Goal: Task Accomplishment & Management: Manage account settings

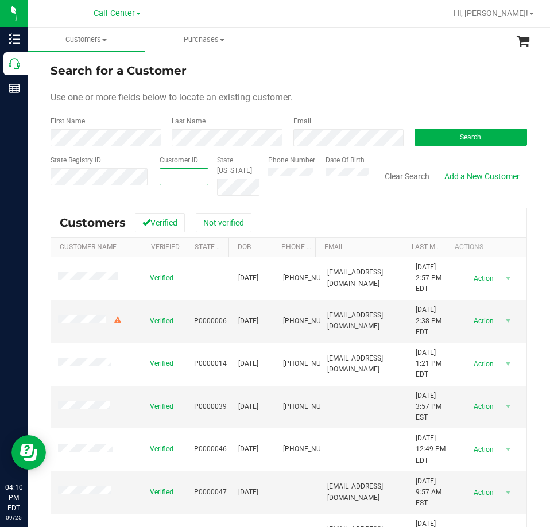
paste input "1428876"
type input "1428876"
click at [440, 145] on button "Search" at bounding box center [470, 136] width 112 height 17
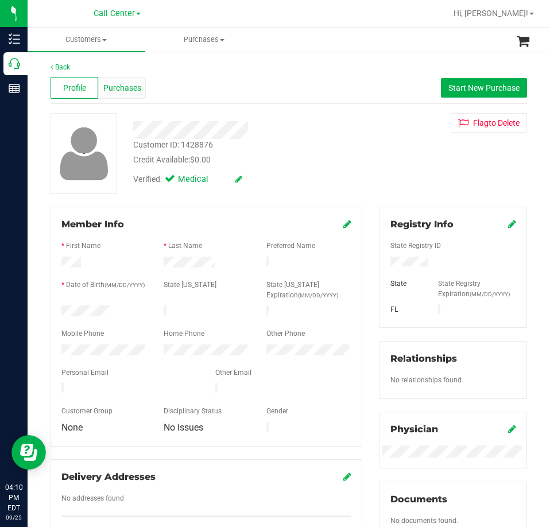
click at [116, 86] on span "Purchases" at bounding box center [122, 88] width 38 height 12
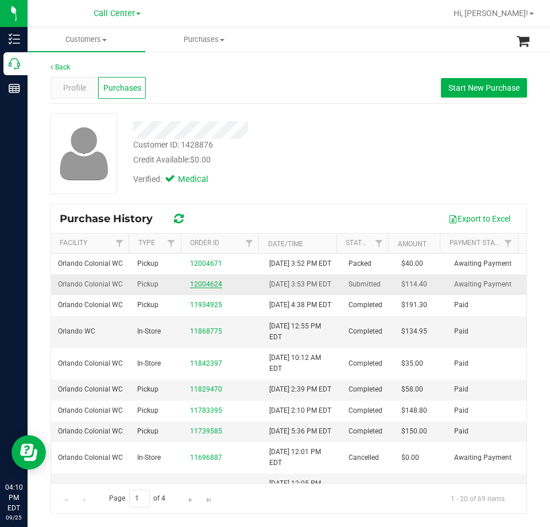
click at [192, 288] on link "12004624" at bounding box center [206, 284] width 32 height 8
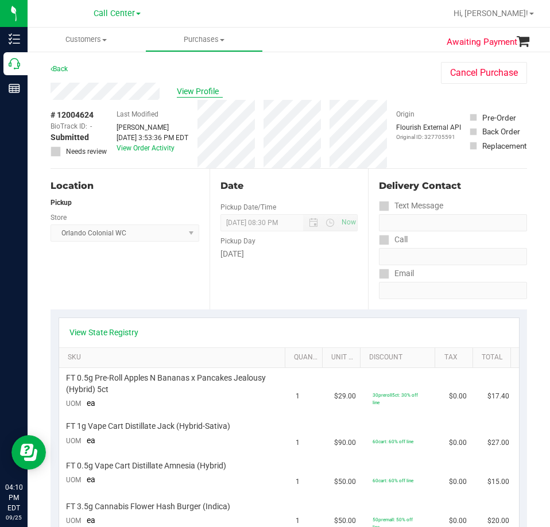
click at [185, 96] on span "View Profile" at bounding box center [200, 91] width 46 height 12
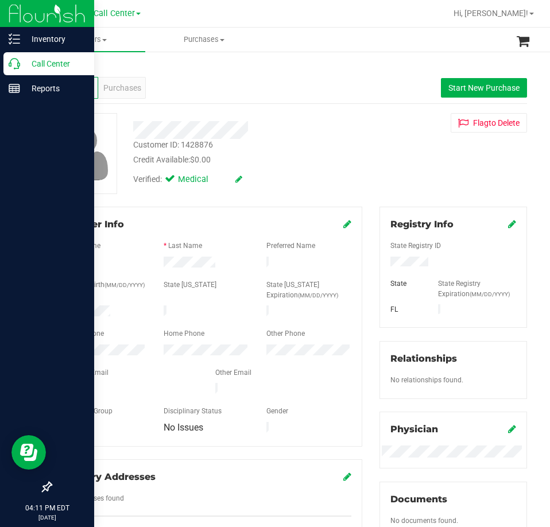
click at [23, 56] on div "Call Center" at bounding box center [48, 63] width 91 height 23
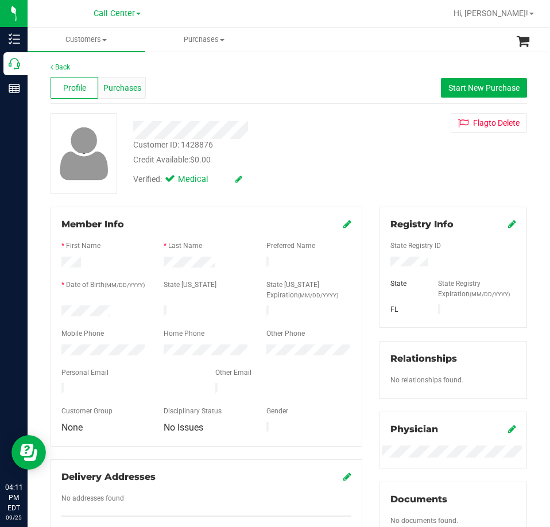
click at [118, 92] on span "Purchases" at bounding box center [122, 88] width 38 height 12
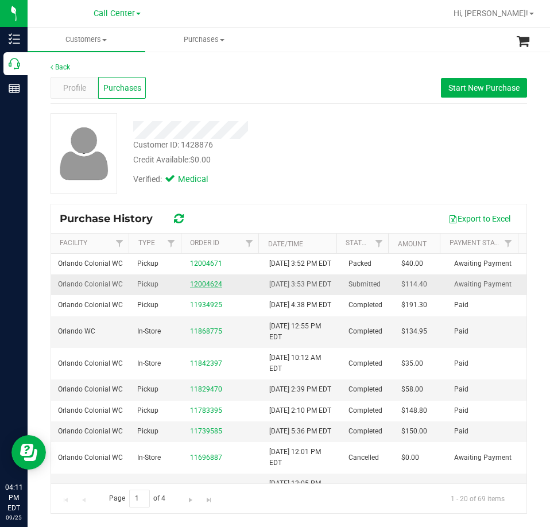
click at [202, 288] on link "12004624" at bounding box center [206, 284] width 32 height 8
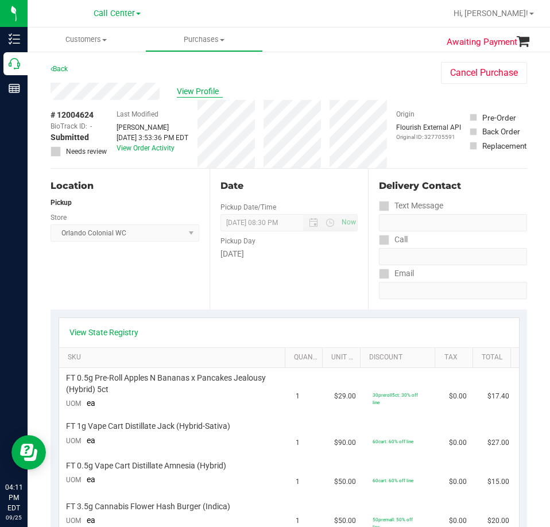
click at [201, 90] on span "View Profile" at bounding box center [200, 91] width 46 height 12
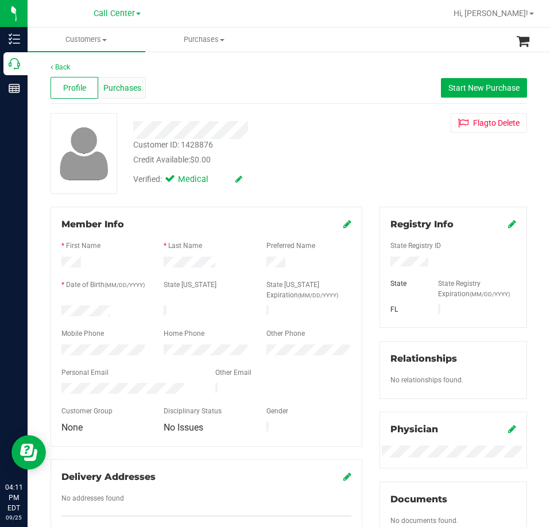
click at [106, 92] on span "Purchases" at bounding box center [122, 88] width 38 height 12
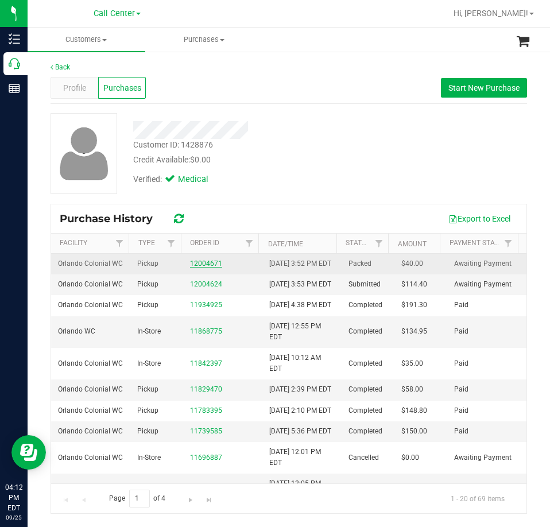
click at [201, 265] on link "12004671" at bounding box center [206, 263] width 32 height 8
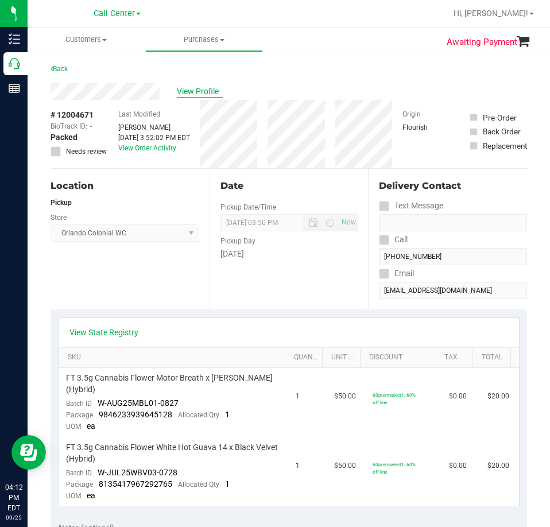
click at [193, 89] on span "View Profile" at bounding box center [200, 91] width 46 height 12
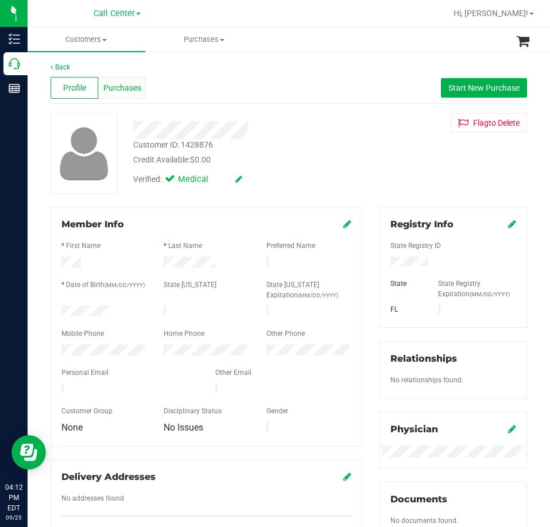
click at [138, 95] on div "Purchases" at bounding box center [122, 88] width 48 height 22
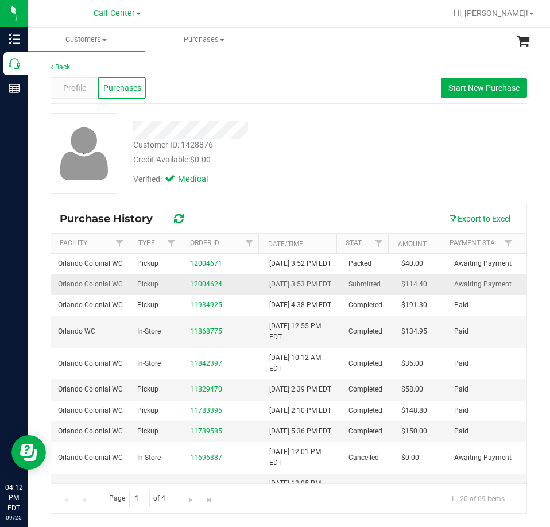
click at [204, 288] on link "12004624" at bounding box center [206, 284] width 32 height 8
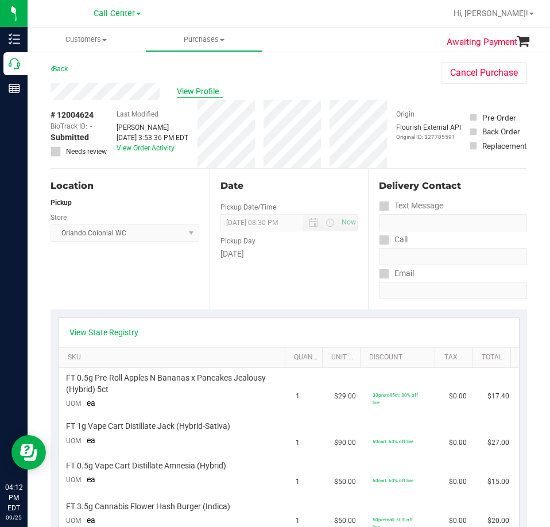
click at [204, 89] on span "View Profile" at bounding box center [200, 91] width 46 height 12
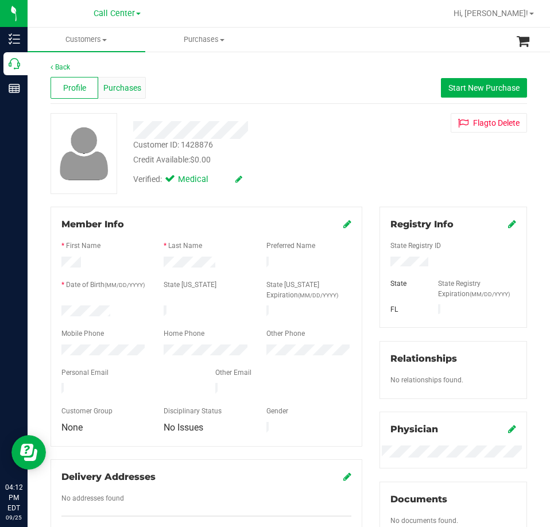
click at [129, 90] on span "Purchases" at bounding box center [122, 88] width 38 height 12
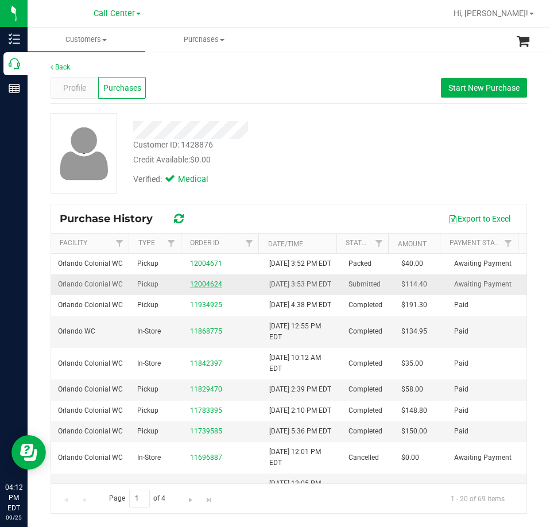
click at [202, 288] on link "12004624" at bounding box center [206, 284] width 32 height 8
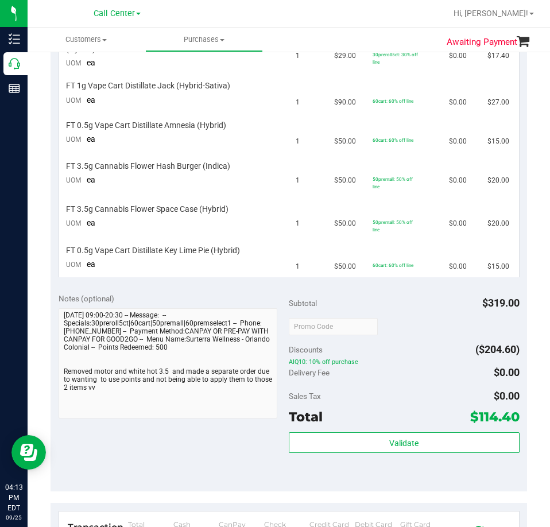
scroll to position [344, 0]
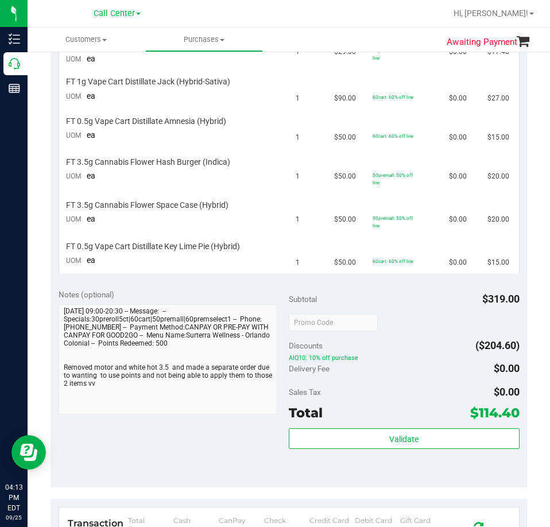
click at [177, 284] on div "Notes (optional) Subtotal $319.00 Discounts ($204.60) AIQ10: 10% off purchase D…" at bounding box center [288, 383] width 476 height 206
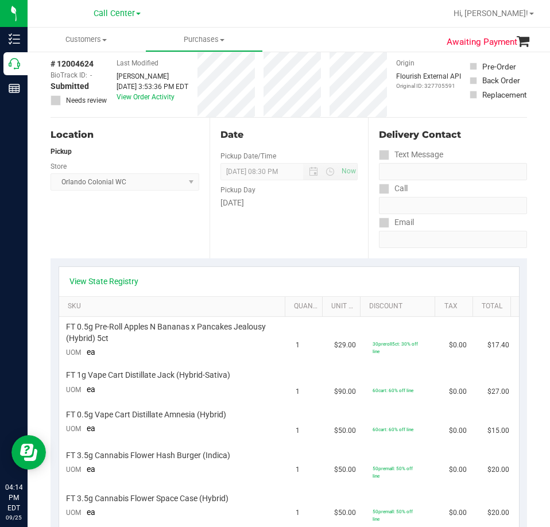
scroll to position [0, 0]
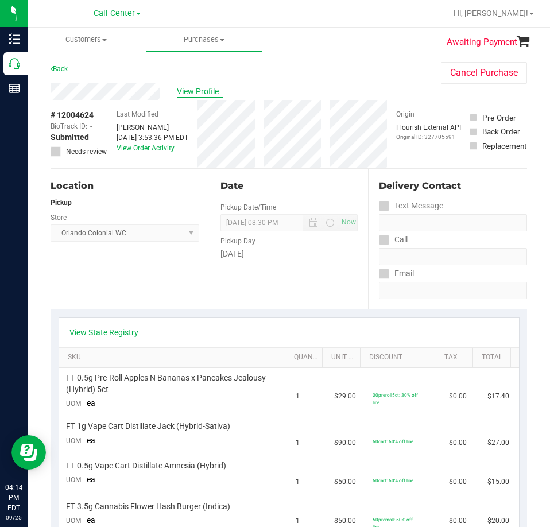
click at [191, 92] on span "View Profile" at bounding box center [200, 91] width 46 height 12
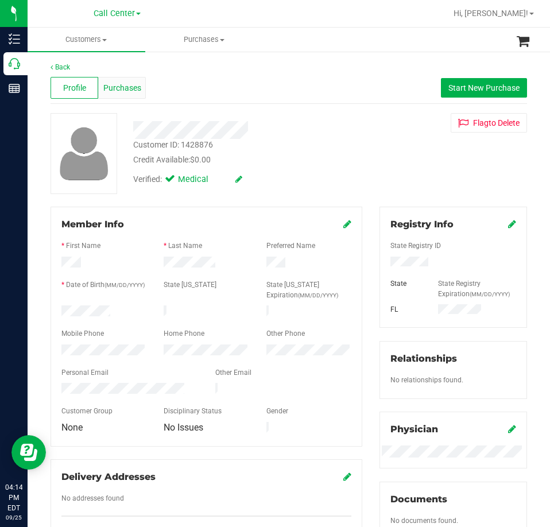
click at [138, 87] on span "Purchases" at bounding box center [122, 88] width 38 height 12
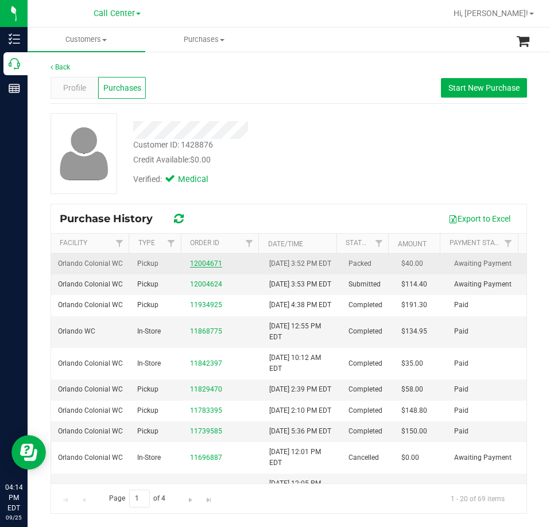
click at [206, 267] on link "12004671" at bounding box center [206, 263] width 32 height 8
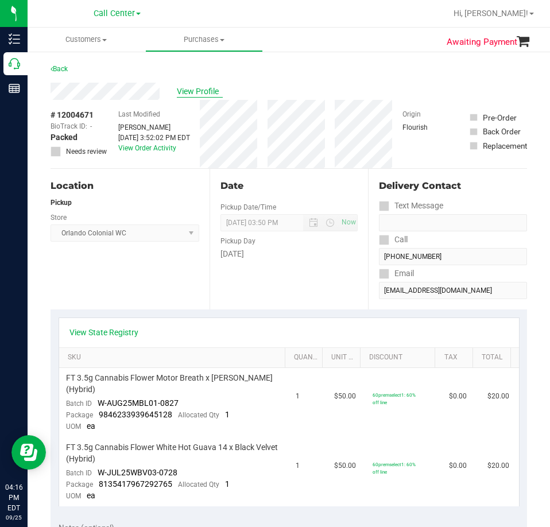
click at [198, 91] on span "View Profile" at bounding box center [200, 91] width 46 height 12
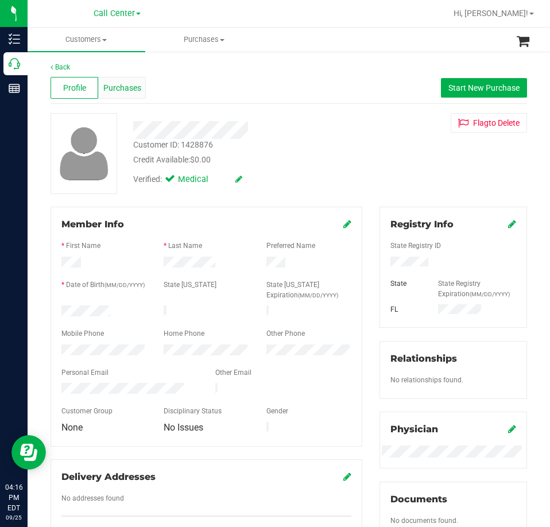
click at [127, 92] on span "Purchases" at bounding box center [122, 88] width 38 height 12
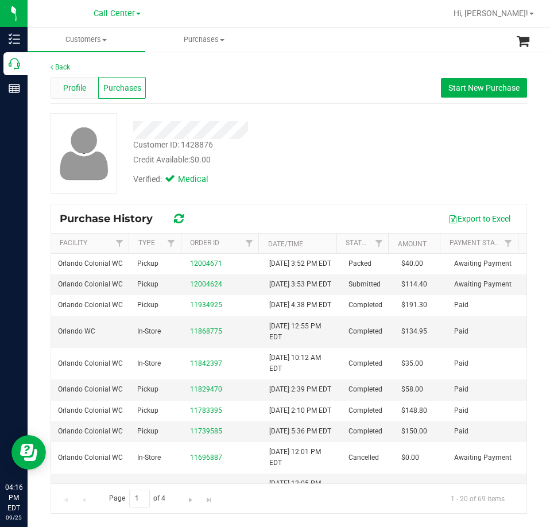
click at [74, 86] on span "Profile" at bounding box center [74, 88] width 23 height 12
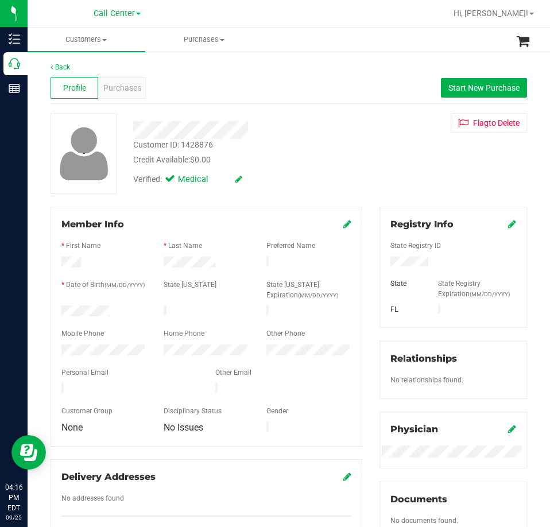
click at [104, 387] on div at bounding box center [130, 390] width 154 height 14
click at [119, 87] on span "Purchases" at bounding box center [122, 88] width 38 height 12
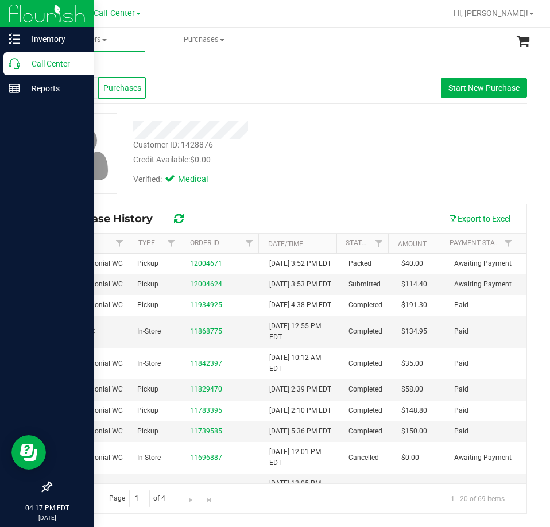
click at [15, 60] on icon at bounding box center [14, 63] width 11 height 11
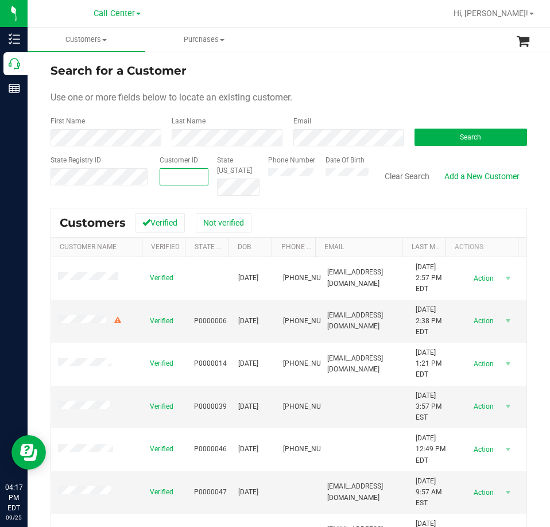
paste input "96052"
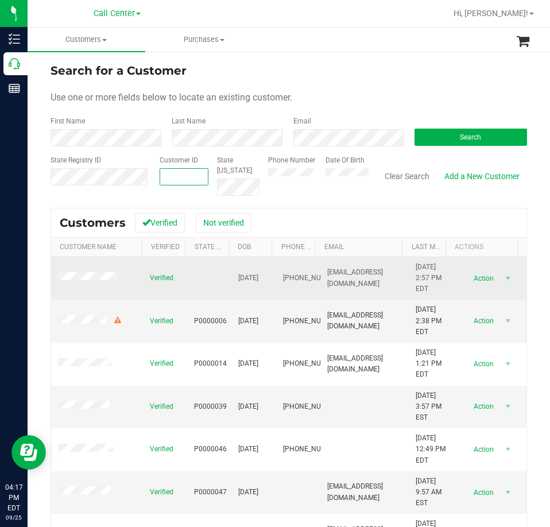
type input "96052"
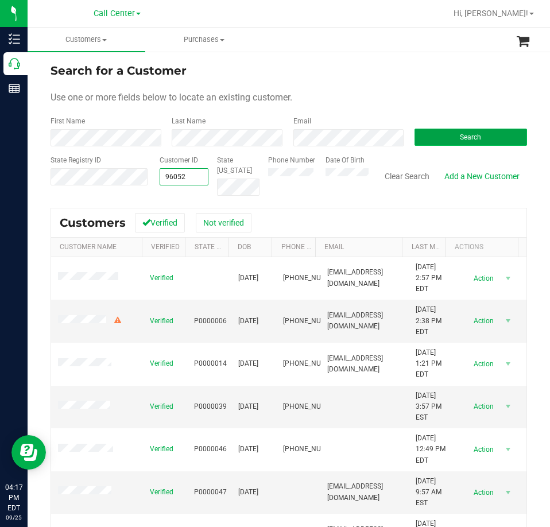
type input "96052"
click at [431, 141] on button "Search" at bounding box center [470, 136] width 112 height 17
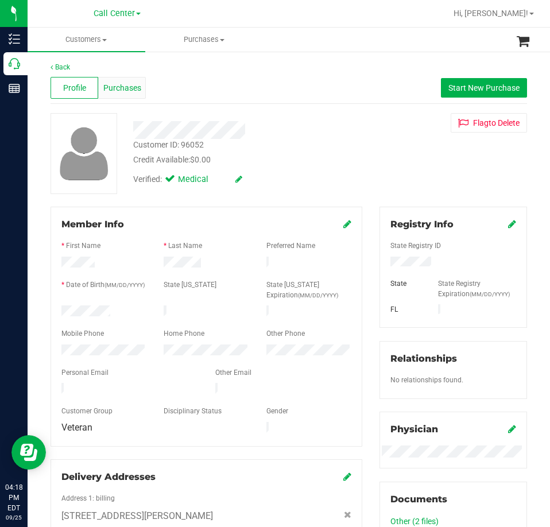
click at [131, 93] on span "Purchases" at bounding box center [122, 88] width 38 height 12
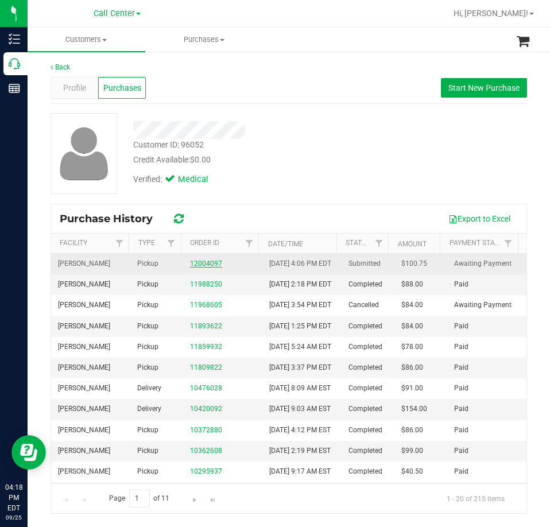
click at [193, 267] on link "12004097" at bounding box center [206, 263] width 32 height 8
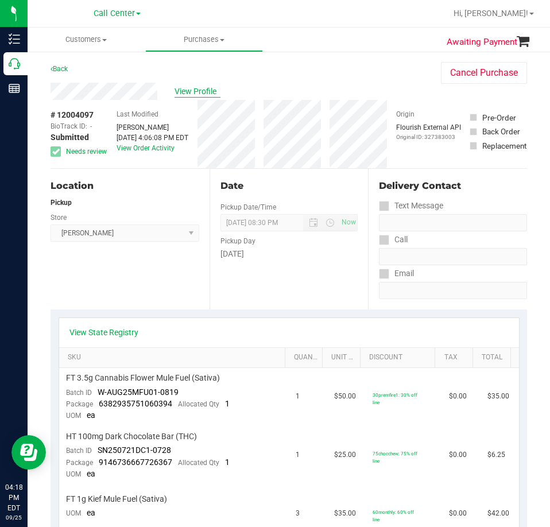
click at [192, 92] on span "View Profile" at bounding box center [197, 91] width 46 height 12
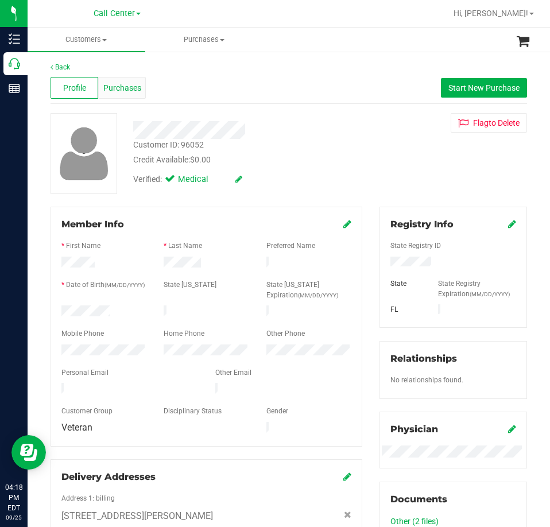
click at [108, 86] on span "Purchases" at bounding box center [122, 88] width 38 height 12
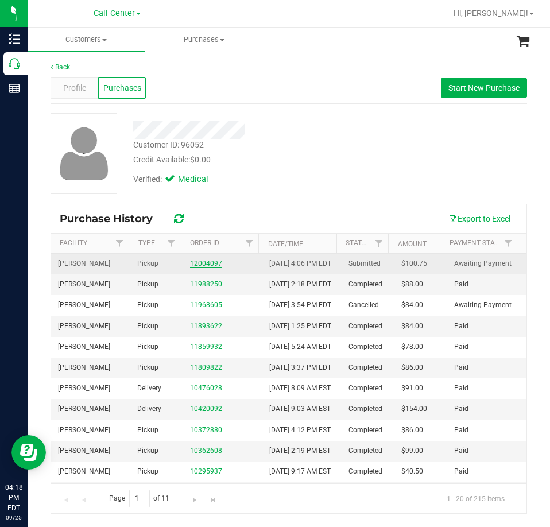
click at [207, 267] on link "12004097" at bounding box center [206, 263] width 32 height 8
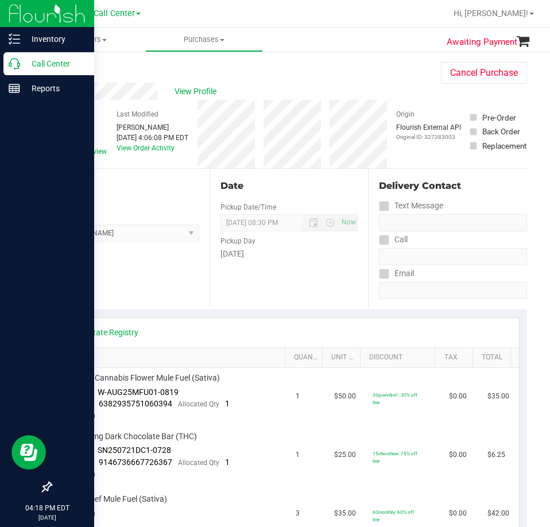
click at [20, 70] on p "Call Center" at bounding box center [54, 64] width 69 height 14
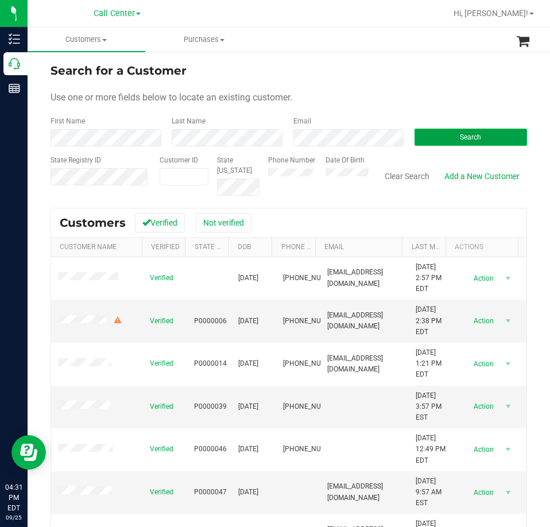
click at [437, 135] on button "Search" at bounding box center [470, 136] width 112 height 17
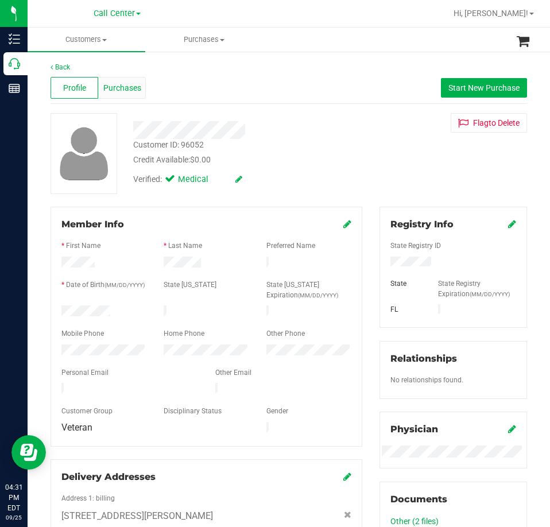
click at [106, 97] on div "Purchases" at bounding box center [122, 88] width 48 height 22
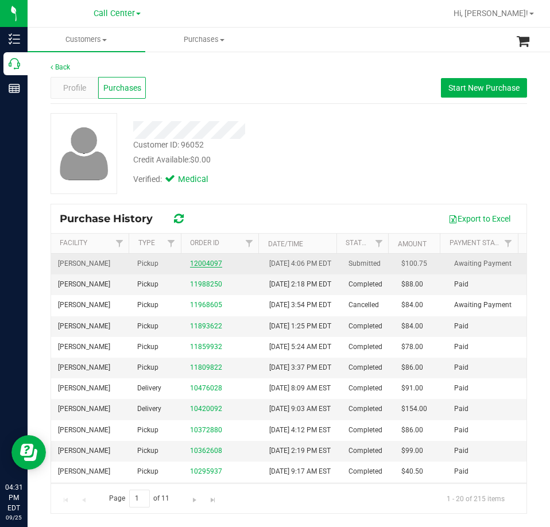
click at [205, 267] on link "12004097" at bounding box center [206, 263] width 32 height 8
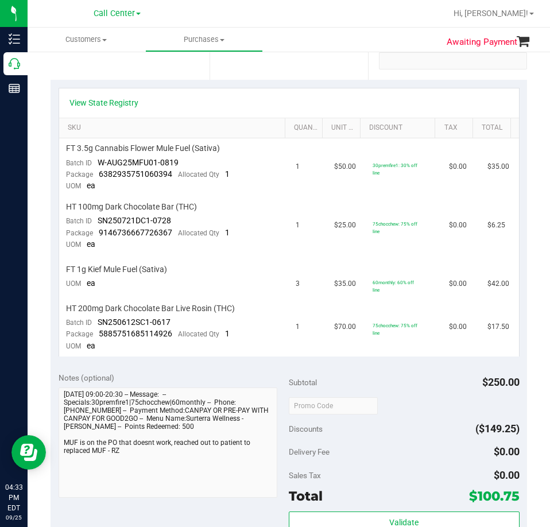
scroll to position [287, 0]
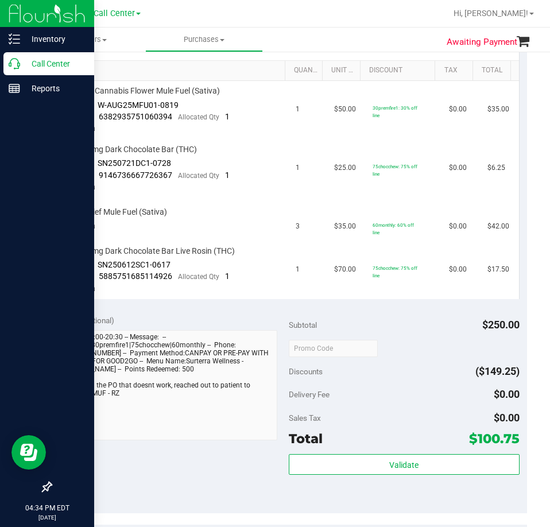
click at [13, 64] on icon at bounding box center [14, 63] width 11 height 11
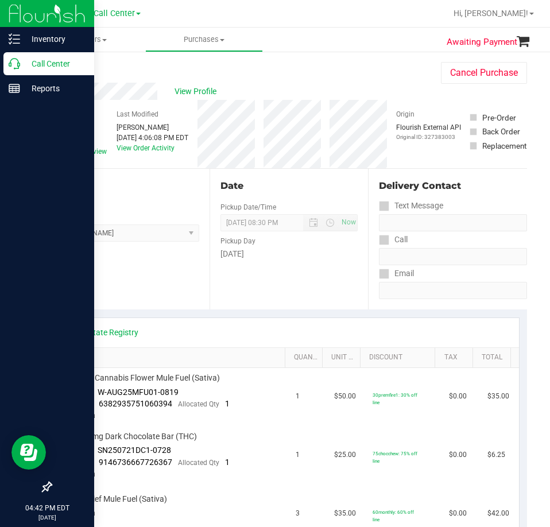
click at [33, 58] on p "Call Center" at bounding box center [54, 64] width 69 height 14
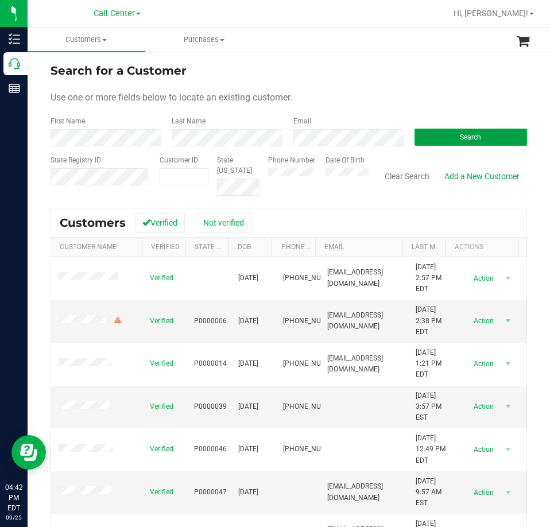
click at [428, 130] on button "Search" at bounding box center [470, 136] width 112 height 17
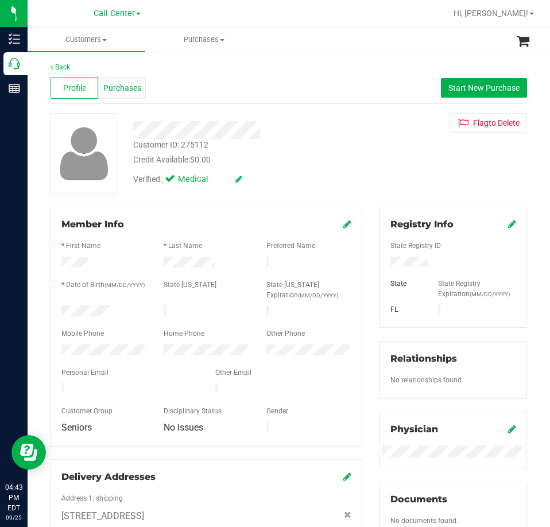
click at [125, 92] on span "Purchases" at bounding box center [122, 88] width 38 height 12
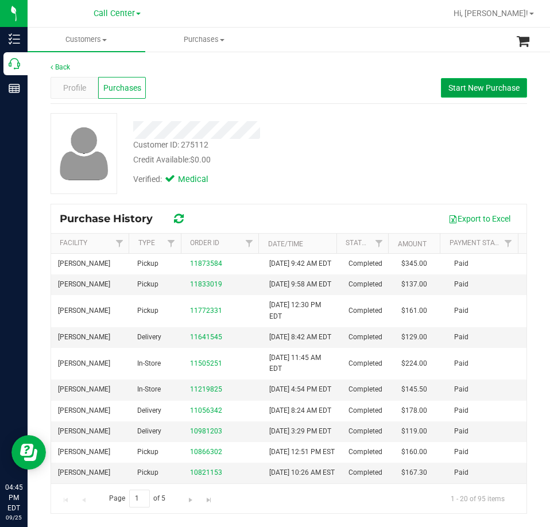
click at [454, 93] on button "Start New Purchase" at bounding box center [484, 88] width 86 height 20
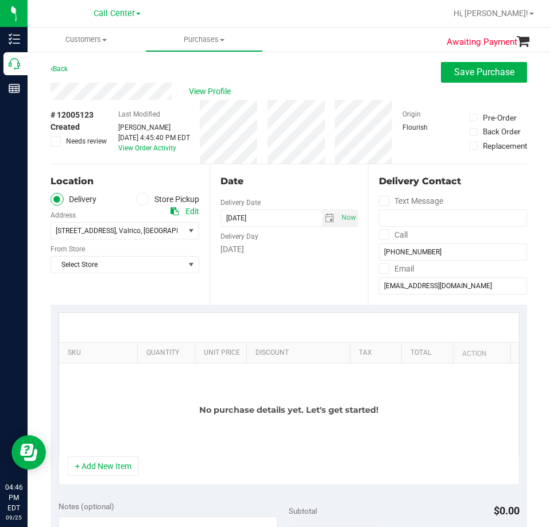
click at [158, 198] on label "Store Pickup" at bounding box center [167, 199] width 63 height 13
click at [0, 0] on input "Store Pickup" at bounding box center [0, 0] width 0 height 0
click at [128, 222] on span "Select Store" at bounding box center [124, 230] width 149 height 17
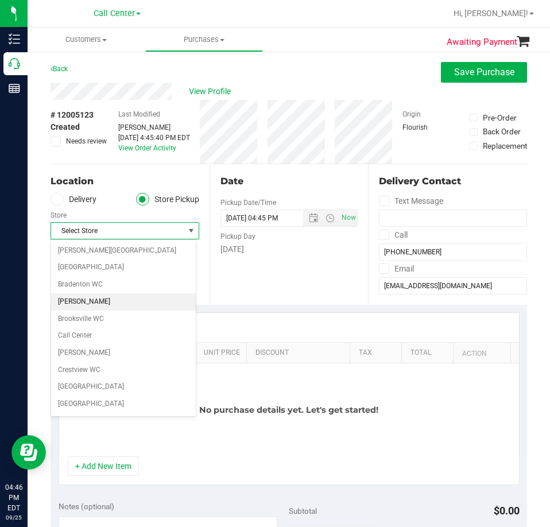
click at [93, 298] on li "[PERSON_NAME]" at bounding box center [123, 301] width 145 height 17
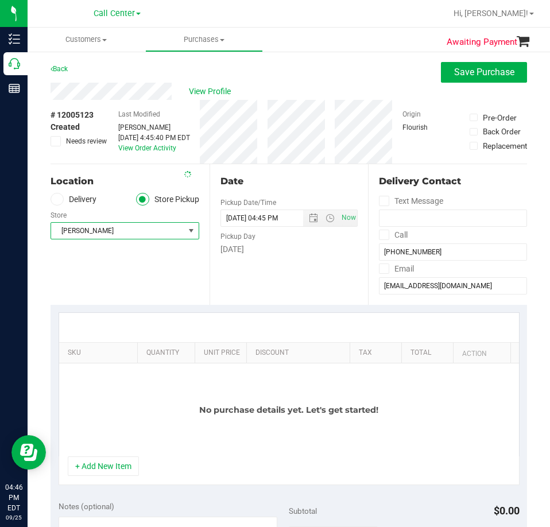
click at [167, 285] on div "Location Delivery Store Pickup Store [PERSON_NAME] Select Store [PERSON_NAME][G…" at bounding box center [129, 234] width 159 height 141
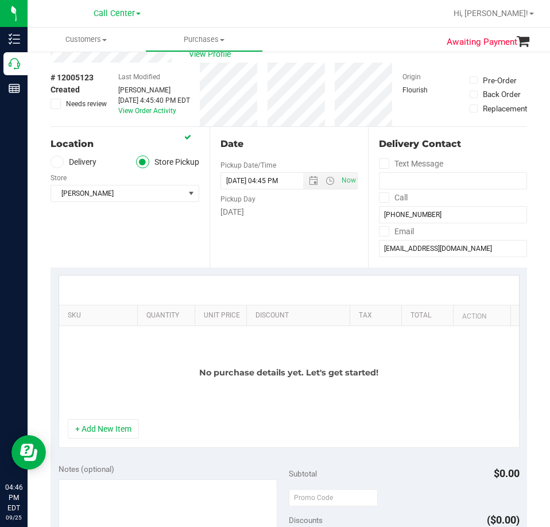
scroll to position [57, 0]
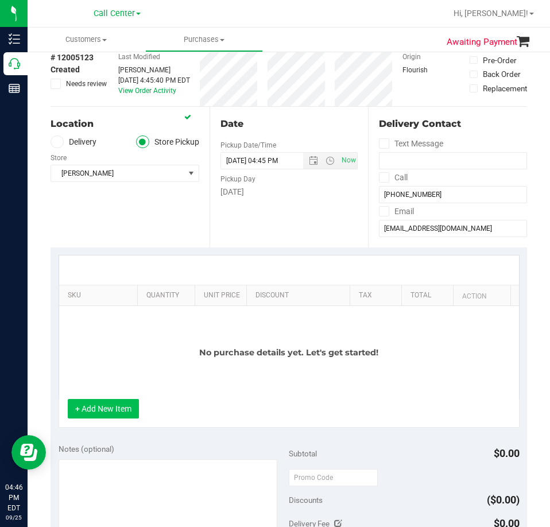
click at [121, 410] on button "+ Add New Item" at bounding box center [103, 409] width 71 height 20
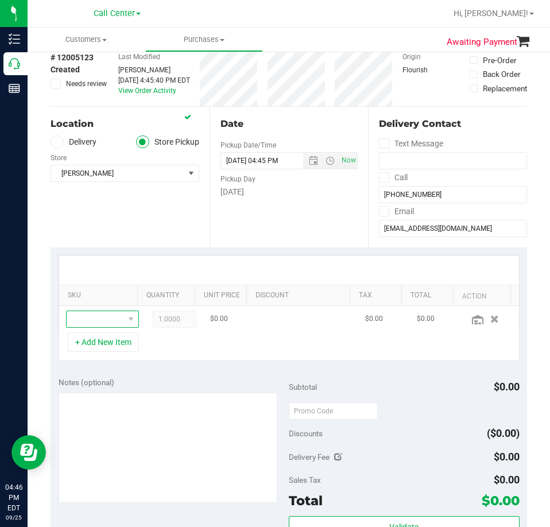
click at [123, 321] on span "NO DATA FOUND" at bounding box center [130, 319] width 14 height 16
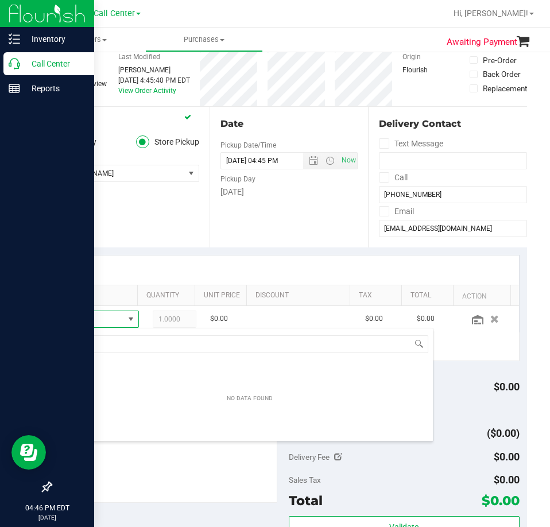
scroll to position [17, 47]
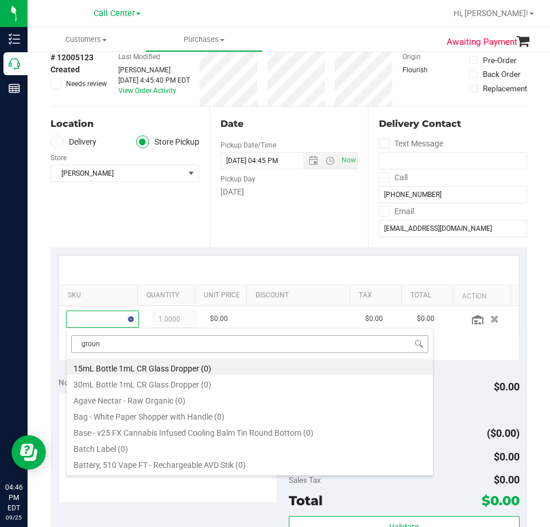
type input "ground"
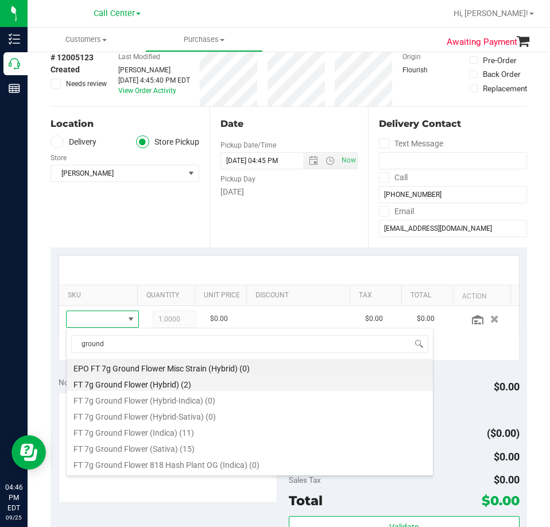
click at [185, 386] on li "FT 7g Ground Flower (Hybrid) (2)" at bounding box center [250, 383] width 366 height 16
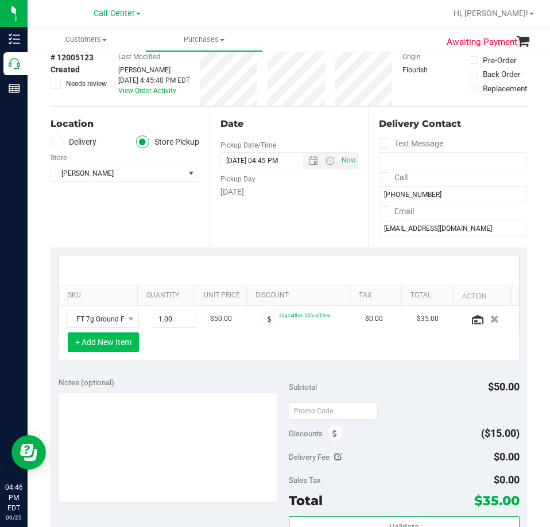
click at [111, 345] on button "+ Add New Item" at bounding box center [103, 342] width 71 height 20
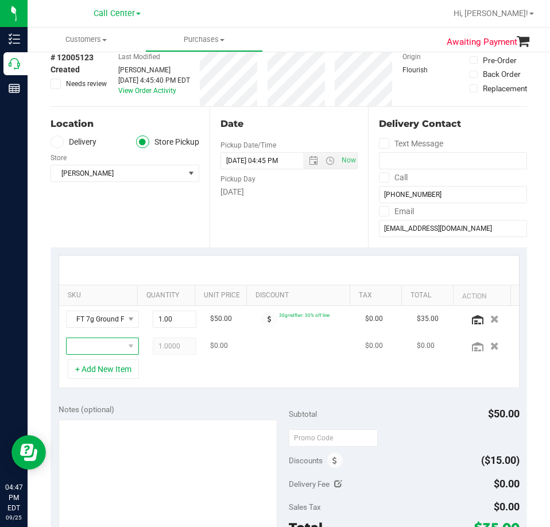
click at [95, 342] on span "NO DATA FOUND" at bounding box center [95, 346] width 57 height 16
drag, startPoint x: 109, startPoint y: 358, endPoint x: 109, endPoint y: 352, distance: 6.3
click at [109, 356] on td at bounding box center [102, 346] width 87 height 26
click at [123, 344] on span "NO DATA FOUND" at bounding box center [130, 346] width 14 height 16
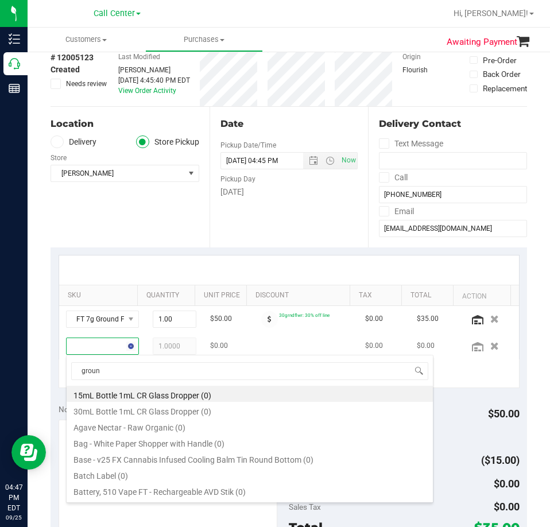
type input "ground"
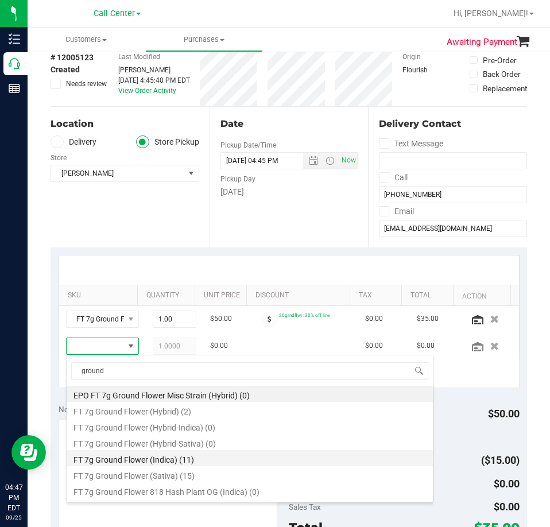
click at [183, 461] on li "FT 7g Ground Flower (Indica) (11)" at bounding box center [250, 458] width 366 height 16
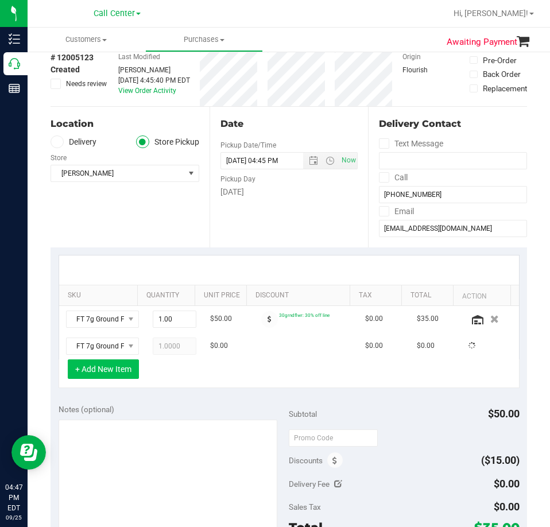
click at [96, 371] on button "+ Add New Item" at bounding box center [103, 369] width 71 height 20
click at [103, 371] on button "+ Add New Item" at bounding box center [103, 369] width 71 height 20
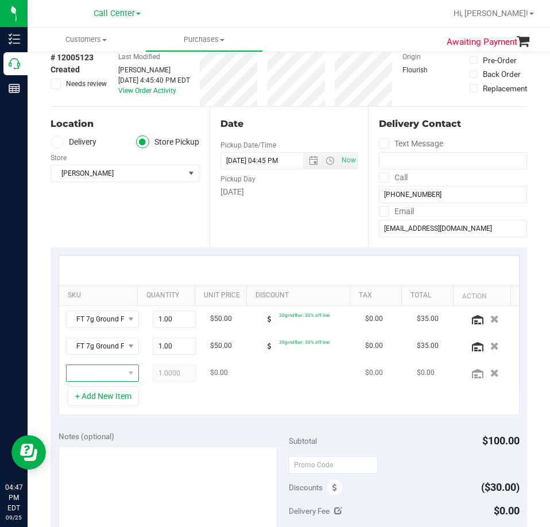
click at [98, 376] on span "NO DATA FOUND" at bounding box center [95, 373] width 57 height 16
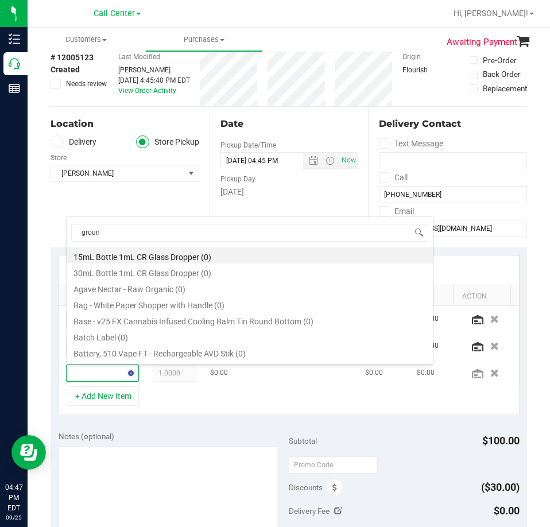
type input "ground"
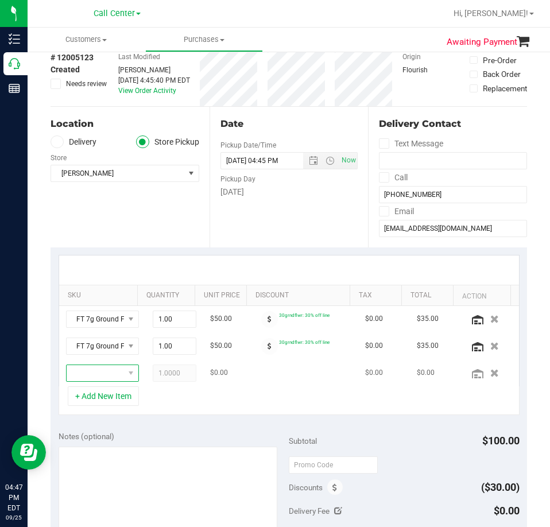
click at [103, 368] on span "NO DATA FOUND" at bounding box center [95, 373] width 57 height 16
click at [103, 376] on span "NO DATA FOUND" at bounding box center [95, 373] width 57 height 16
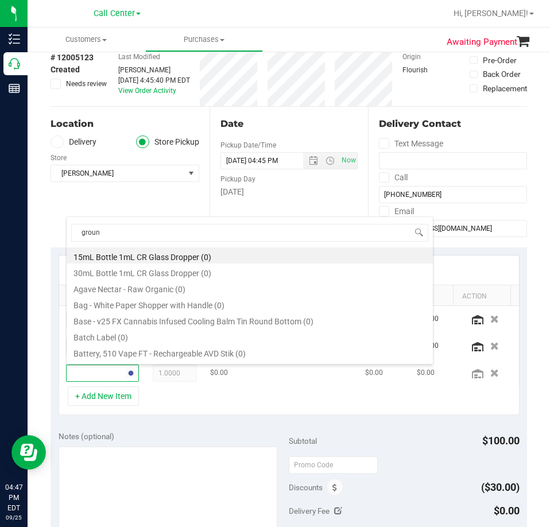
type input "ground"
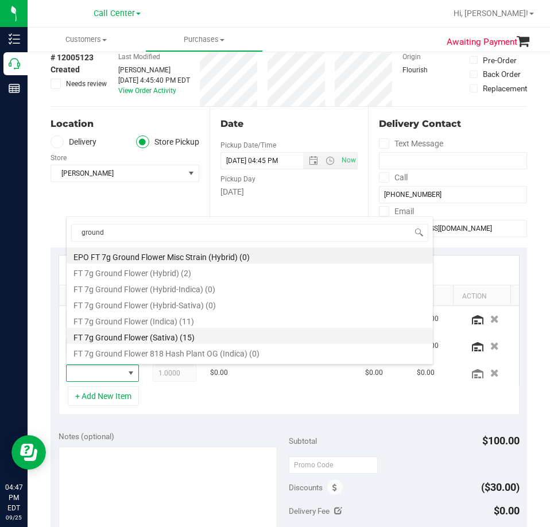
click at [185, 334] on li "FT 7g Ground Flower (Sativa) (15)" at bounding box center [250, 336] width 366 height 16
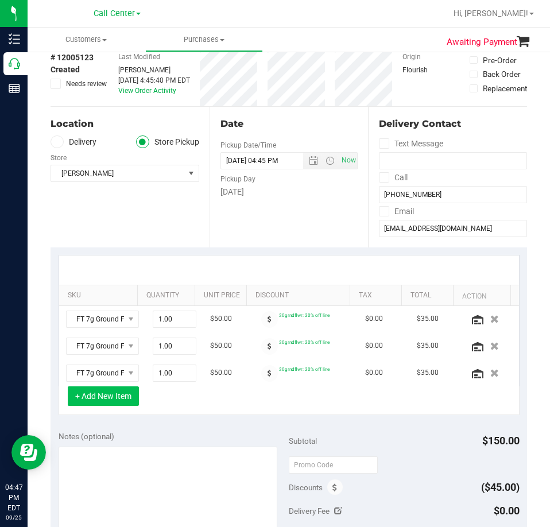
click at [108, 396] on button "+ Add New Item" at bounding box center [103, 396] width 71 height 20
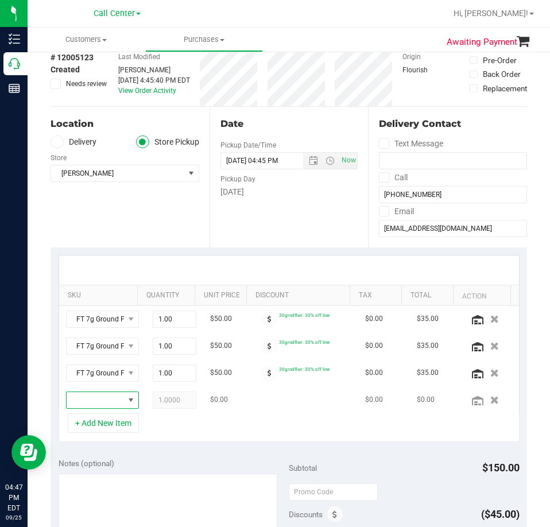
click at [126, 400] on span "NO DATA FOUND" at bounding box center [130, 399] width 9 height 9
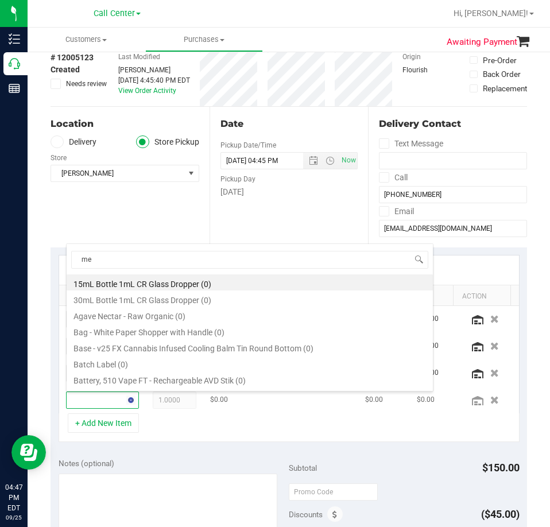
type input "mec"
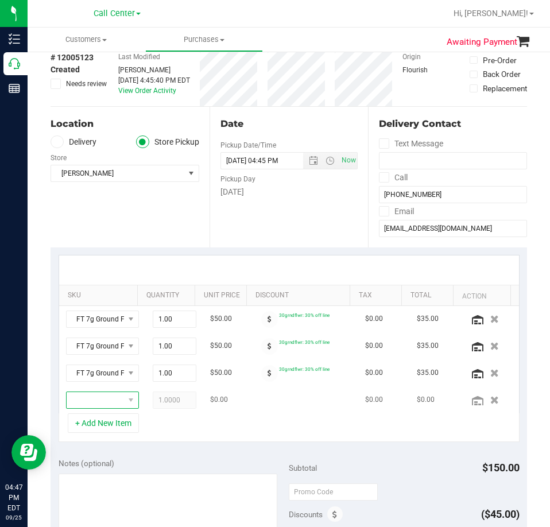
drag, startPoint x: 108, startPoint y: 402, endPoint x: 105, endPoint y: 394, distance: 8.2
click at [126, 401] on span "NO DATA FOUND" at bounding box center [130, 399] width 9 height 9
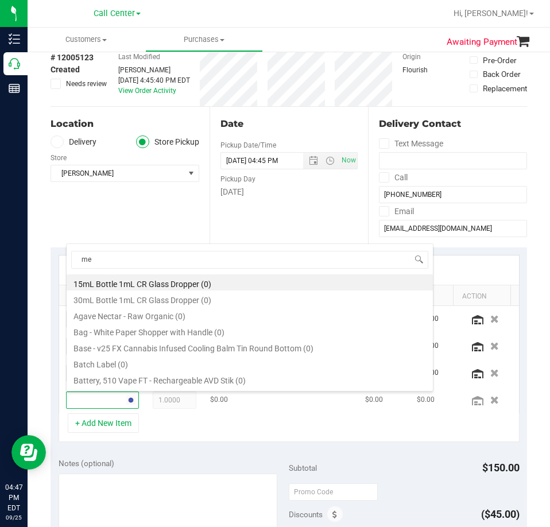
type input "mec"
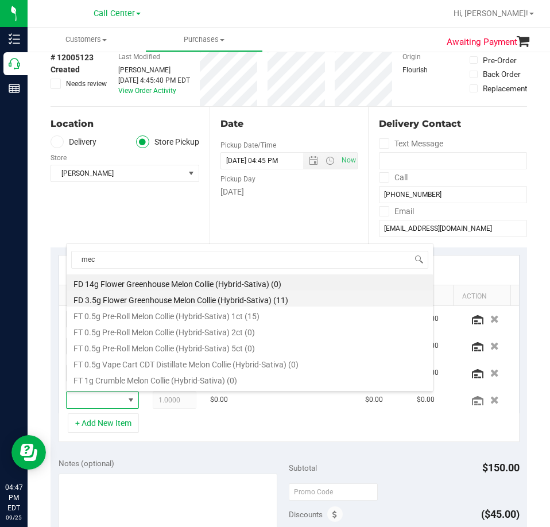
click at [192, 294] on li "FD 3.5g Flower Greenhouse Melon Collie (Hybrid-Sativa) (11)" at bounding box center [250, 298] width 366 height 16
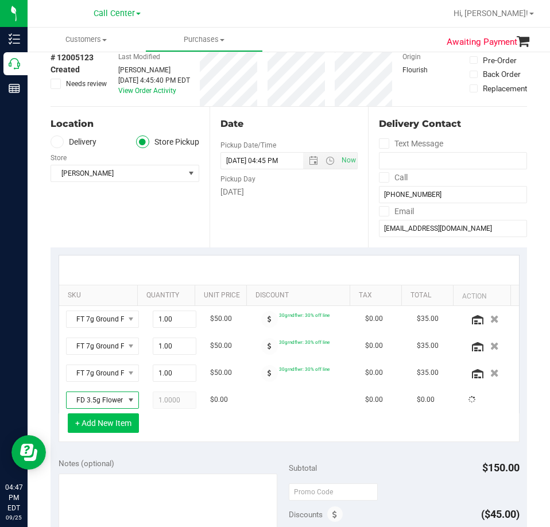
click at [79, 423] on button "+ Add New Item" at bounding box center [103, 423] width 71 height 20
click at [115, 424] on button "+ Add New Item" at bounding box center [103, 423] width 71 height 20
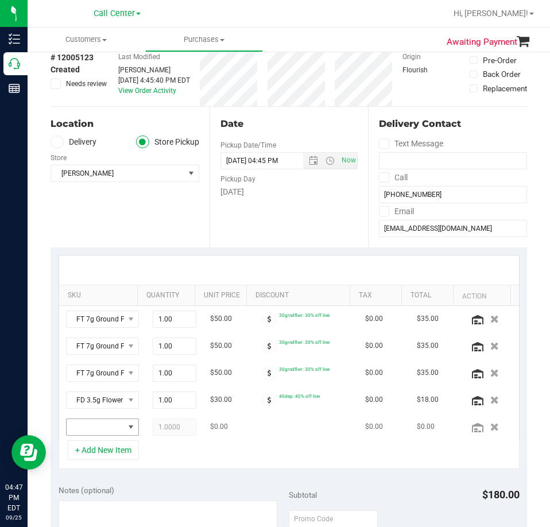
click at [112, 418] on td at bounding box center [102, 427] width 87 height 26
click at [123, 422] on span "NO DATA FOUND" at bounding box center [130, 427] width 14 height 16
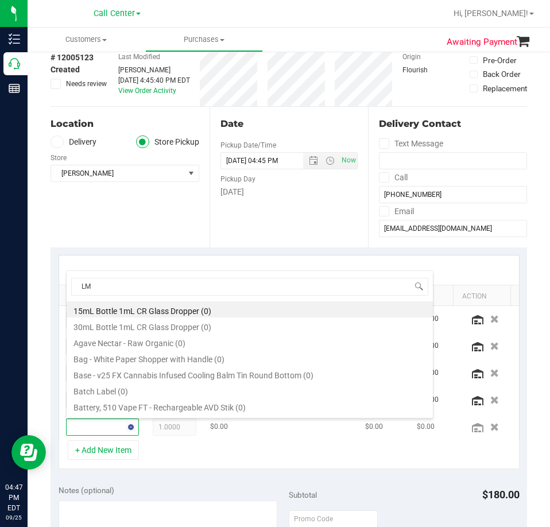
type input "LMZ"
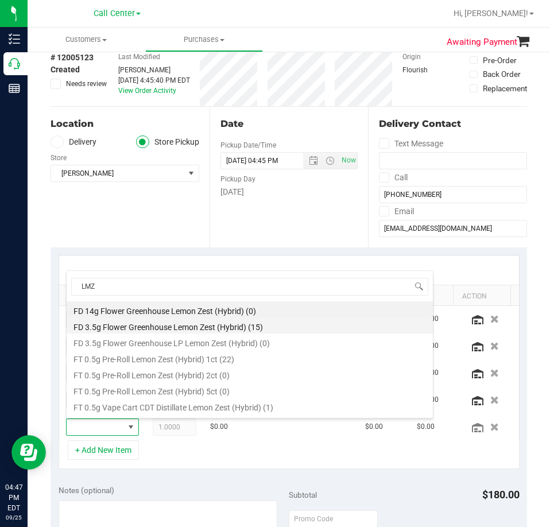
click at [174, 324] on li "FD 3.5g Flower Greenhouse Lemon Zest (Hybrid) (15)" at bounding box center [250, 325] width 366 height 16
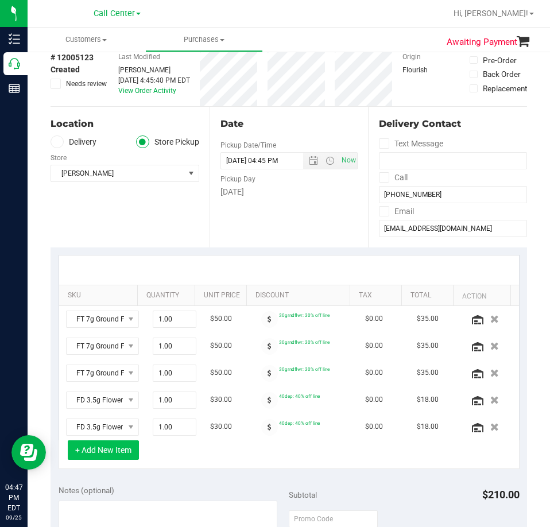
click at [109, 452] on button "+ Add New Item" at bounding box center [103, 450] width 71 height 20
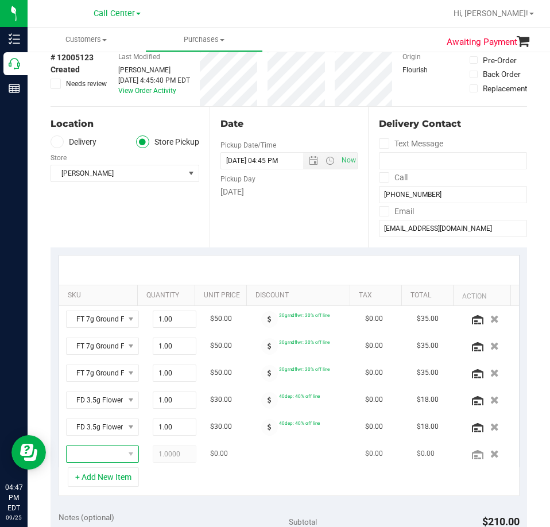
click at [105, 453] on span "NO DATA FOUND" at bounding box center [95, 454] width 57 height 16
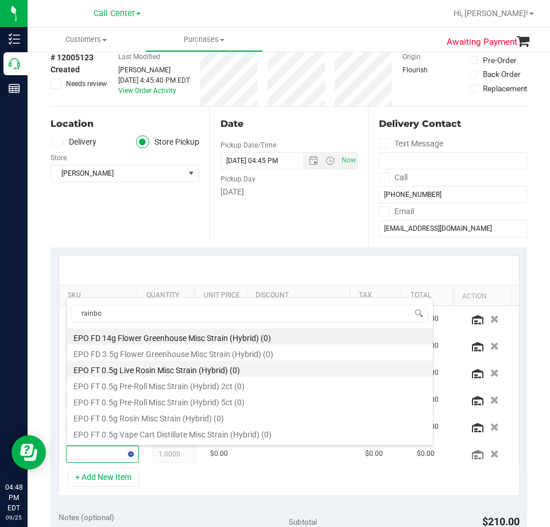
type input "rainbow"
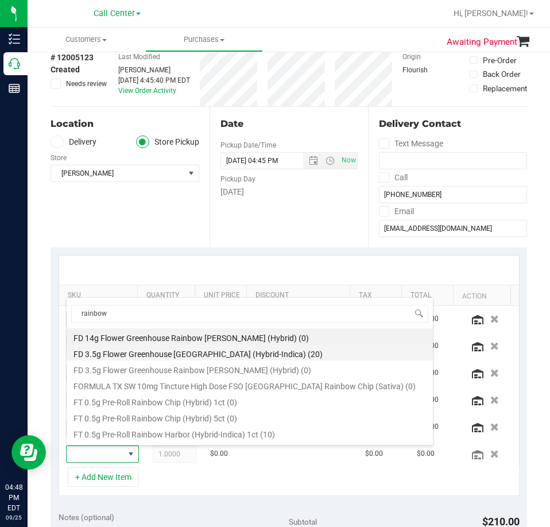
click at [251, 350] on li "FD 3.5g Flower Greenhouse [GEOGRAPHIC_DATA] (Hybrid-Indica) (20)" at bounding box center [250, 352] width 366 height 16
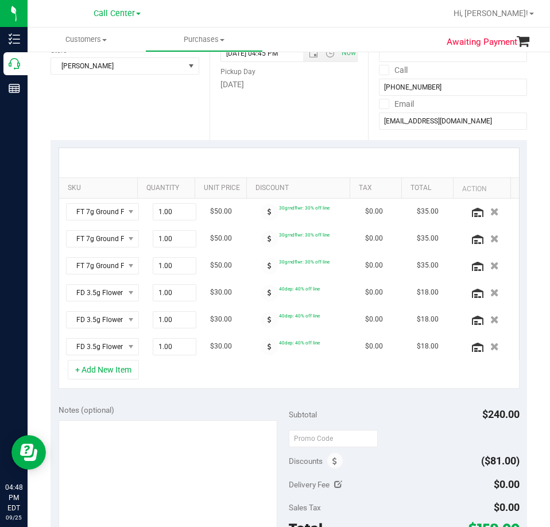
scroll to position [172, 0]
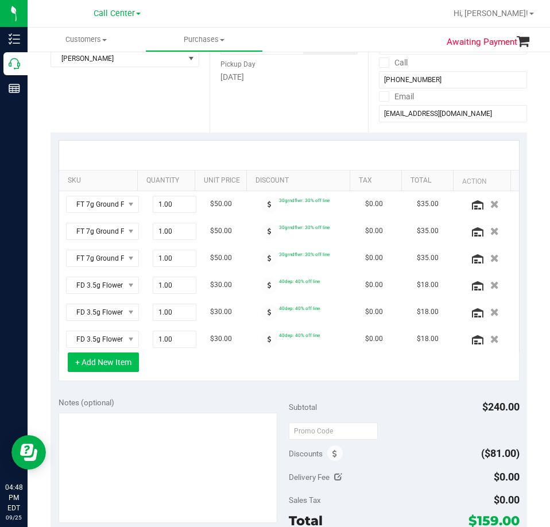
click at [109, 363] on button "+ Add New Item" at bounding box center [103, 362] width 71 height 20
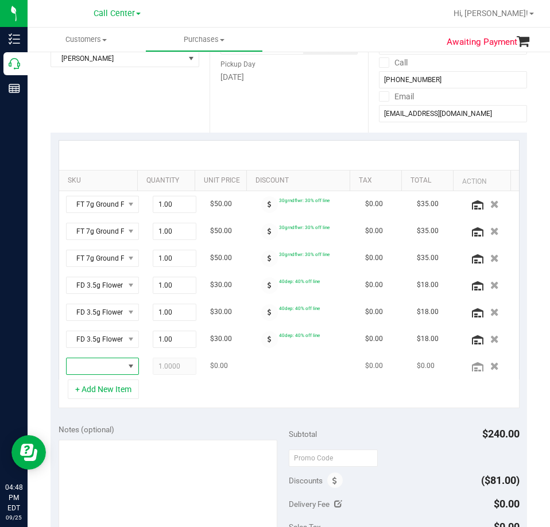
click at [106, 367] on span "NO DATA FOUND" at bounding box center [95, 366] width 57 height 16
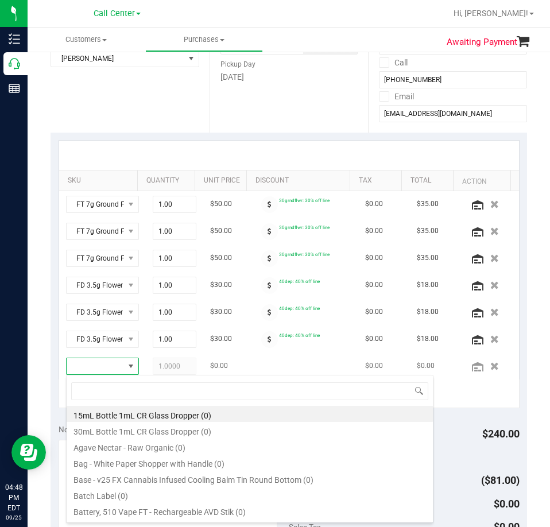
scroll to position [17, 47]
type input "pkt"
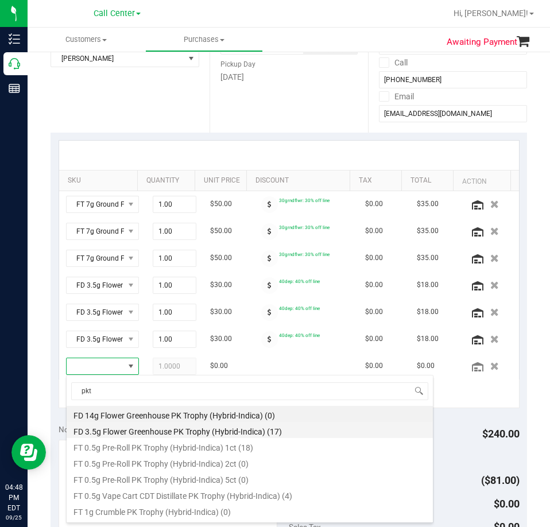
click at [211, 426] on li "FD 3.5g Flower Greenhouse PK Trophy (Hybrid-Indica) (17)" at bounding box center [250, 430] width 366 height 16
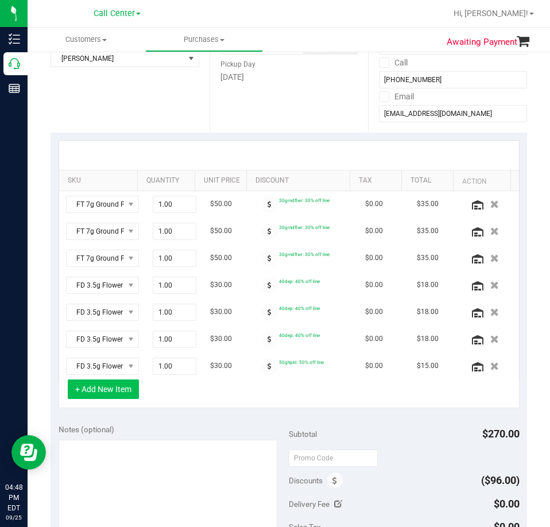
click at [98, 388] on button "+ Add New Item" at bounding box center [103, 389] width 71 height 20
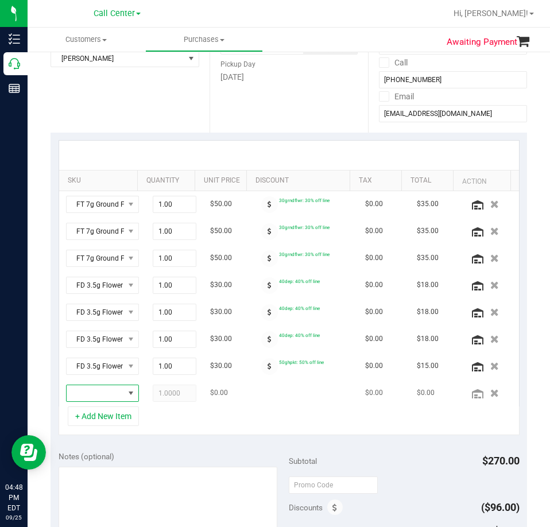
click at [103, 387] on span "NO DATA FOUND" at bounding box center [95, 393] width 57 height 16
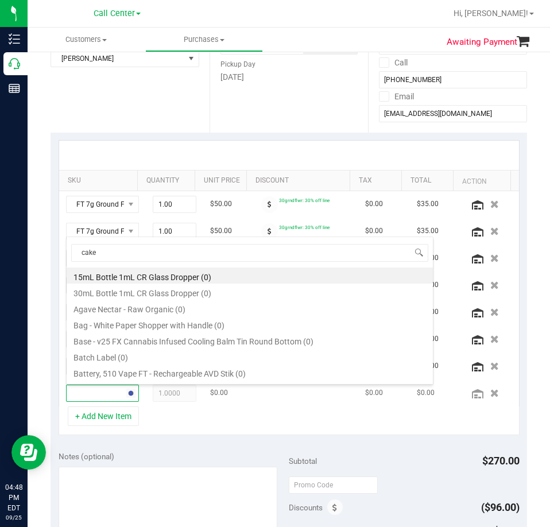
type input "cakez"
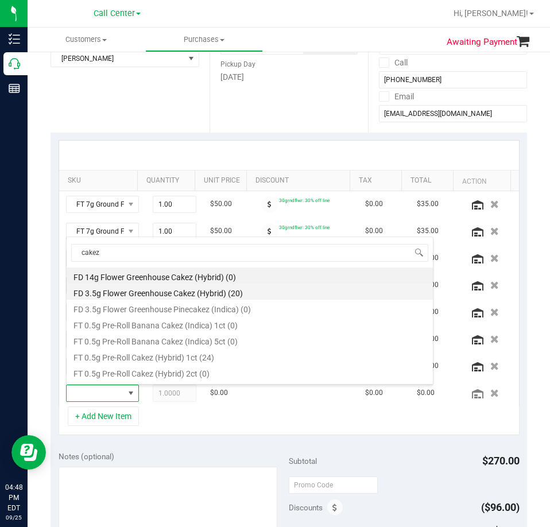
click at [222, 291] on li "FD 3.5g Flower Greenhouse Cakez (Hybrid) (20)" at bounding box center [250, 291] width 366 height 16
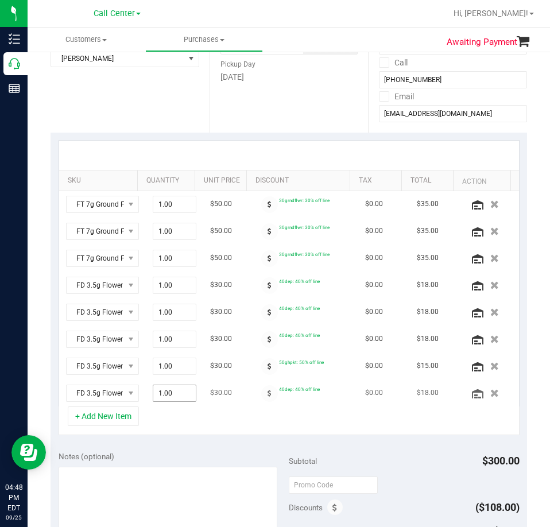
click at [158, 394] on span "1.00 1" at bounding box center [175, 392] width 44 height 17
click at [158, 393] on input "1" at bounding box center [174, 393] width 42 height 16
type input "2"
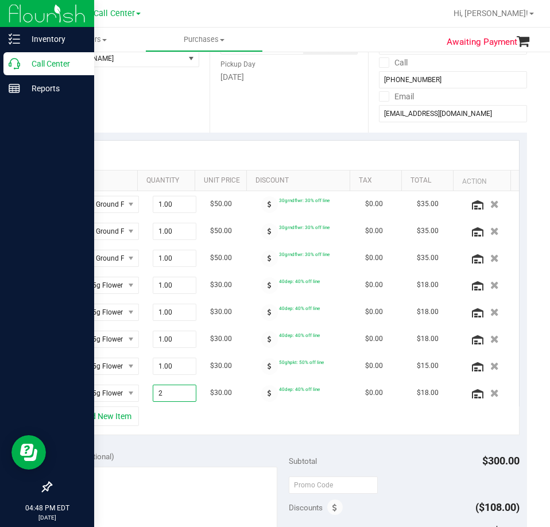
type input "2.00"
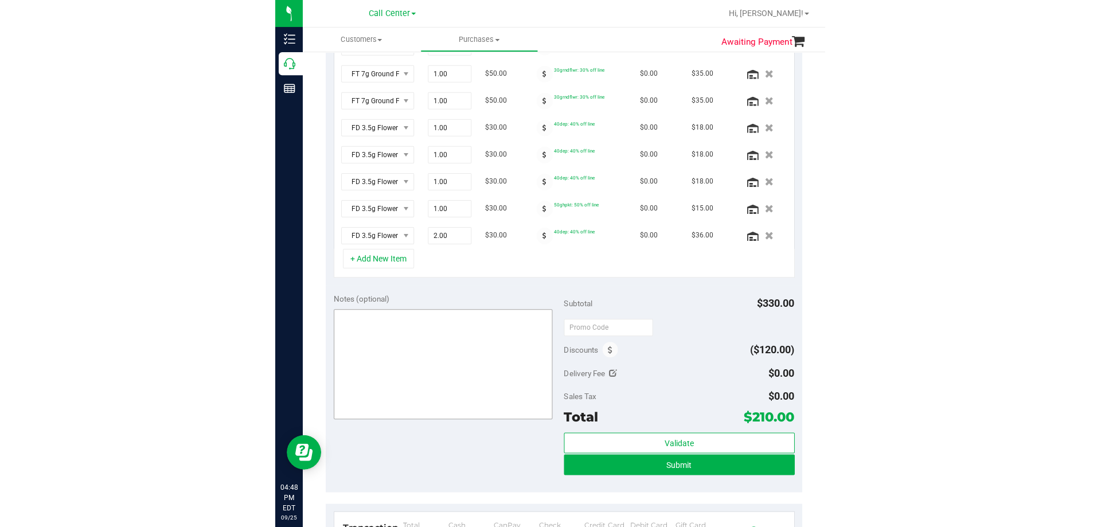
scroll to position [344, 0]
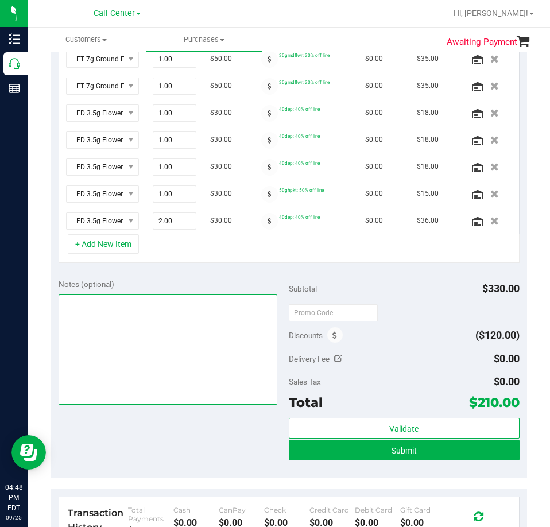
click at [89, 324] on textarea at bounding box center [168, 349] width 219 height 110
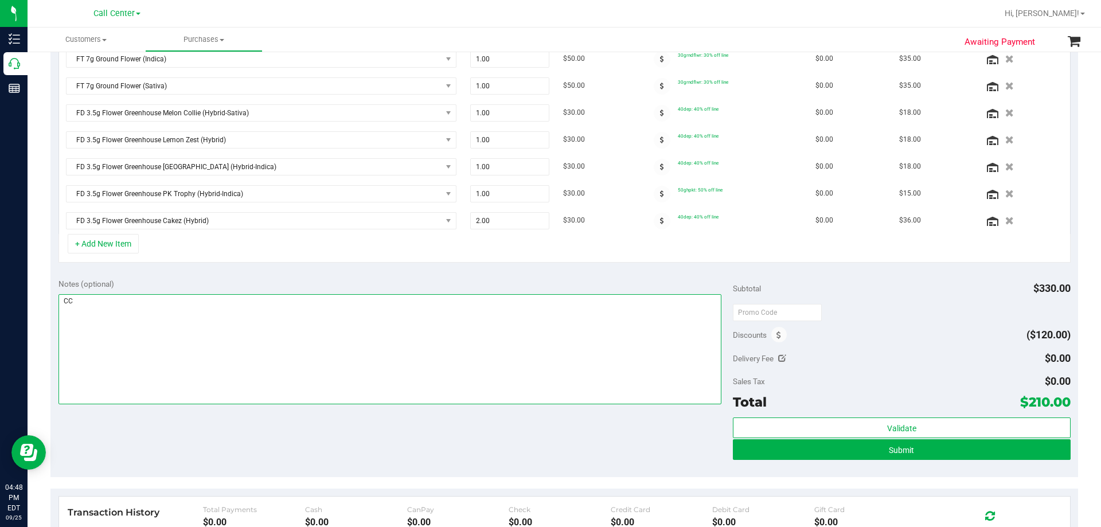
type textarea "CC"
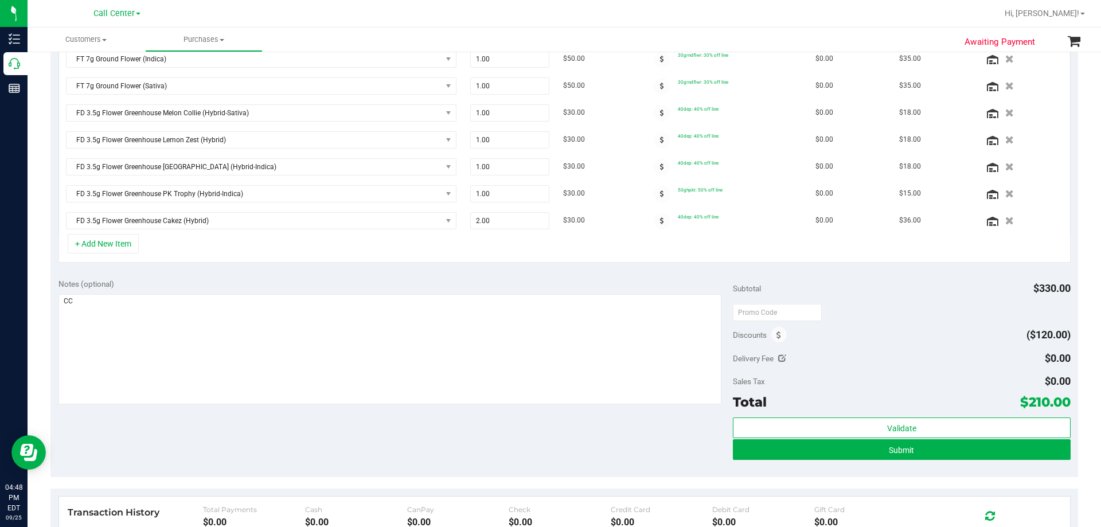
click at [549, 280] on div "Subtotal $330.00" at bounding box center [901, 288] width 337 height 21
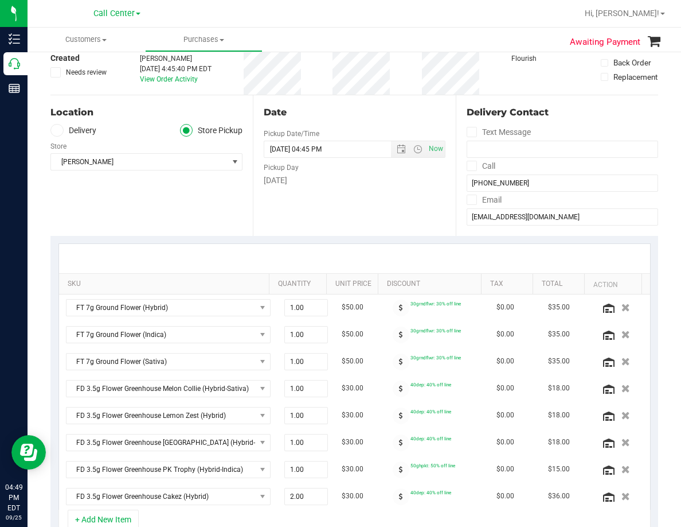
scroll to position [0, 0]
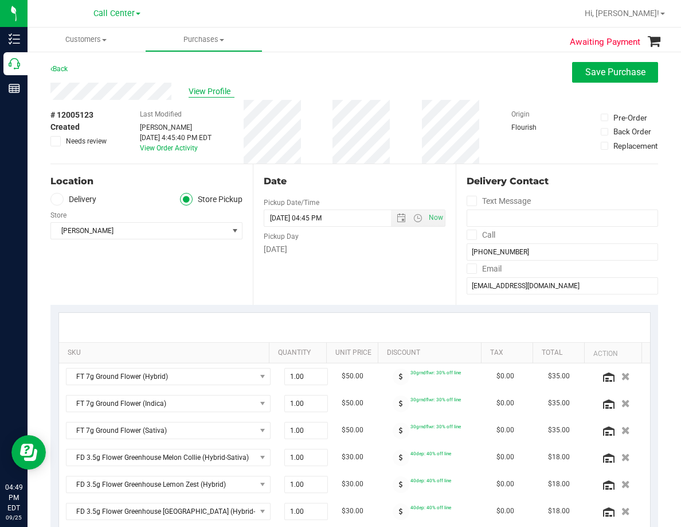
click at [194, 96] on span "View Profile" at bounding box center [212, 91] width 46 height 12
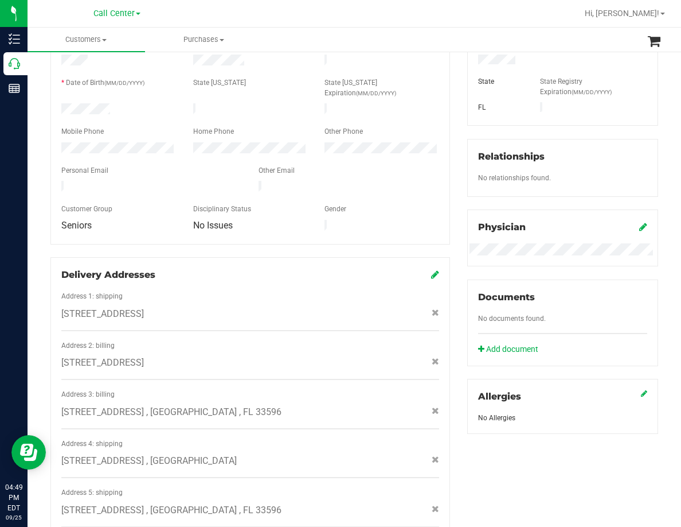
scroll to position [229, 0]
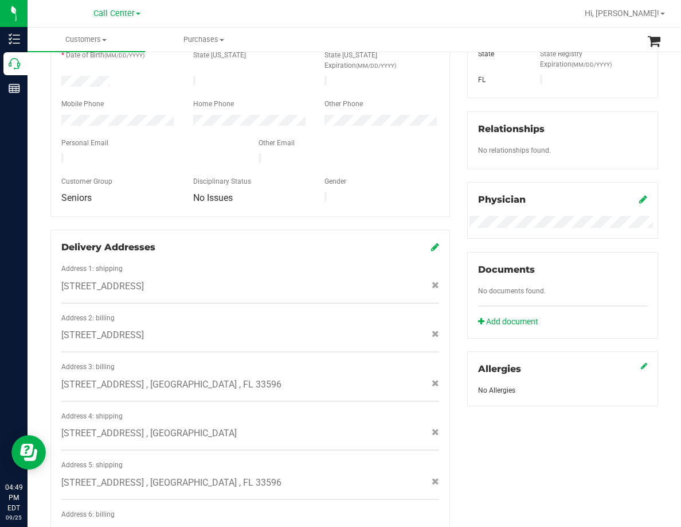
click at [185, 287] on div "Address 1: shipping [STREET_ADDRESS] Address 2: billing [STREET_ADDRESS] Addres…" at bounding box center [250, 430] width 378 height 334
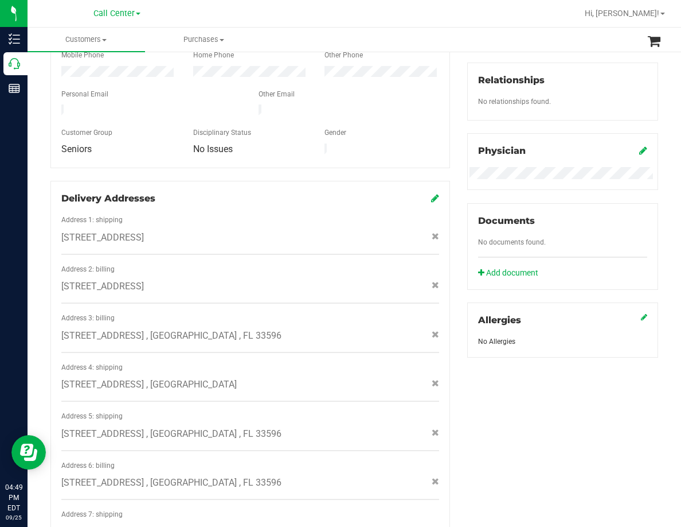
scroll to position [344, 0]
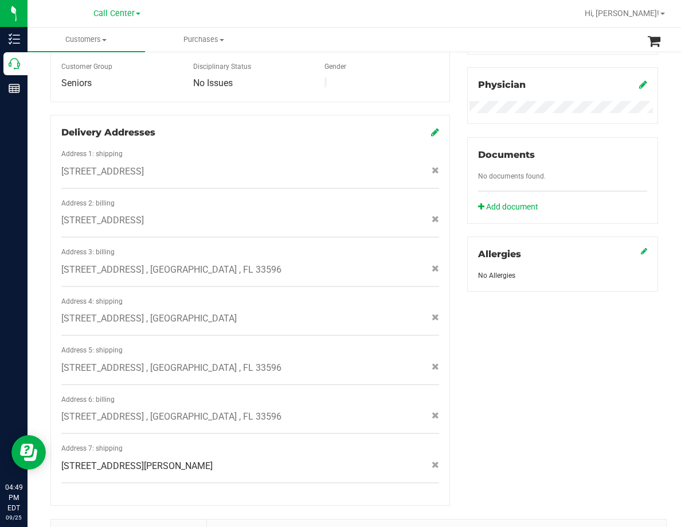
click at [134, 263] on span "[STREET_ADDRESS] , [GEOGRAPHIC_DATA] , FL 33596" at bounding box center [171, 270] width 220 height 14
copy div "[STREET_ADDRESS] , [GEOGRAPHIC_DATA] , FL 33596"
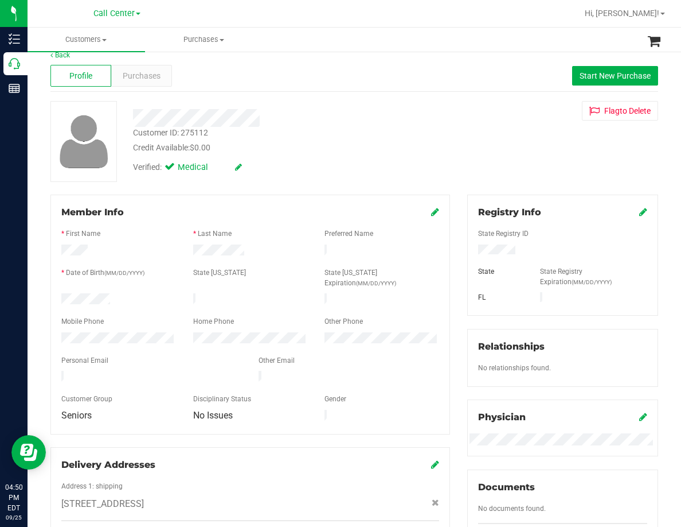
scroll to position [0, 0]
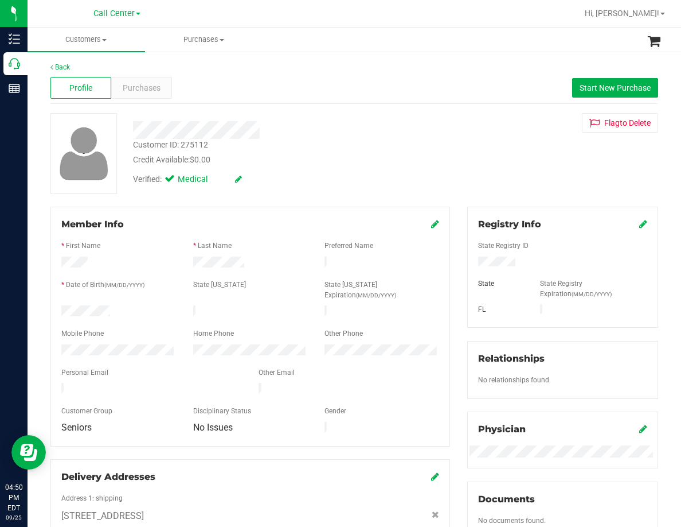
click at [134, 71] on div "Back" at bounding box center [354, 67] width 608 height 10
click at [141, 84] on span "Purchases" at bounding box center [142, 88] width 38 height 12
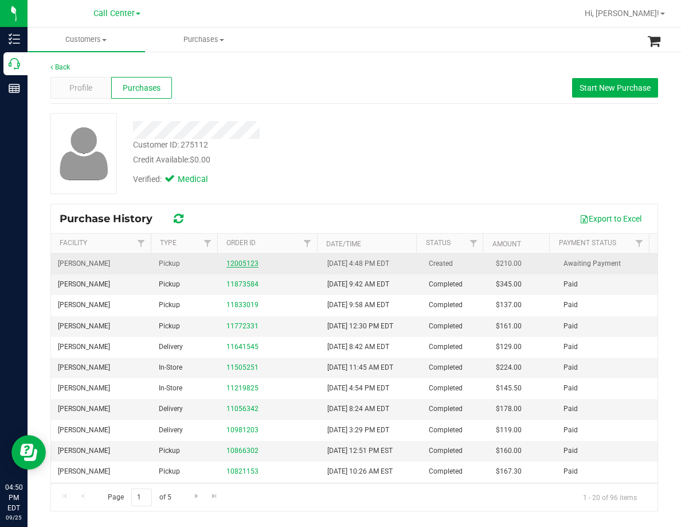
click at [240, 265] on link "12005123" at bounding box center [243, 263] width 32 height 8
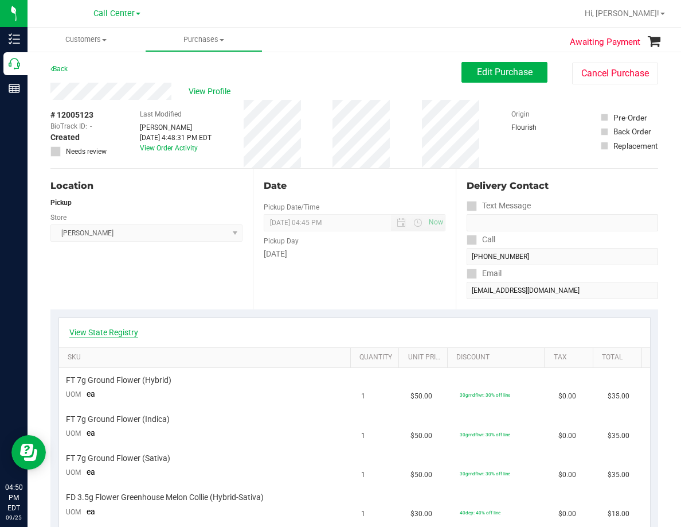
click at [110, 332] on link "View State Registry" at bounding box center [103, 331] width 69 height 11
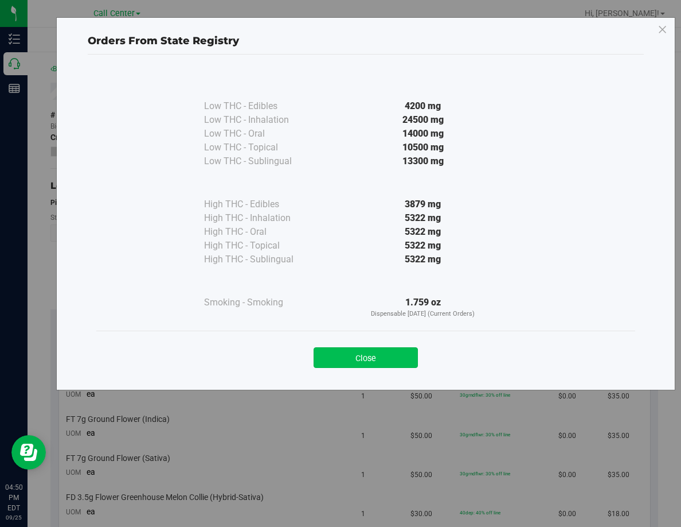
click at [364, 357] on button "Close" at bounding box center [366, 357] width 104 height 21
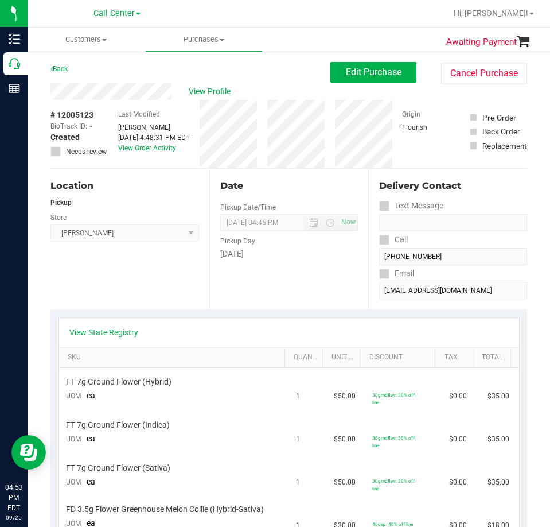
click at [174, 94] on div "View Profile" at bounding box center [190, 91] width 280 height 17
click at [213, 91] on span "View Profile" at bounding box center [212, 91] width 46 height 12
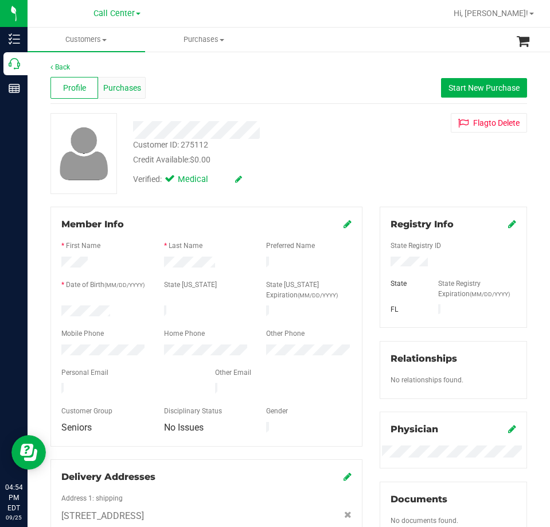
click at [135, 96] on div "Purchases" at bounding box center [122, 88] width 48 height 22
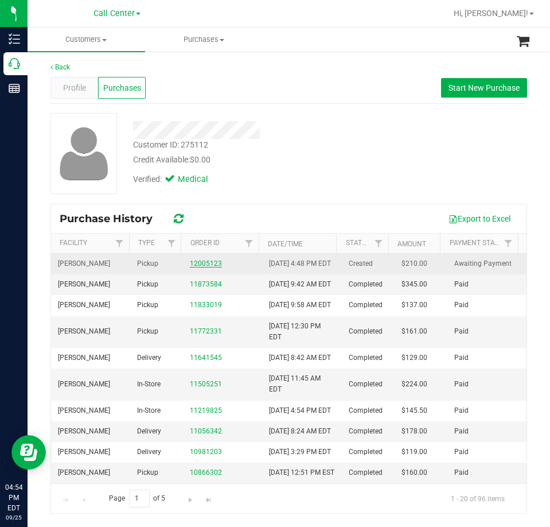
click at [191, 267] on link "12005123" at bounding box center [206, 263] width 32 height 8
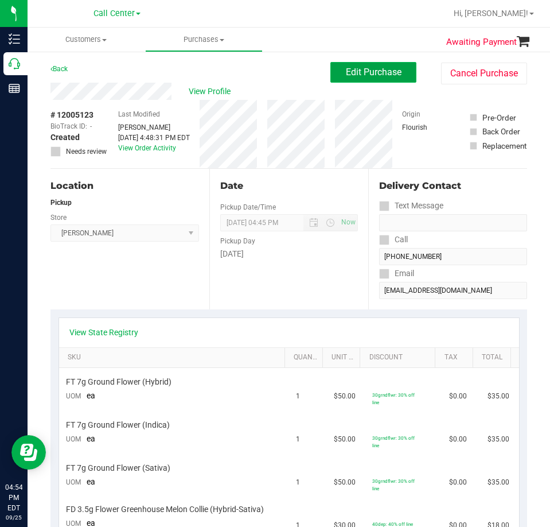
click at [407, 75] on button "Edit Purchase" at bounding box center [373, 72] width 86 height 21
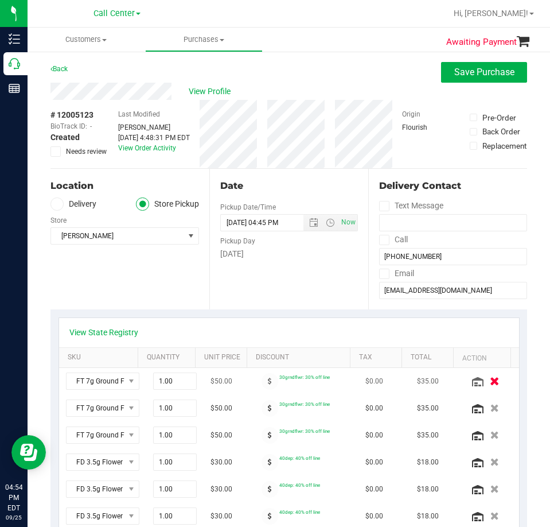
click at [490, 381] on icon "button" at bounding box center [495, 381] width 10 height 9
click at [490, 380] on icon "button" at bounding box center [495, 381] width 10 height 9
click at [490, 380] on icon "button" at bounding box center [494, 381] width 9 height 8
click at [490, 382] on icon "button" at bounding box center [495, 381] width 10 height 9
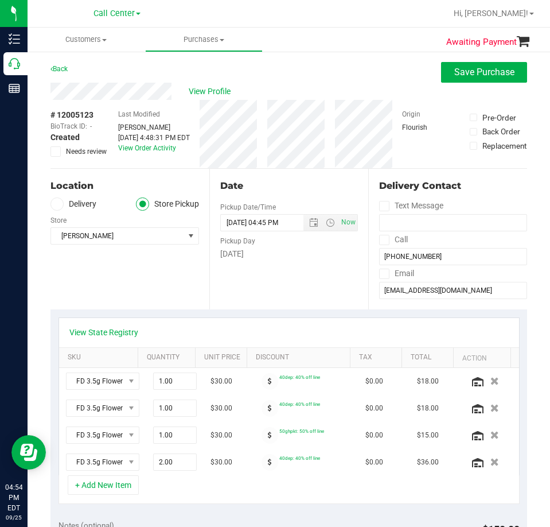
click at [490, 382] on icon "button" at bounding box center [494, 381] width 9 height 8
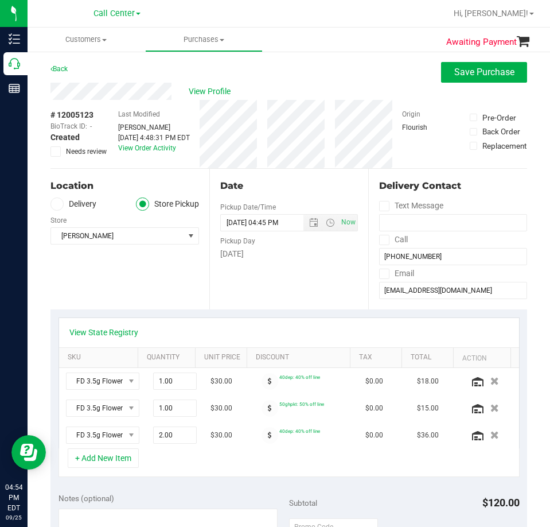
click at [490, 382] on icon "button" at bounding box center [494, 381] width 9 height 8
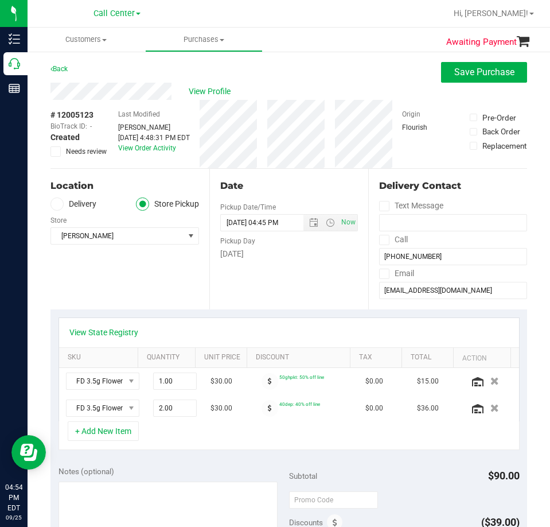
click at [490, 382] on icon "button" at bounding box center [494, 381] width 9 height 8
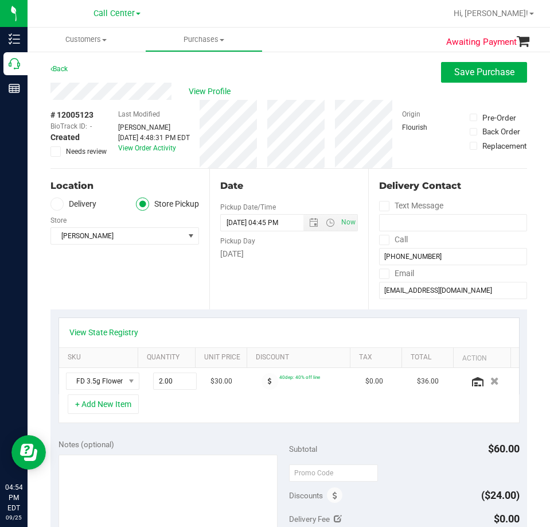
click at [490, 382] on icon "button" at bounding box center [494, 381] width 9 height 8
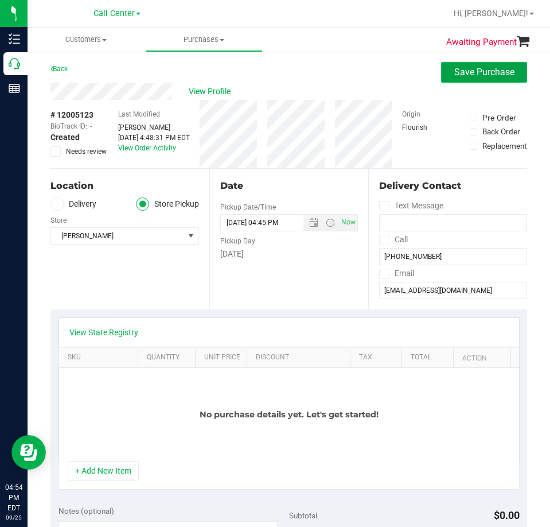
click at [483, 68] on span "Save Purchase" at bounding box center [484, 72] width 60 height 11
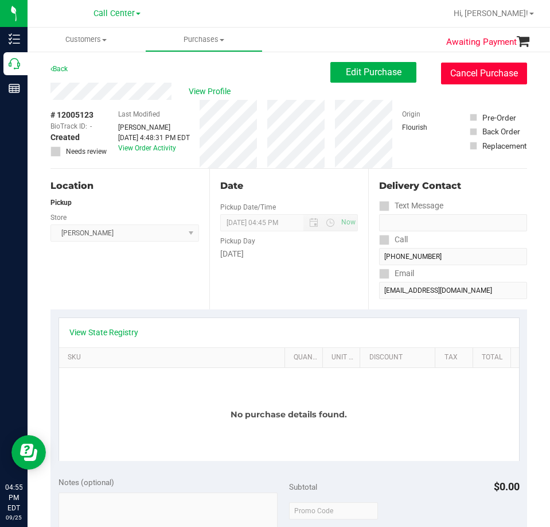
click at [478, 77] on button "Cancel Purchase" at bounding box center [484, 74] width 86 height 22
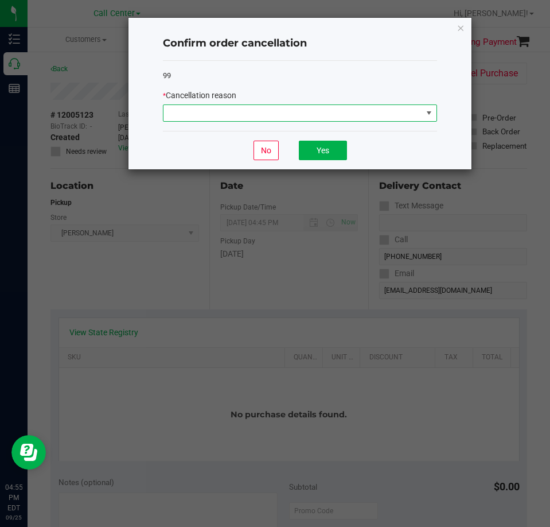
click at [381, 107] on span at bounding box center [292, 113] width 259 height 16
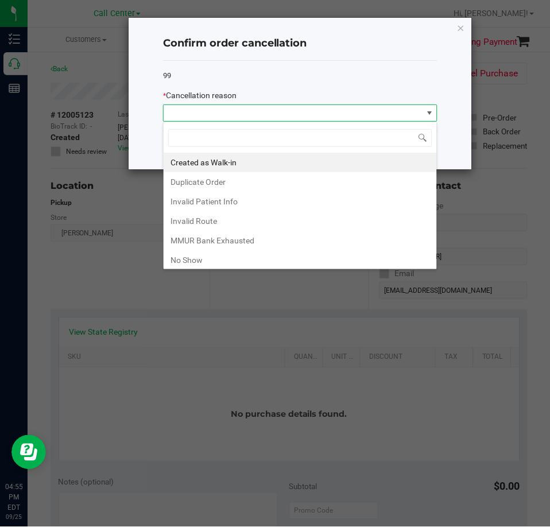
scroll to position [61, 0]
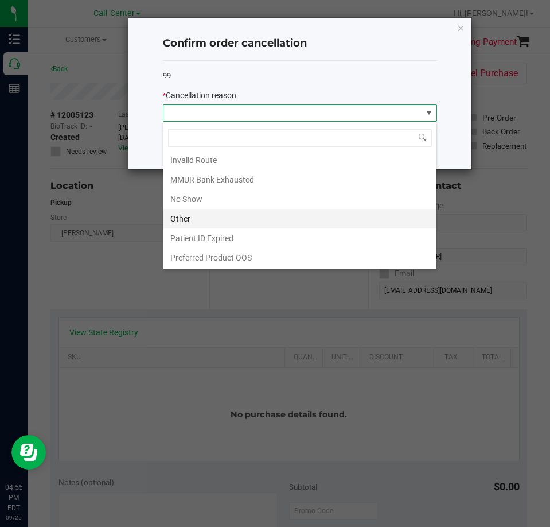
click at [203, 216] on li "Other" at bounding box center [299, 219] width 273 height 20
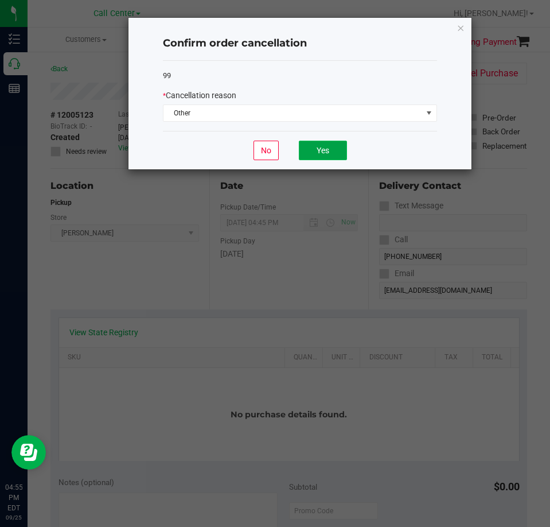
click at [345, 154] on button "Yes" at bounding box center [323, 151] width 48 height 20
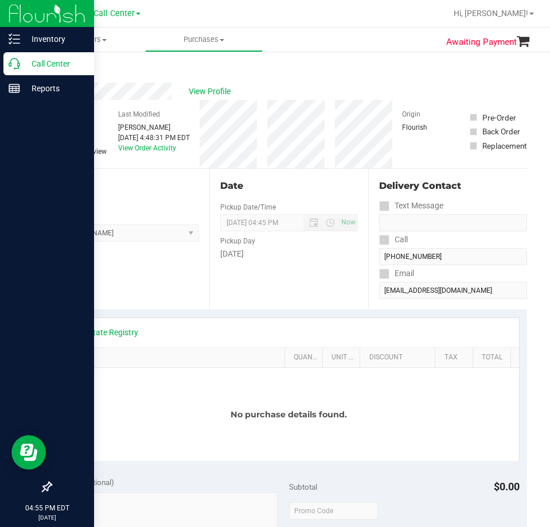
click at [20, 69] on p "Call Center" at bounding box center [54, 64] width 69 height 14
click at [17, 62] on icon at bounding box center [14, 63] width 11 height 11
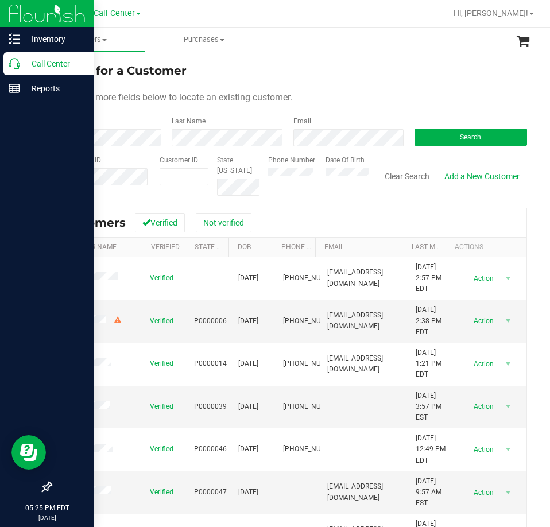
click at [20, 67] on icon at bounding box center [14, 63] width 11 height 11
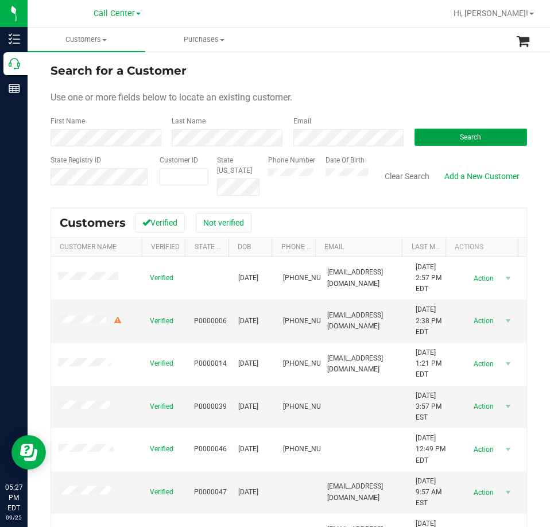
click at [459, 133] on span "Search" at bounding box center [469, 137] width 21 height 8
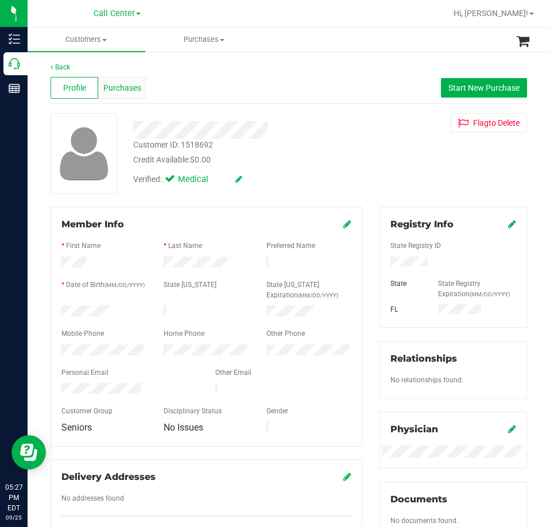
click at [127, 96] on div "Purchases" at bounding box center [122, 88] width 48 height 22
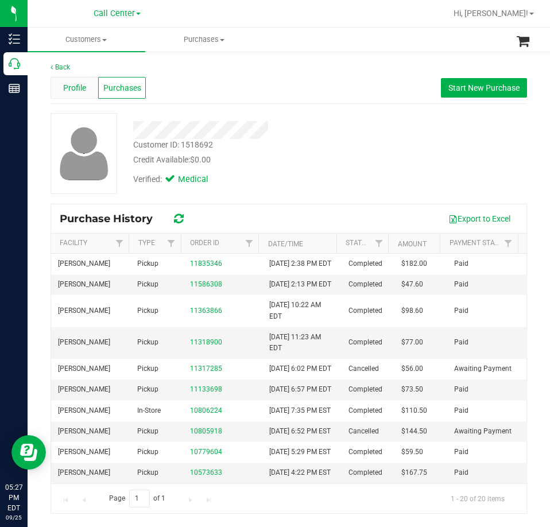
click at [82, 85] on span "Profile" at bounding box center [74, 88] width 23 height 12
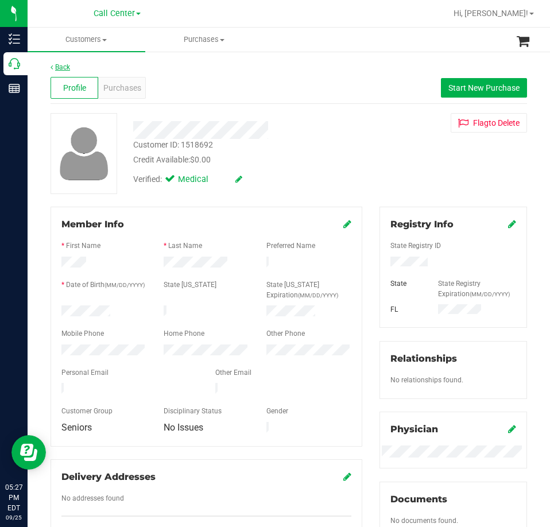
click at [63, 64] on link "Back" at bounding box center [60, 67] width 20 height 8
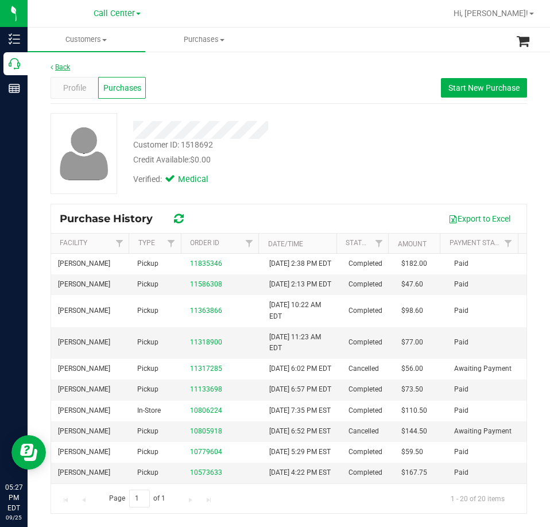
click at [60, 64] on link "Back" at bounding box center [60, 67] width 20 height 8
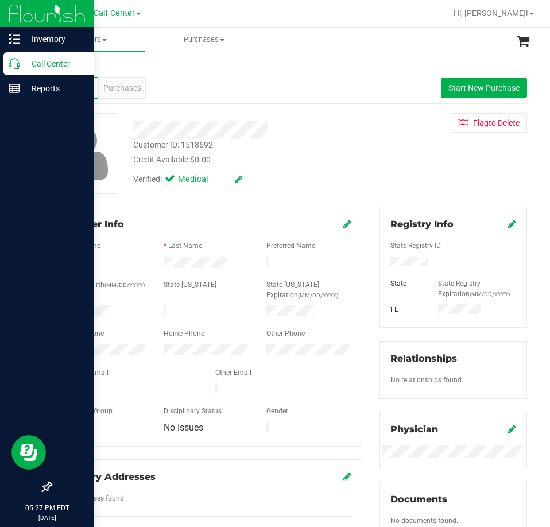
click at [21, 69] on p "Call Center" at bounding box center [54, 64] width 69 height 14
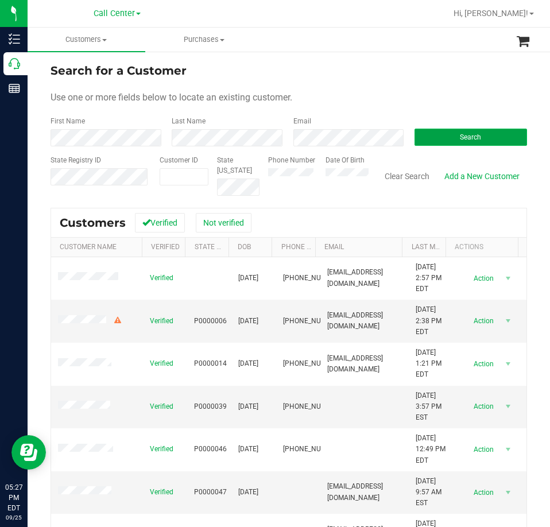
click at [450, 142] on button "Search" at bounding box center [470, 136] width 112 height 17
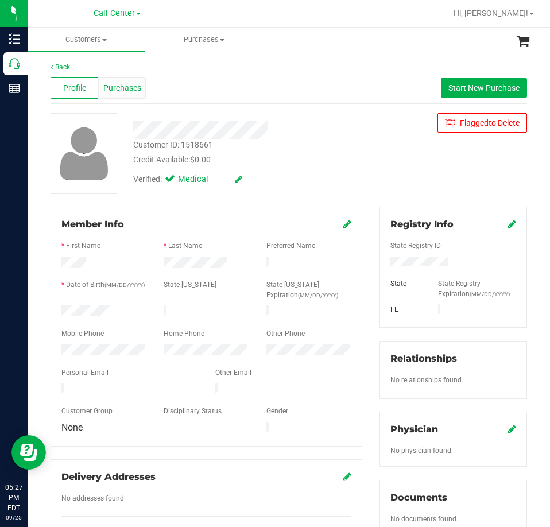
click at [133, 97] on div "Purchases" at bounding box center [122, 88] width 48 height 22
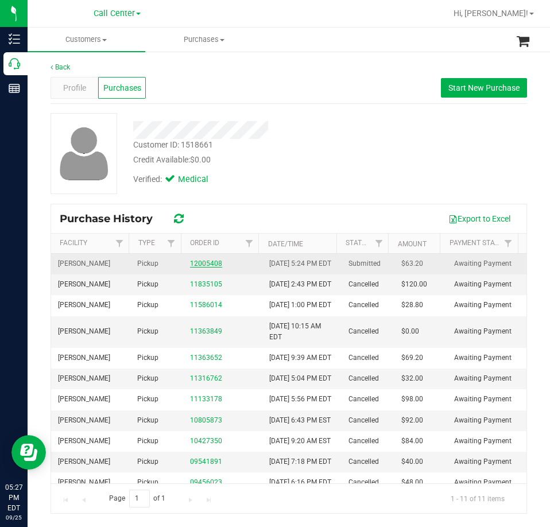
click at [200, 267] on link "12005408" at bounding box center [206, 263] width 32 height 8
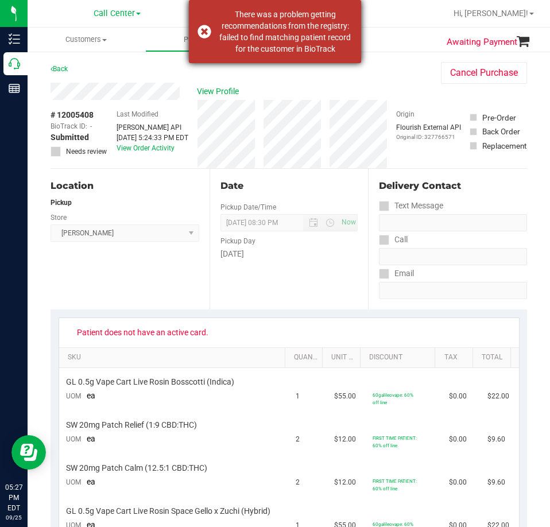
click at [248, 56] on div "There was a problem getting recommendations from the registry: failed to find m…" at bounding box center [275, 31] width 172 height 63
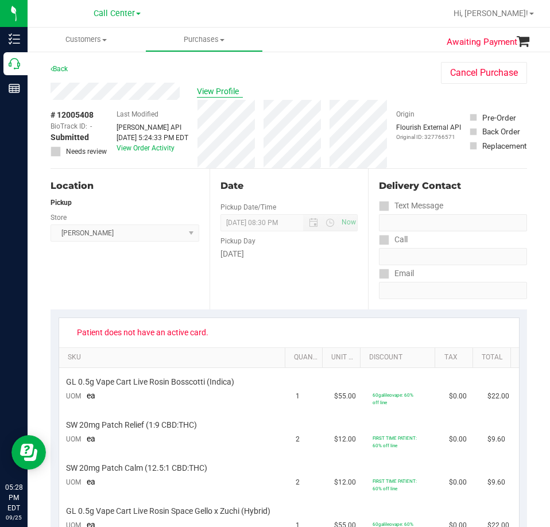
click at [229, 92] on span "View Profile" at bounding box center [220, 91] width 46 height 12
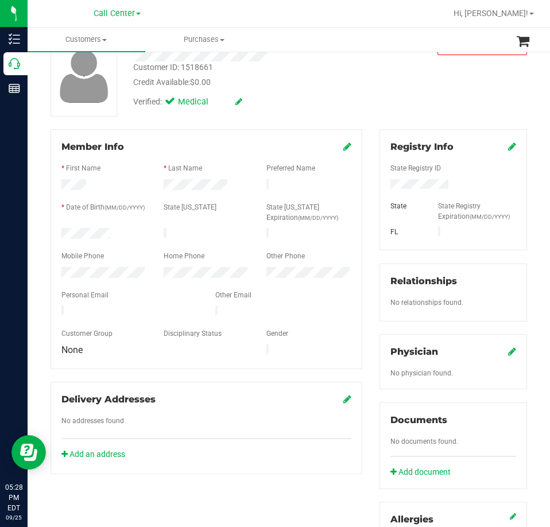
scroll to position [57, 0]
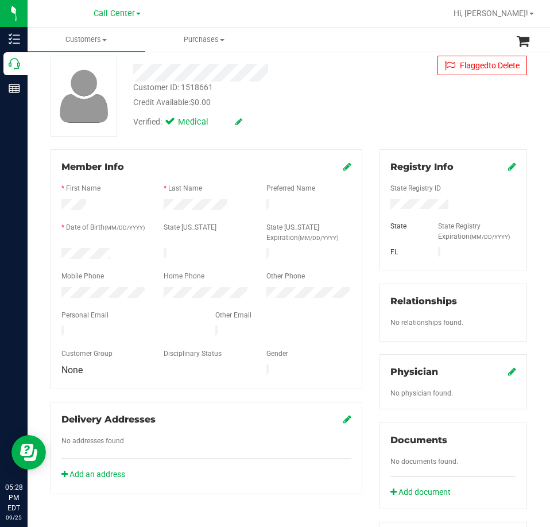
click at [508, 163] on icon at bounding box center [512, 166] width 8 height 9
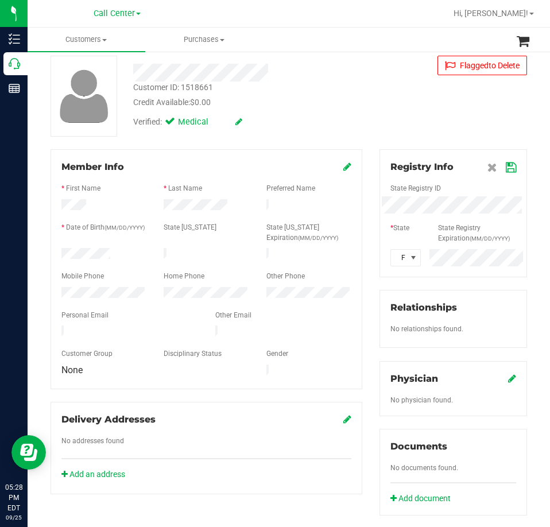
click at [220, 241] on div "Member Info * First Name * Last Name Preferred Name * Date of Birth (MM/DD/YYYY…" at bounding box center [288, 450] width 493 height 602
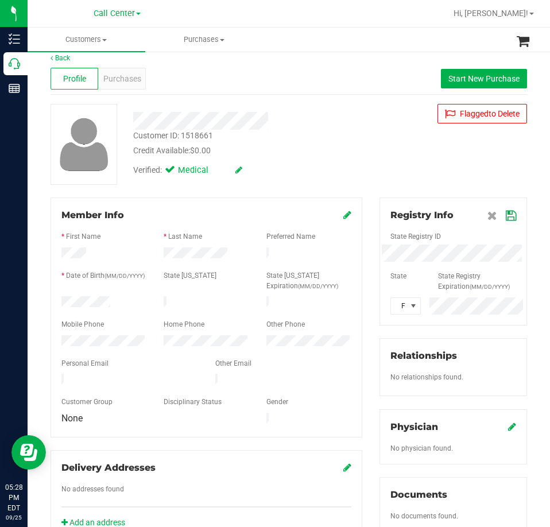
scroll to position [0, 0]
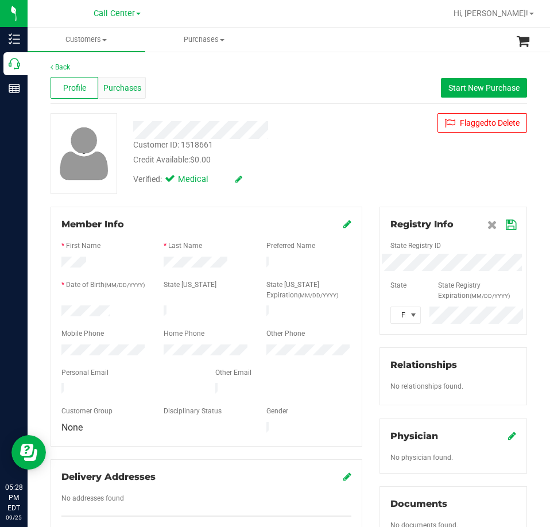
click at [134, 92] on span "Purchases" at bounding box center [122, 88] width 38 height 12
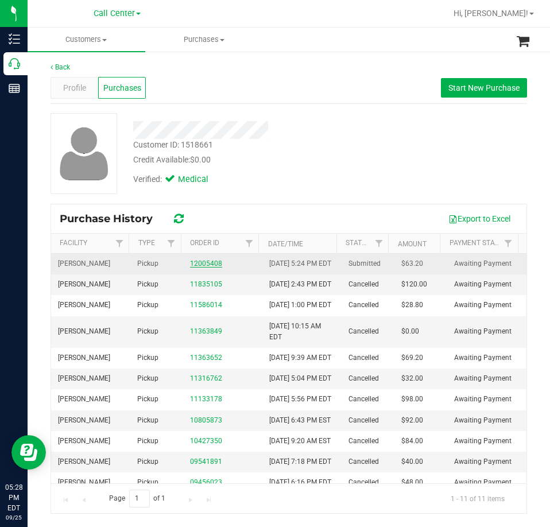
click at [208, 267] on link "12005408" at bounding box center [206, 263] width 32 height 8
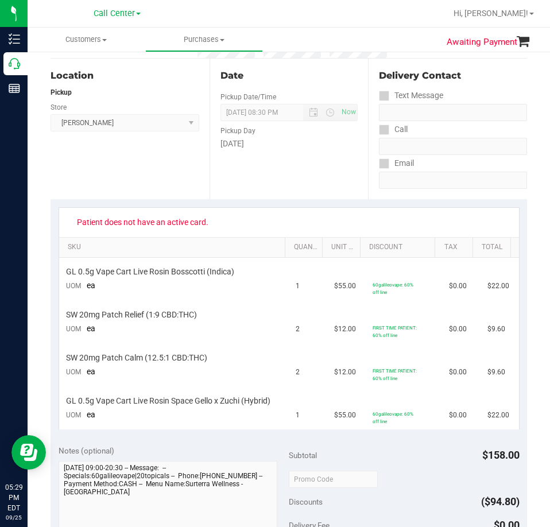
scroll to position [172, 0]
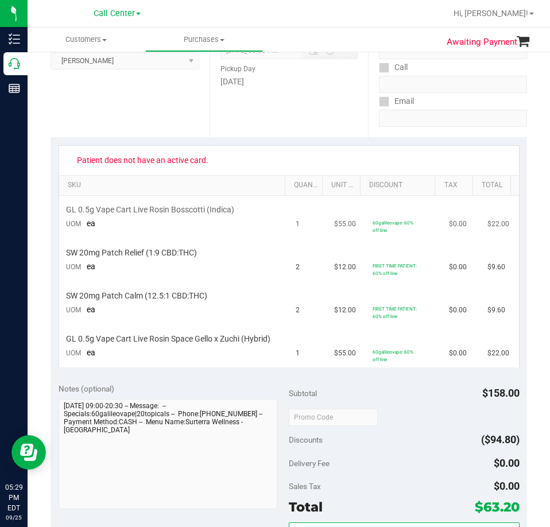
click at [197, 210] on span "GL 0.5g Vape Cart Live Rosin Bosscotti (Indica)" at bounding box center [150, 209] width 168 height 11
copy div "GL 0.5g Vape Cart Live Rosin Bosscotti (Indica)"
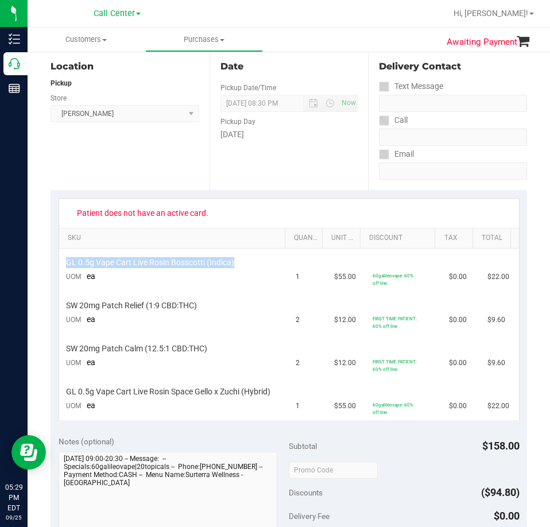
scroll to position [57, 0]
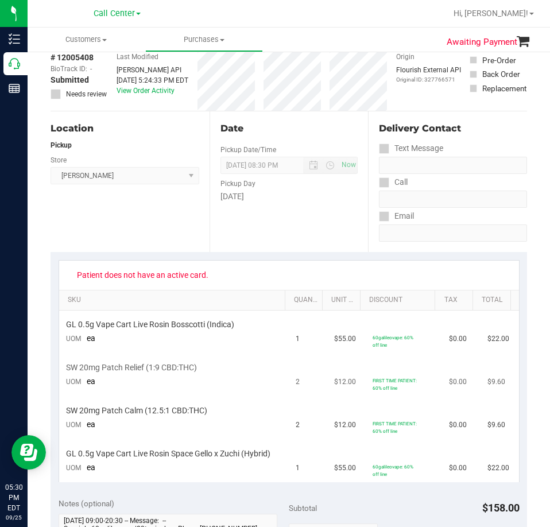
click at [106, 368] on span "SW 20mg Patch Relief (1:9 CBD:THC)" at bounding box center [131, 367] width 131 height 11
copy div "SW 20mg Patch Relief (1:9 CBD:THC)"
click at [121, 443] on td "GL 0.5g Vape Cart Live Rosin Space Gello x Zuchi (Hybrid) UOM ea" at bounding box center [174, 460] width 230 height 42
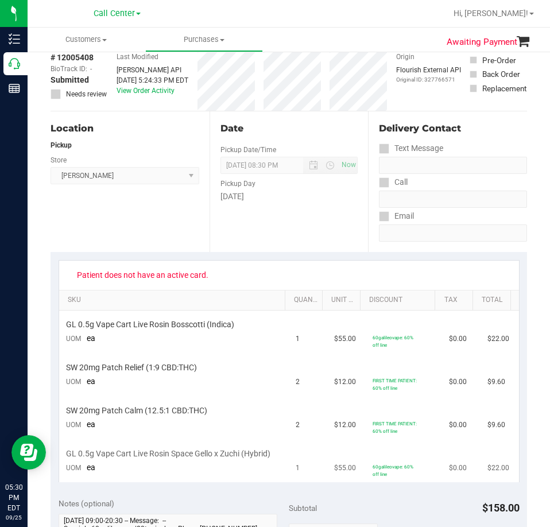
click at [123, 455] on span "GL 0.5g Vape Cart Live Rosin Space Gello x Zuchi (Hybrid)" at bounding box center [168, 453] width 204 height 11
click at [123, 454] on span "GL 0.5g Vape Cart Live Rosin Space Gello x Zuchi (Hybrid)" at bounding box center [168, 453] width 204 height 11
copy div "GL 0.5g Vape Cart Live Rosin Space Gello x Zuchi (Hybrid)"
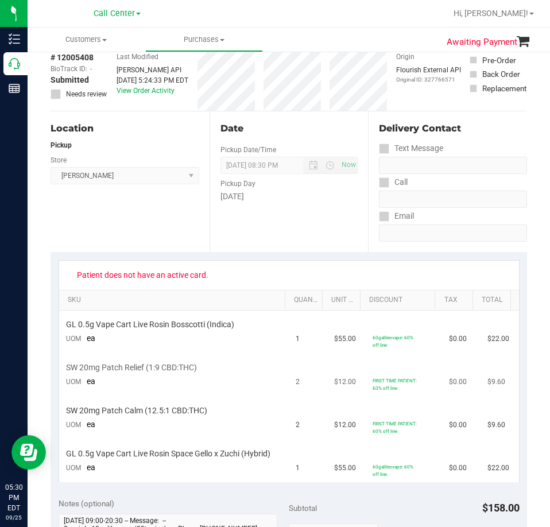
click at [124, 366] on span "SW 20mg Patch Relief (1:9 CBD:THC)" at bounding box center [131, 367] width 131 height 11
copy div "SW 20mg Patch Relief (1:9 CBD:THC)"
click at [151, 410] on span "SW 20mg Patch Calm (12.5:1 CBD:THC)" at bounding box center [136, 410] width 141 height 11
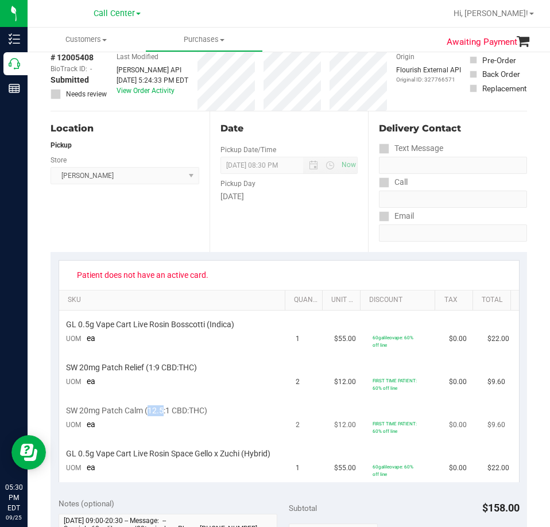
click at [151, 410] on span "SW 20mg Patch Calm (12.5:1 CBD:THC)" at bounding box center [136, 410] width 141 height 11
copy div "SW 20mg Patch Calm (12.5:1 CBD:THC)"
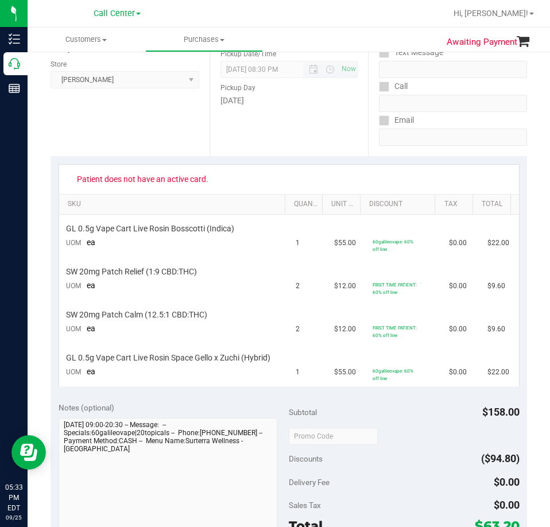
scroll to position [0, 0]
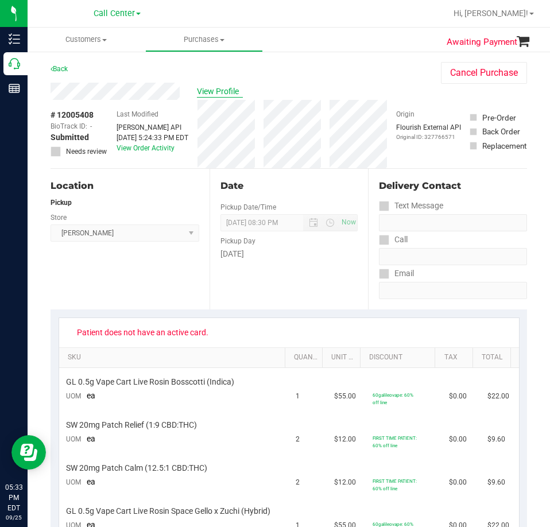
click at [217, 94] on span "View Profile" at bounding box center [220, 91] width 46 height 12
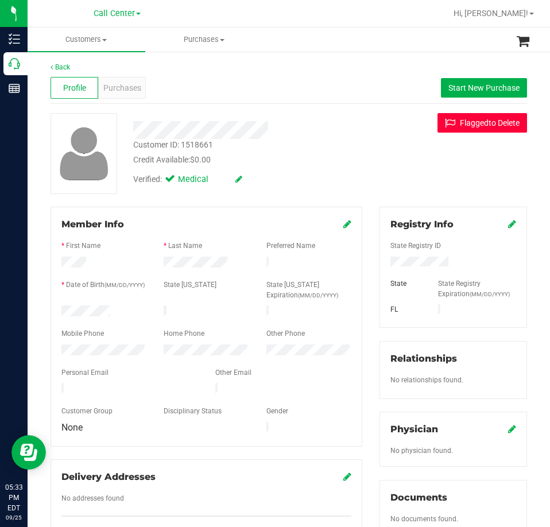
click at [459, 127] on button "Flag ged to Delete" at bounding box center [481, 123] width 89 height 20
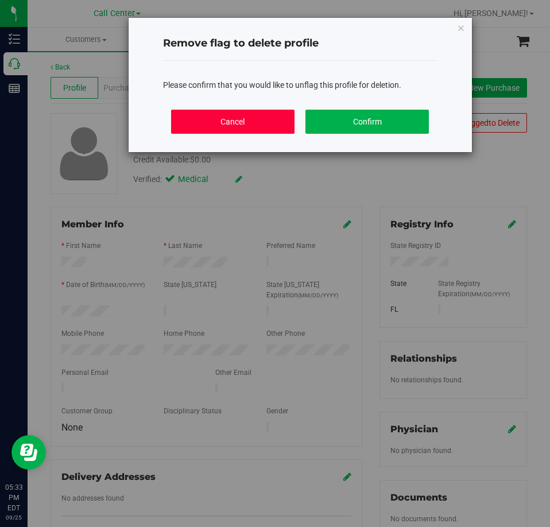
click at [263, 119] on button "Cancel" at bounding box center [232, 122] width 123 height 24
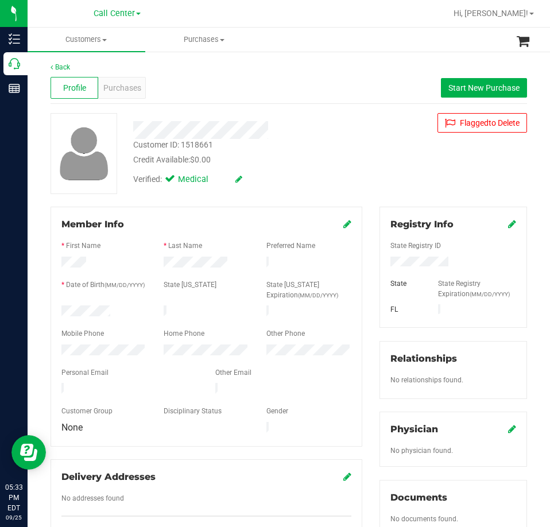
click at [508, 223] on icon at bounding box center [512, 223] width 8 height 9
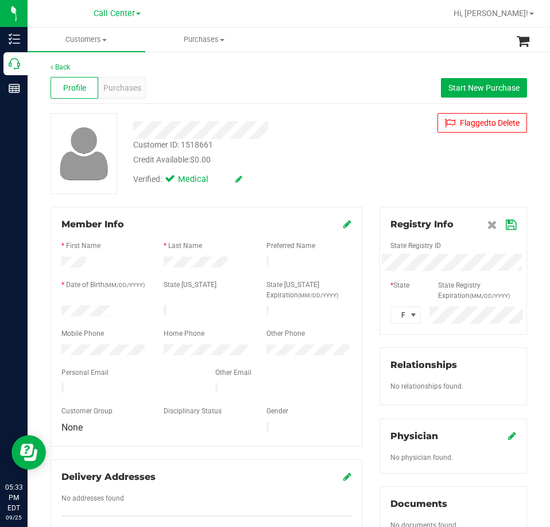
click at [342, 264] on div "Member Info * First Name * Last Name Preferred Name * Date of Birth (MM/DD/YYYY…" at bounding box center [288, 507] width 493 height 602
click at [496, 223] on span at bounding box center [501, 224] width 29 height 14
click at [505, 222] on icon at bounding box center [510, 224] width 10 height 9
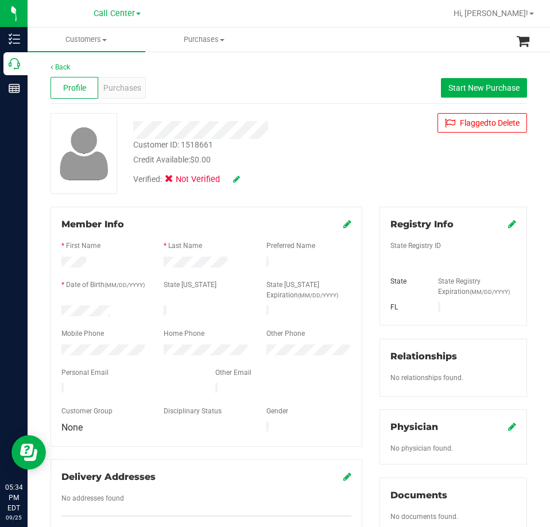
click at [291, 260] on div at bounding box center [309, 263] width 102 height 14
click at [268, 256] on div at bounding box center [309, 263] width 102 height 14
click at [343, 224] on icon at bounding box center [347, 223] width 8 height 9
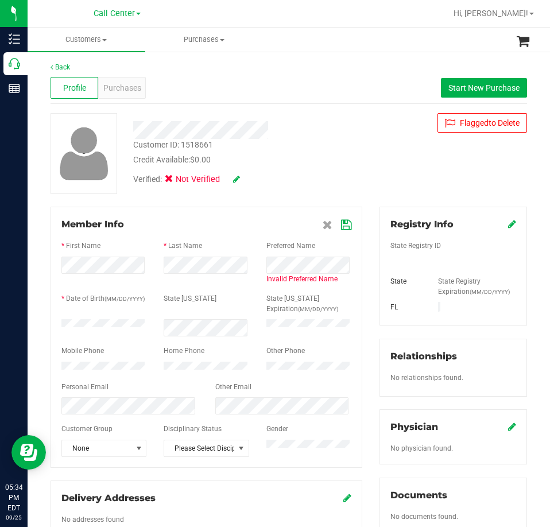
click at [341, 225] on icon at bounding box center [346, 224] width 10 height 9
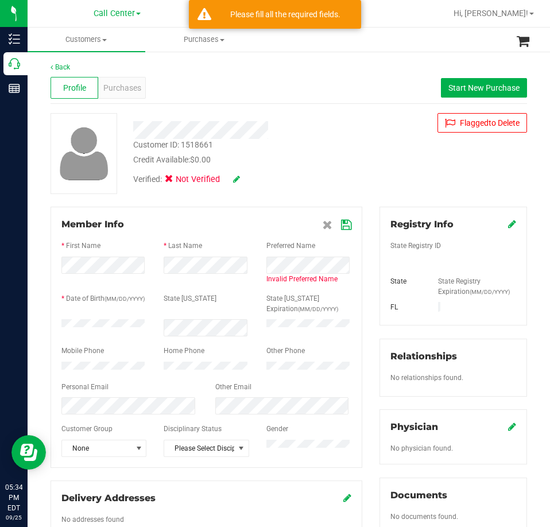
click at [315, 82] on call-center "Customers All customers Add a new customer All physicians Purchases All purchas…" at bounding box center [289, 432] width 522 height 809
click at [221, 264] on div "Invalid Preferred Name" at bounding box center [206, 270] width 307 height 28
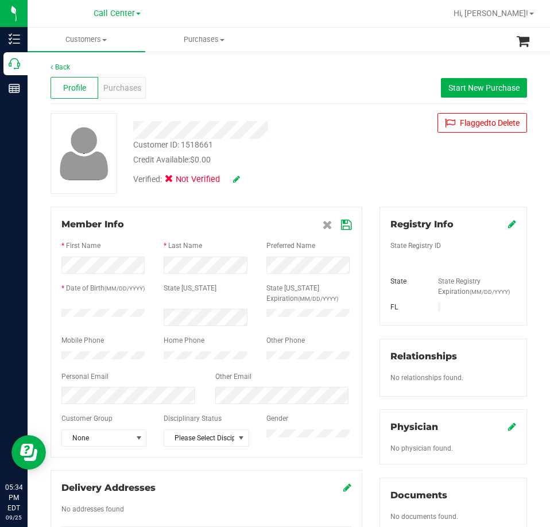
click at [341, 228] on icon at bounding box center [346, 224] width 10 height 9
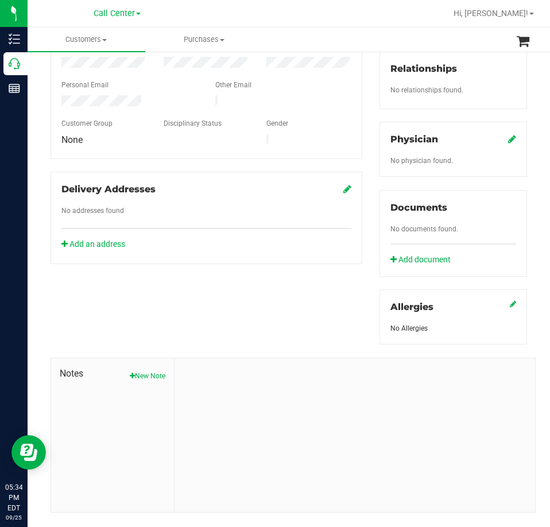
scroll to position [300, 0]
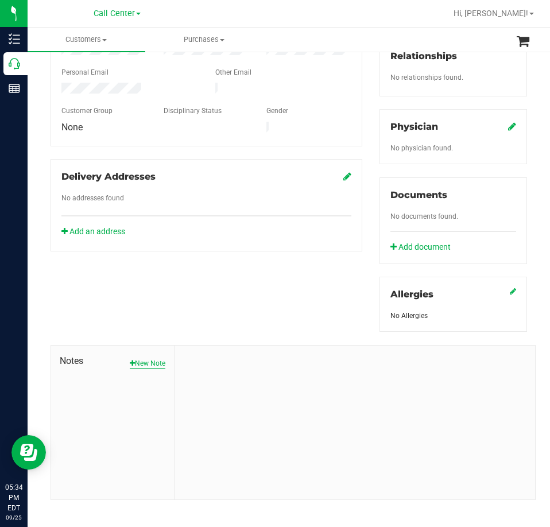
click at [147, 358] on button "New Note" at bounding box center [148, 363] width 36 height 10
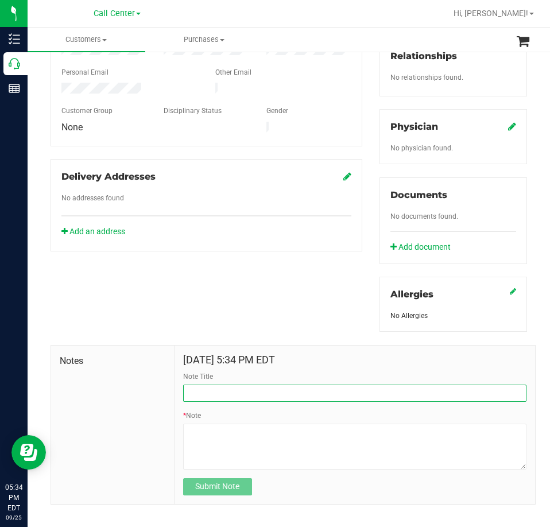
paste input "1518692"
click at [185, 386] on input "1518692" at bounding box center [354, 392] width 343 height 17
drag, startPoint x: 266, startPoint y: 382, endPoint x: 92, endPoint y: 381, distance: 173.8
click at [92, 381] on div "Notes [DATE] 5:34 PM EDT Note Title Customer ID:1518692 * Note Submit Note" at bounding box center [292, 424] width 485 height 159
type input "Customer ID:1518692"
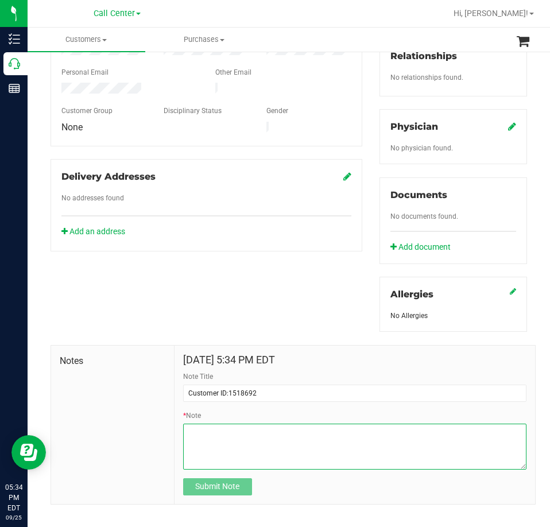
click at [227, 432] on textarea "* Note" at bounding box center [354, 446] width 343 height 46
paste textarea "Customer ID:1518692"
type textarea "Customer ID:1518692"
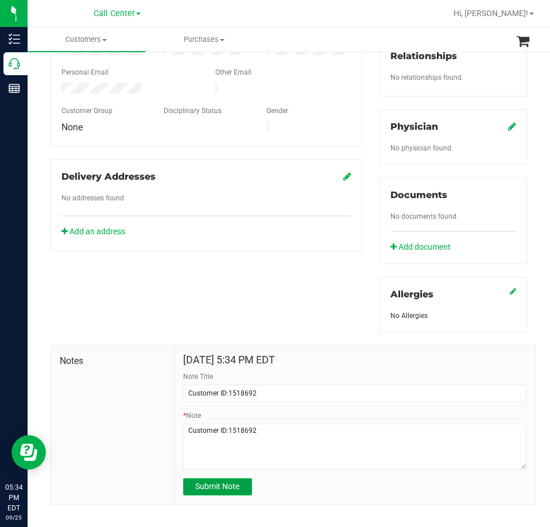
click at [242, 483] on button "Submit Note" at bounding box center [217, 486] width 69 height 17
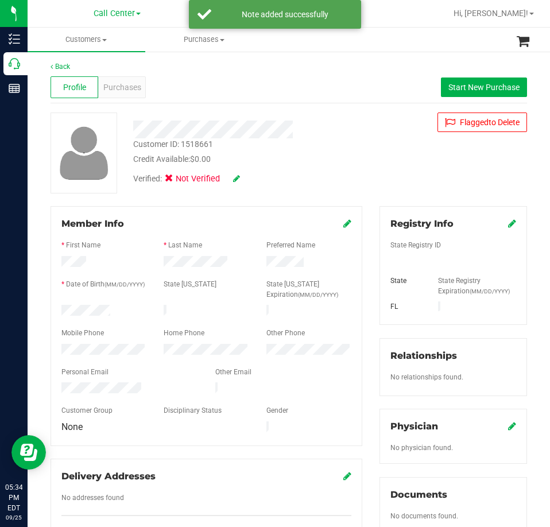
scroll to position [0, 0]
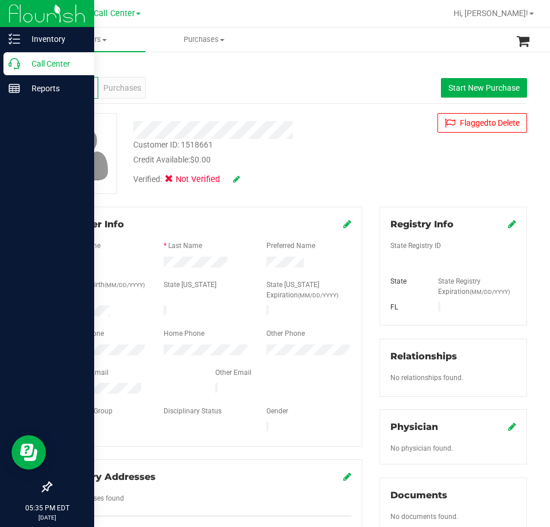
click at [25, 65] on p "Call Center" at bounding box center [54, 64] width 69 height 14
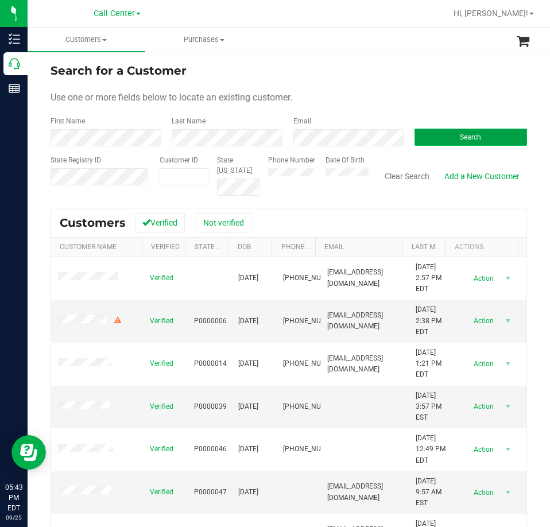
click at [447, 139] on button "Search" at bounding box center [470, 136] width 112 height 17
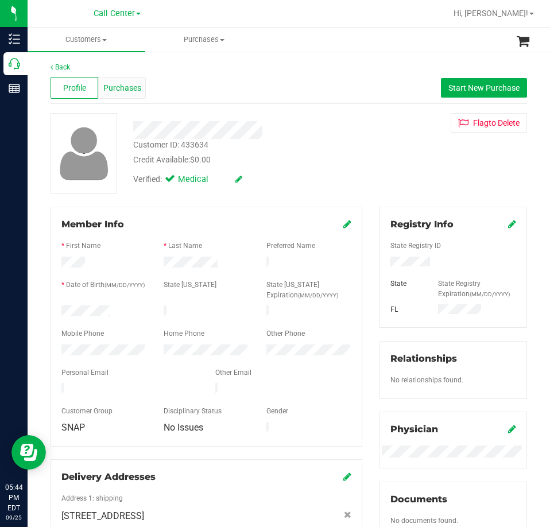
click at [125, 89] on span "Purchases" at bounding box center [122, 88] width 38 height 12
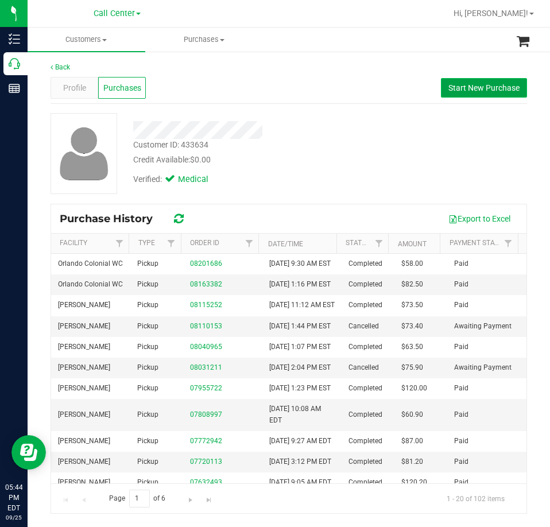
click at [483, 93] on button "Start New Purchase" at bounding box center [484, 88] width 86 height 20
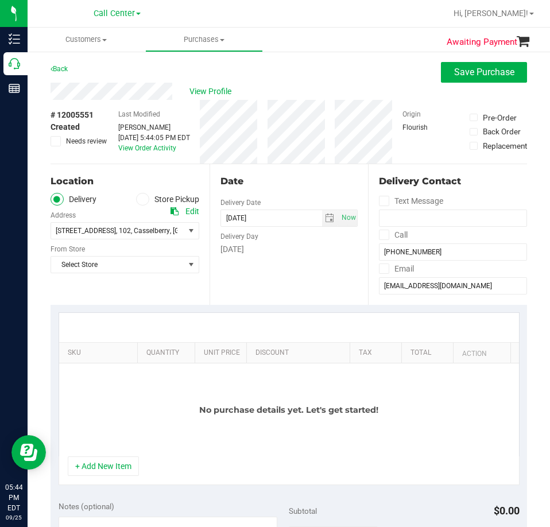
click at [160, 200] on label "Store Pickup" at bounding box center [167, 199] width 63 height 13
click at [0, 0] on input "Store Pickup" at bounding box center [0, 0] width 0 height 0
click at [145, 231] on span "Select Store" at bounding box center [117, 231] width 133 height 16
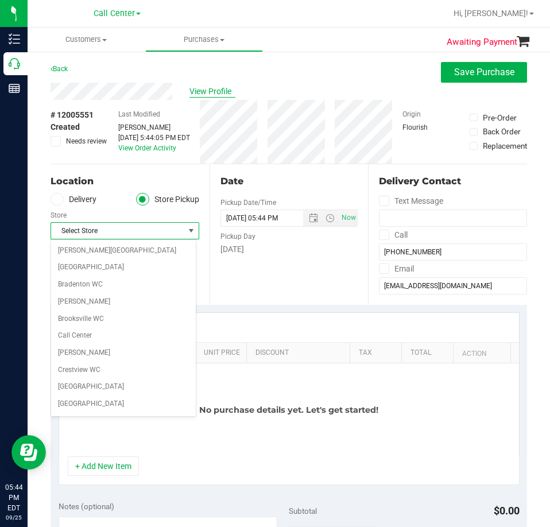
click at [194, 95] on span "View Profile" at bounding box center [212, 91] width 46 height 12
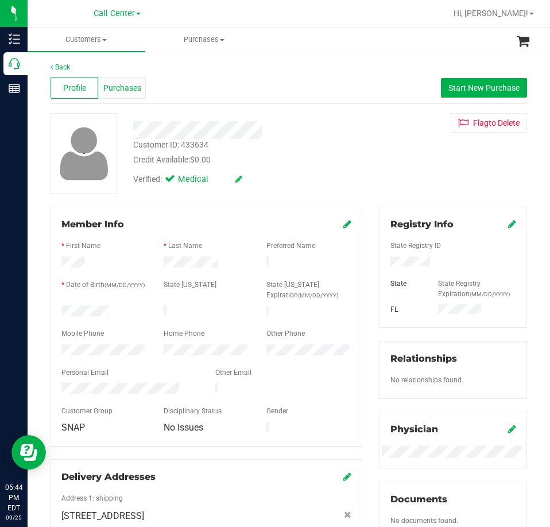
click at [121, 88] on span "Purchases" at bounding box center [122, 88] width 38 height 12
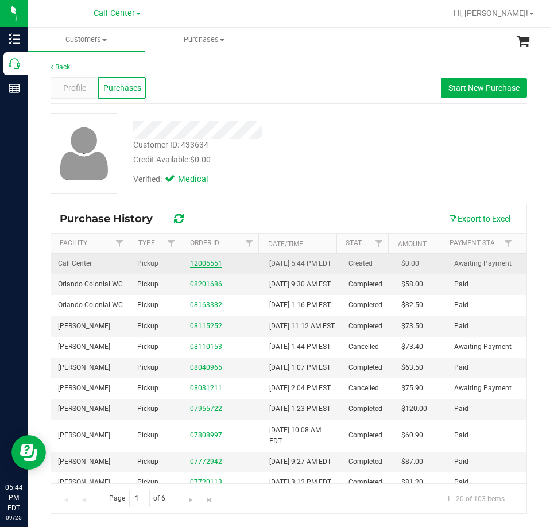
click at [204, 267] on link "12005551" at bounding box center [206, 263] width 32 height 8
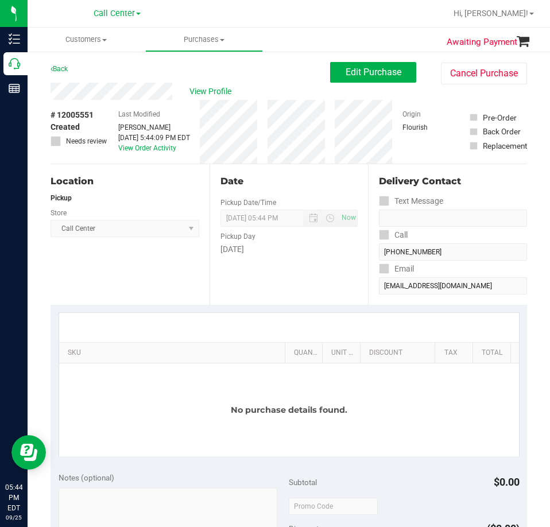
click at [172, 231] on span "Call Center Select Store [PERSON_NAME][GEOGRAPHIC_DATA] [PERSON_NAME][GEOGRAPHI…" at bounding box center [124, 228] width 149 height 17
click at [354, 65] on button "Edit Purchase" at bounding box center [373, 72] width 86 height 21
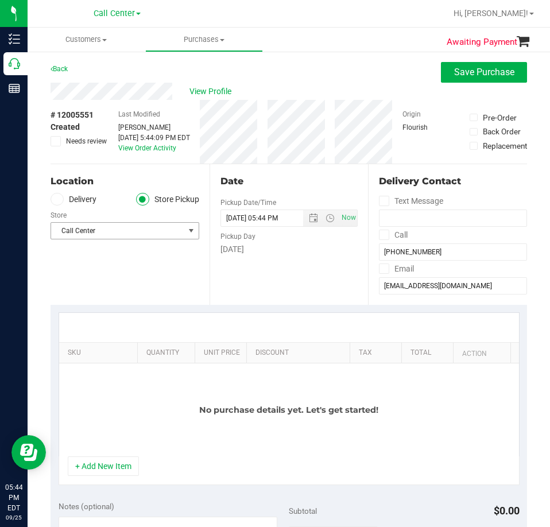
click at [168, 233] on span "Call Center" at bounding box center [117, 231] width 133 height 16
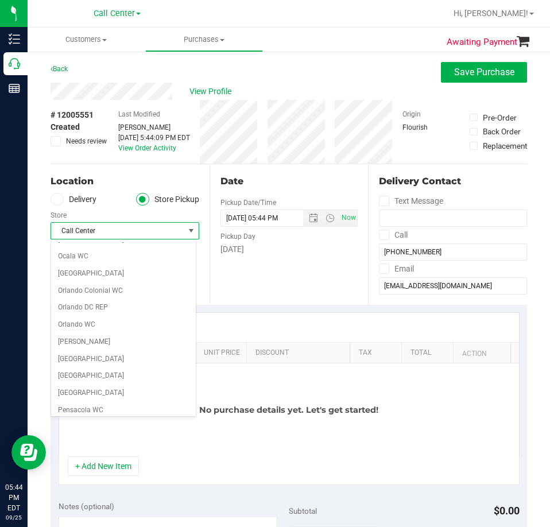
scroll to position [516, 0]
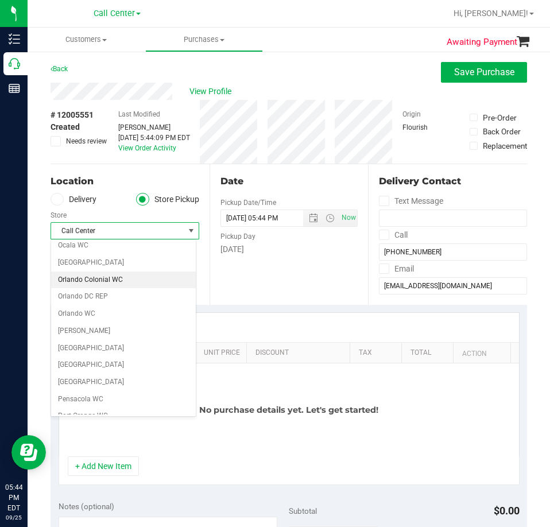
click at [94, 277] on li "Orlando Colonial WC" at bounding box center [123, 279] width 145 height 17
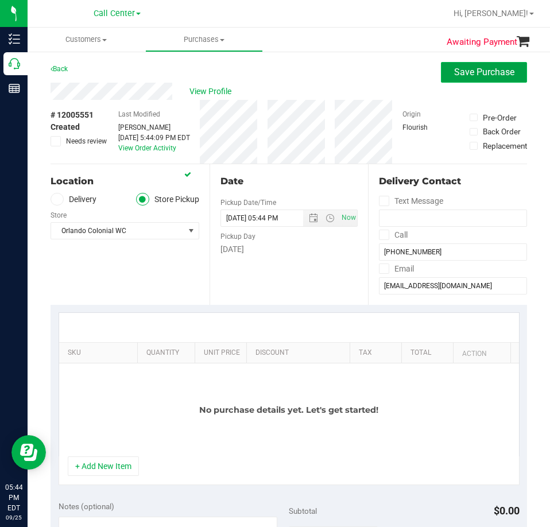
click at [459, 73] on span "Save Purchase" at bounding box center [484, 72] width 60 height 11
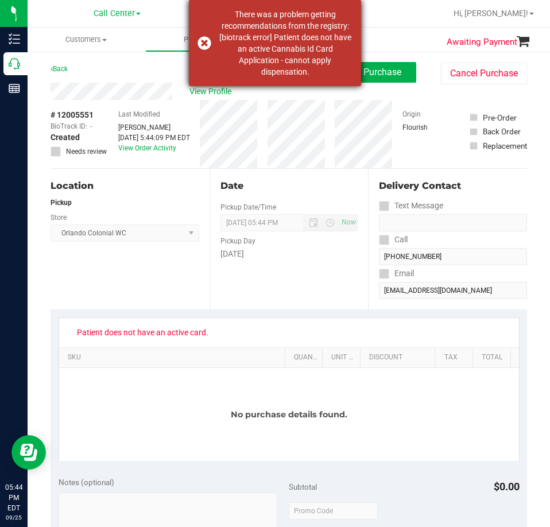
click at [230, 60] on dispensation "There was a problem getting recommendations from the registry: [biotrack error]…" at bounding box center [284, 43] width 135 height 69
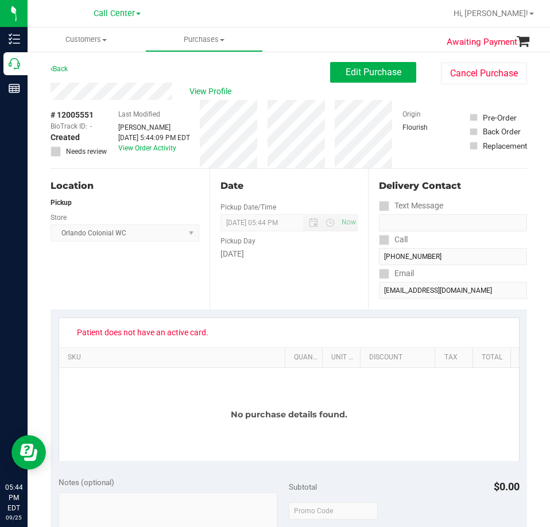
click at [172, 263] on div "Location Pickup Store [GEOGRAPHIC_DATA] Colonial WC Select Store [PERSON_NAME][…" at bounding box center [129, 239] width 159 height 141
click at [205, 87] on span "View Profile" at bounding box center [212, 91] width 46 height 12
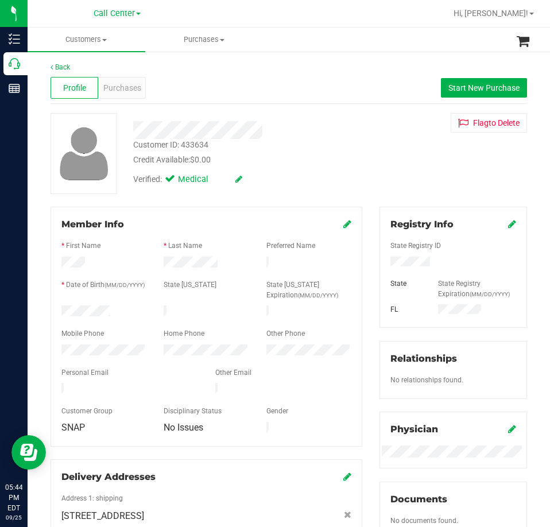
click at [508, 223] on icon at bounding box center [512, 223] width 8 height 9
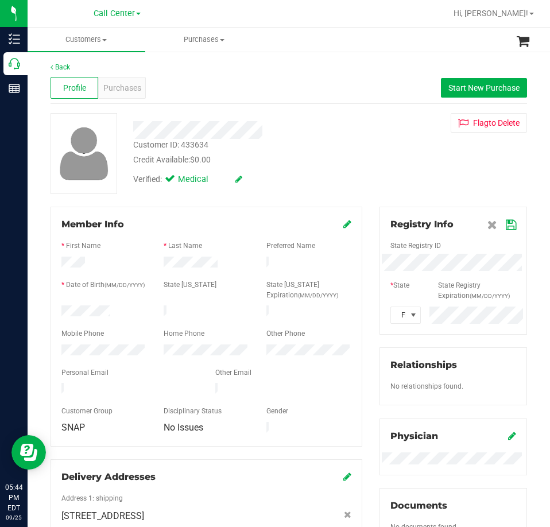
click at [505, 227] on icon at bounding box center [510, 224] width 10 height 9
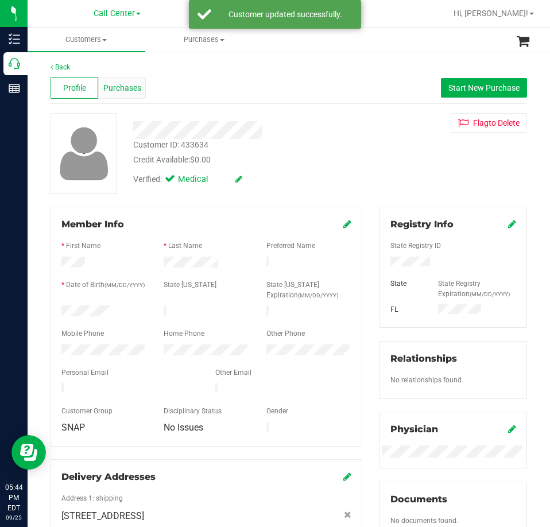
click at [113, 88] on span "Purchases" at bounding box center [122, 88] width 38 height 12
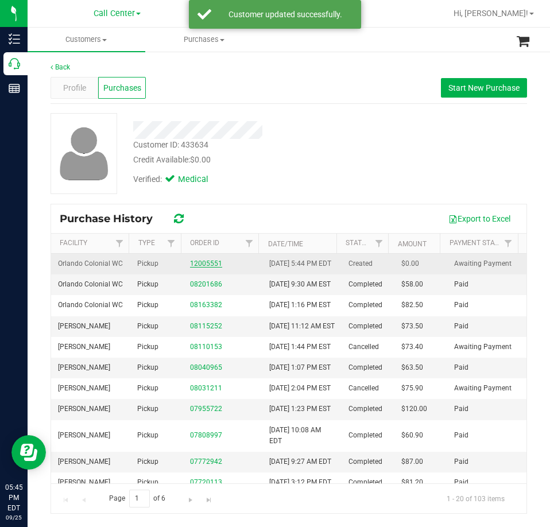
click at [199, 267] on link "12005551" at bounding box center [206, 263] width 32 height 8
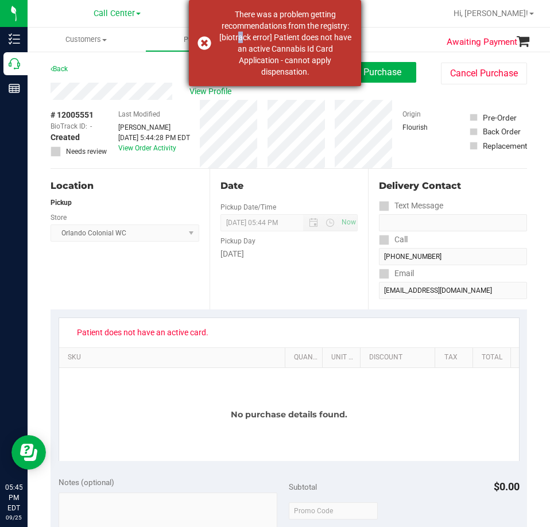
click at [236, 42] on dispensation "There was a problem getting recommendations from the registry: [biotrack error]…" at bounding box center [284, 43] width 135 height 69
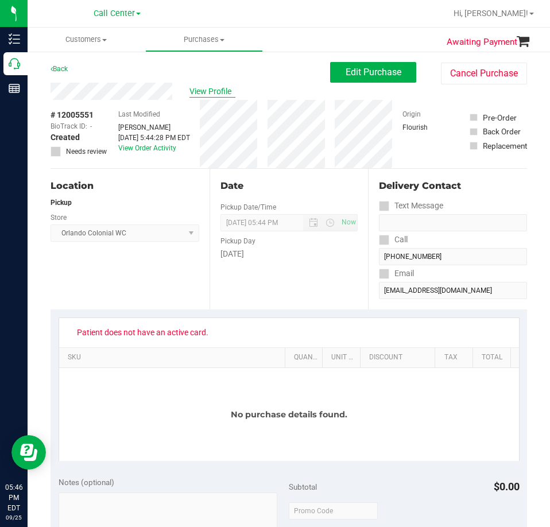
click at [223, 88] on span "View Profile" at bounding box center [212, 91] width 46 height 12
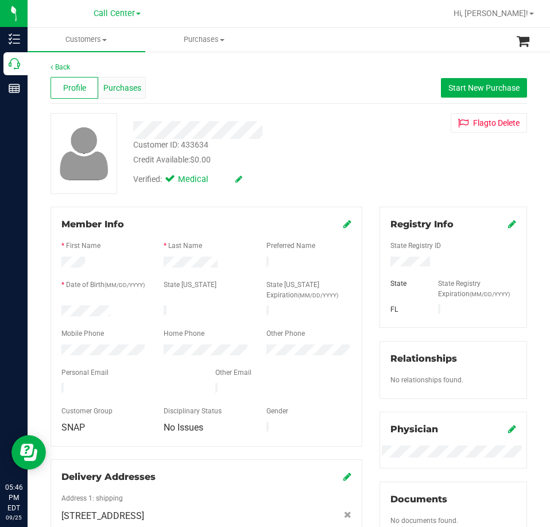
click at [138, 85] on span "Purchases" at bounding box center [122, 88] width 38 height 12
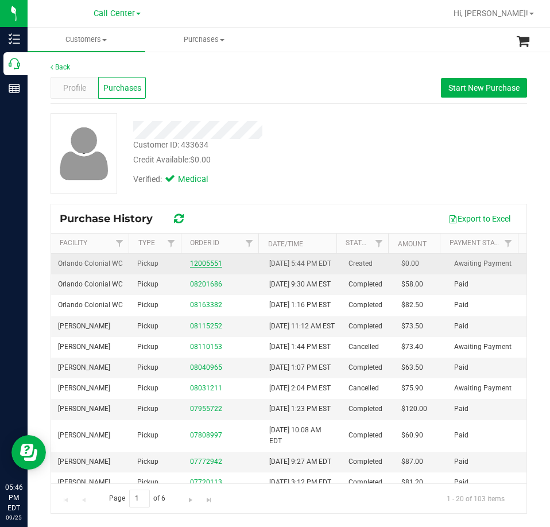
click at [209, 267] on link "12005551" at bounding box center [206, 263] width 32 height 8
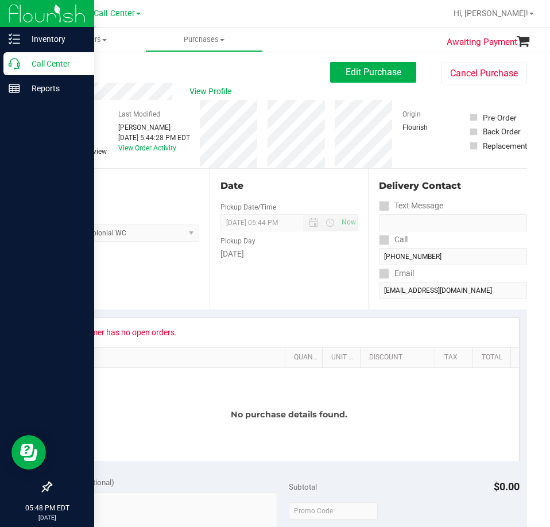
click at [56, 58] on p "Call Center" at bounding box center [54, 64] width 69 height 14
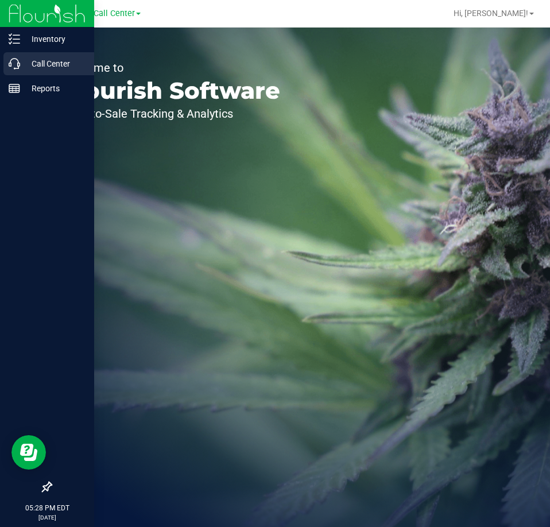
click at [20, 69] on icon at bounding box center [14, 63] width 11 height 11
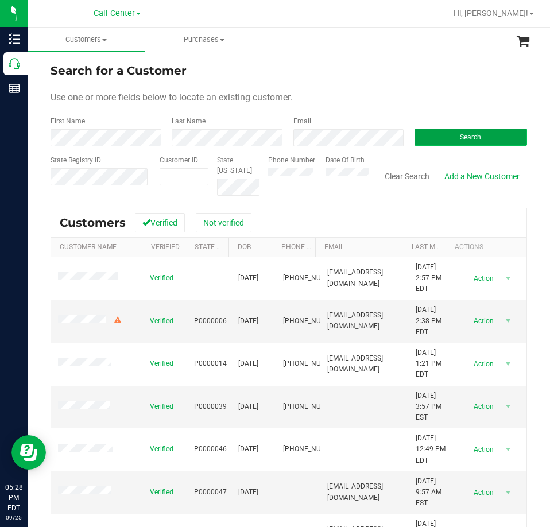
click at [441, 140] on button "Search" at bounding box center [470, 136] width 112 height 17
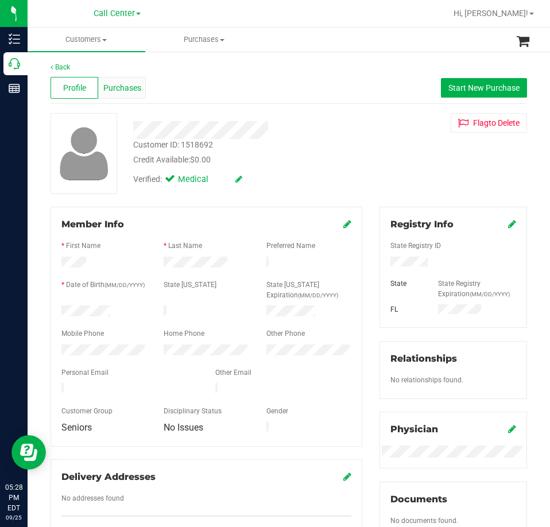
click at [125, 85] on span "Purchases" at bounding box center [122, 88] width 38 height 12
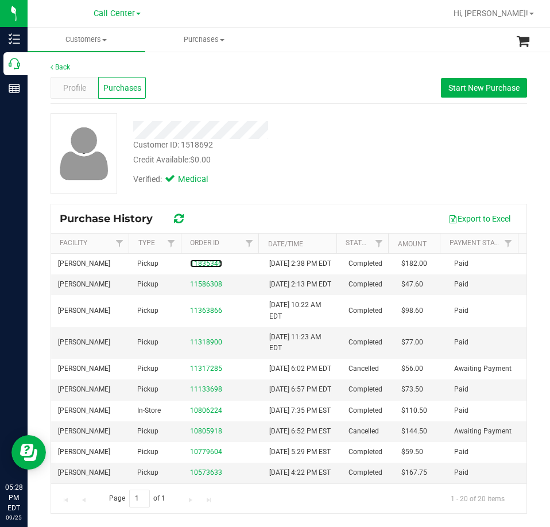
click at [195, 266] on link "11835346" at bounding box center [206, 263] width 32 height 8
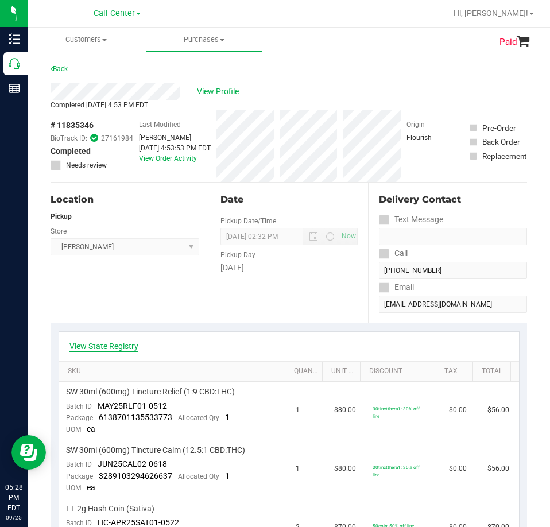
click at [131, 342] on link "View State Registry" at bounding box center [103, 345] width 69 height 11
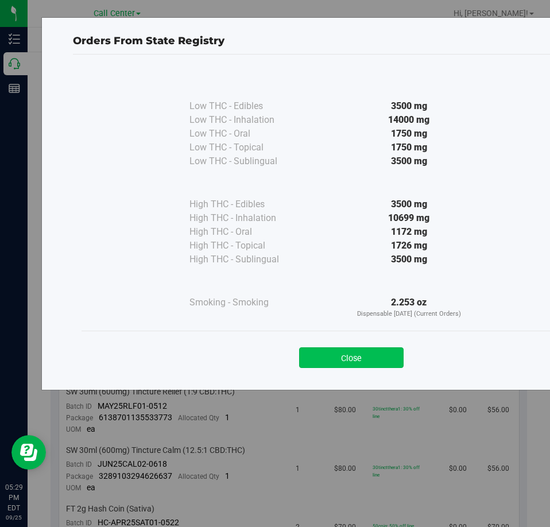
click at [357, 351] on button "Close" at bounding box center [351, 357] width 104 height 21
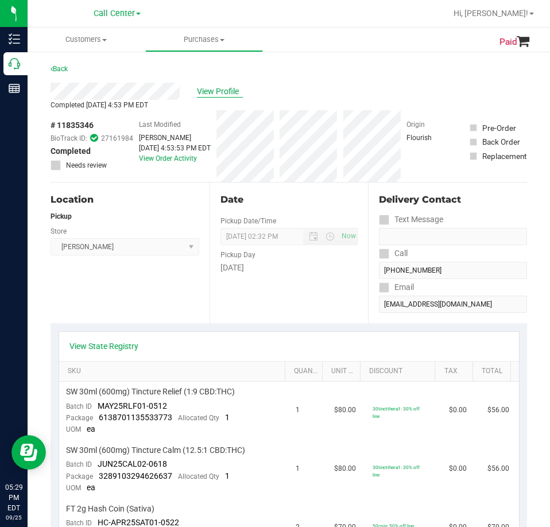
click at [208, 90] on span "View Profile" at bounding box center [220, 91] width 46 height 12
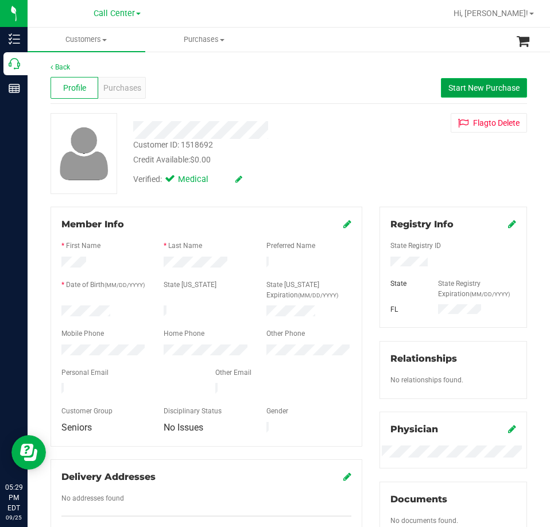
click at [451, 88] on span "Start New Purchase" at bounding box center [483, 87] width 71 height 9
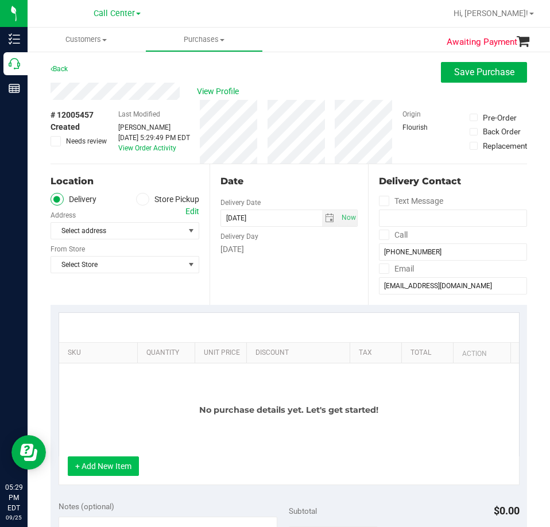
click at [114, 471] on button "+ Add New Item" at bounding box center [103, 466] width 71 height 20
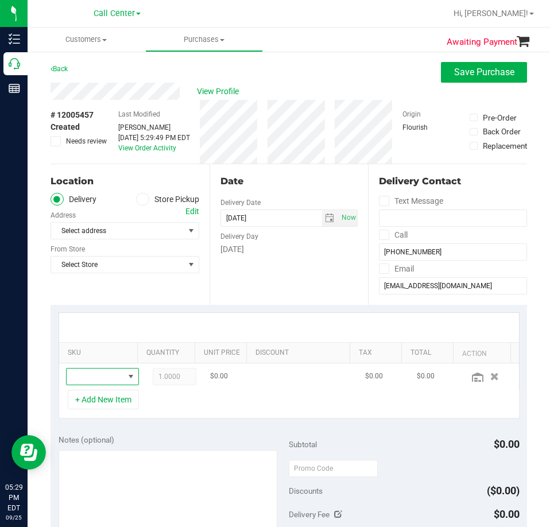
click at [103, 378] on span "NO DATA FOUND" at bounding box center [95, 376] width 57 height 16
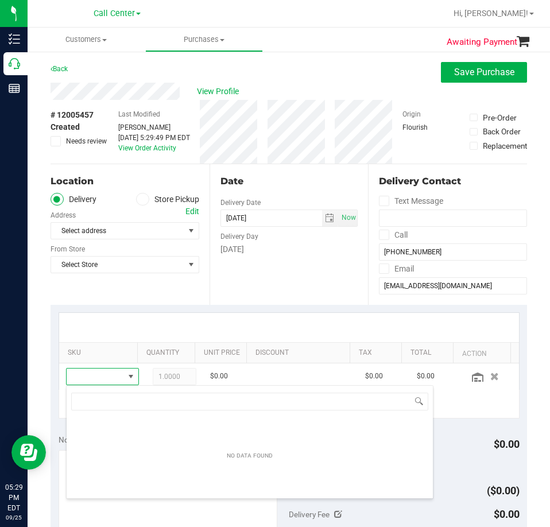
scroll to position [17, 47]
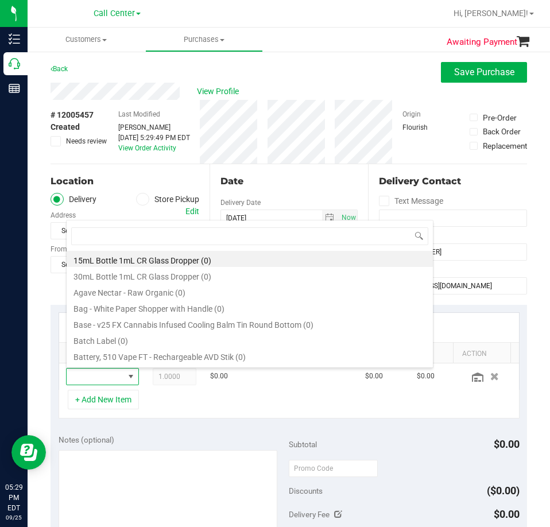
click at [158, 194] on label "Store Pickup" at bounding box center [167, 199] width 63 height 13
click at [0, 0] on input "Store Pickup" at bounding box center [0, 0] width 0 height 0
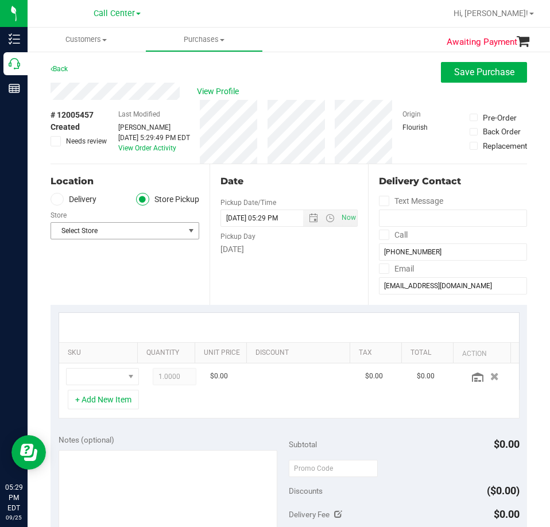
click at [121, 236] on span "Select Store" at bounding box center [117, 231] width 133 height 16
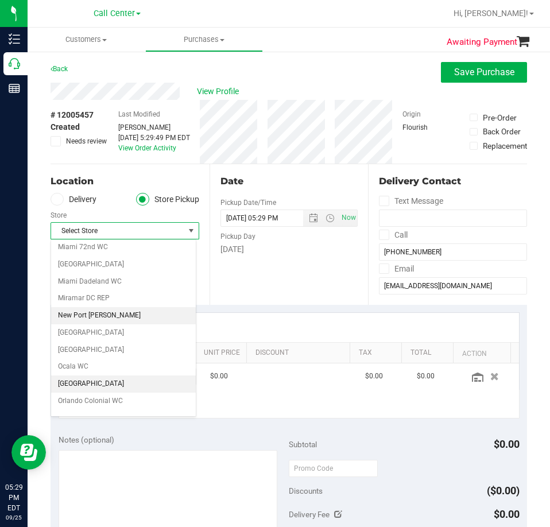
scroll to position [459, 0]
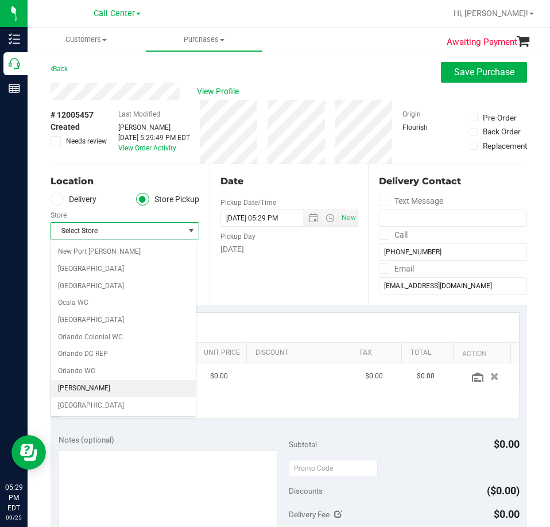
click at [83, 385] on li "[PERSON_NAME]" at bounding box center [123, 388] width 145 height 17
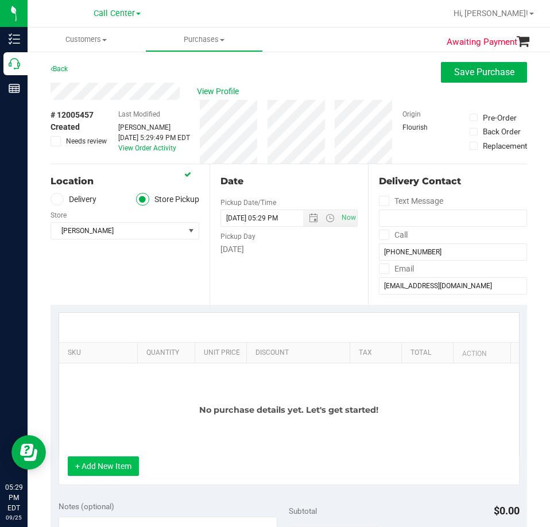
click at [107, 462] on button "+ Add New Item" at bounding box center [103, 466] width 71 height 20
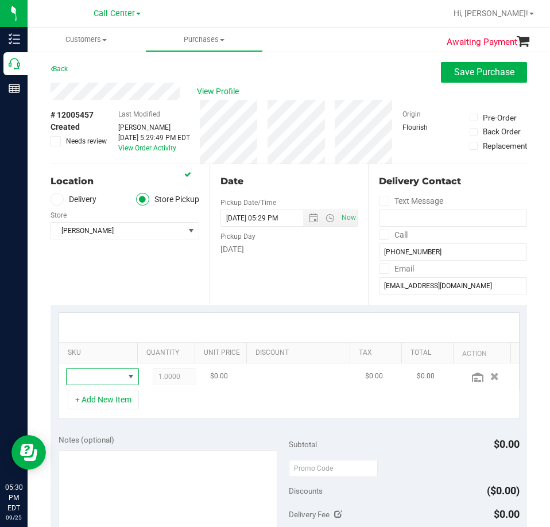
click at [126, 373] on span "NO DATA FOUND" at bounding box center [130, 376] width 9 height 9
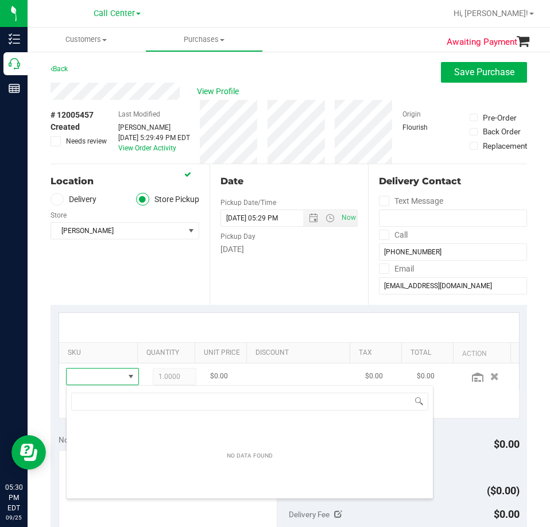
scroll to position [57343, 57305]
type input "GL 0.5g Vape Cart Live Rosin Bosscotti (Indica)"
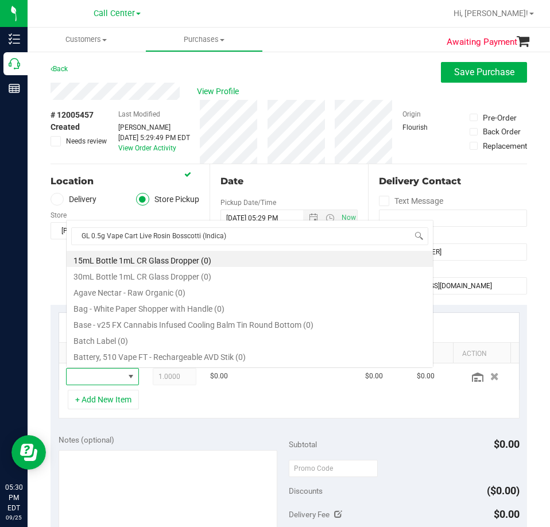
scroll to position [17, 47]
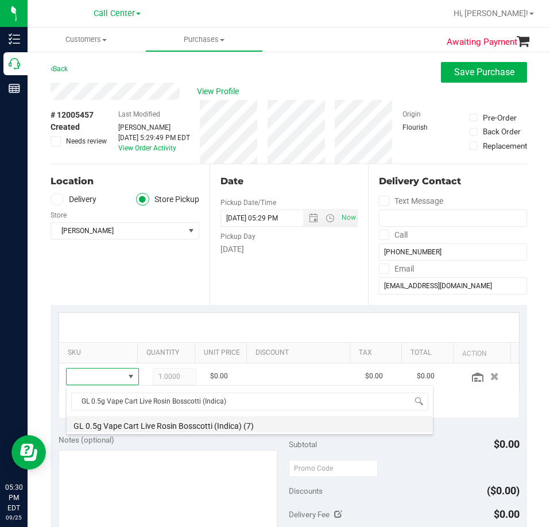
click at [182, 420] on li "GL 0.5g Vape Cart Live Rosin Bosscotti (Indica) (7)" at bounding box center [250, 424] width 366 height 16
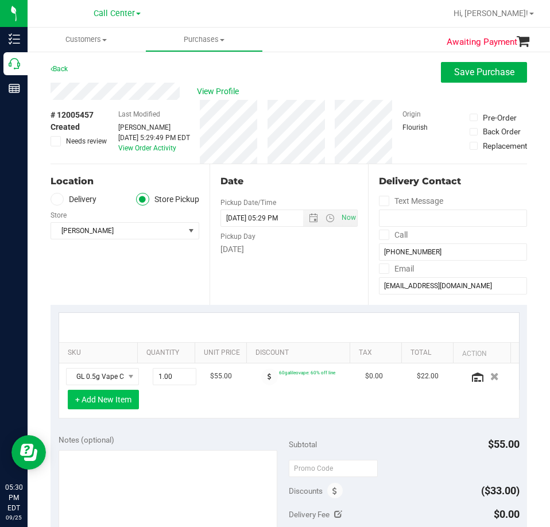
click at [113, 396] on button "+ Add New Item" at bounding box center [103, 399] width 71 height 20
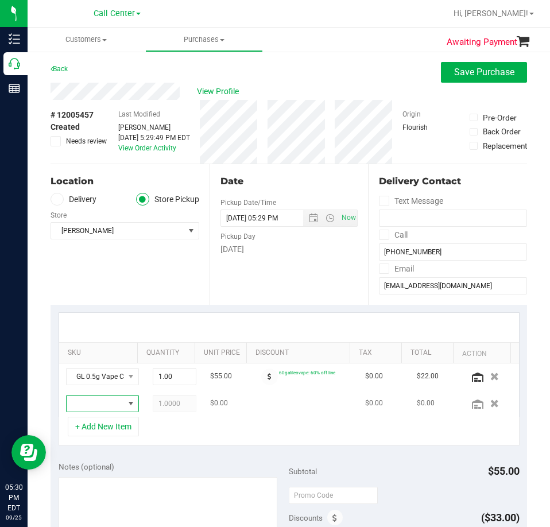
click at [99, 400] on span "NO DATA FOUND" at bounding box center [95, 403] width 57 height 16
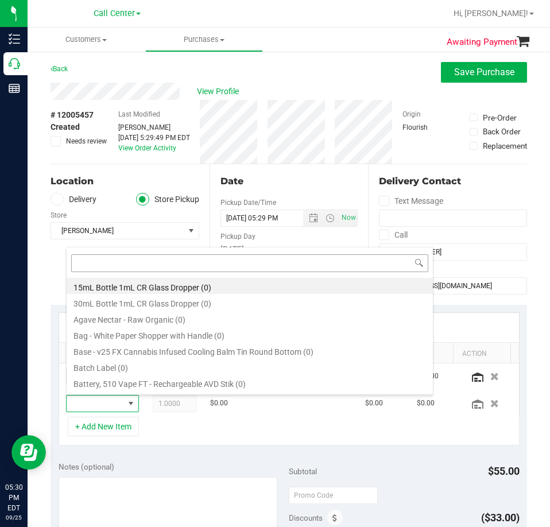
type input "SW 20mg Patch Relief (1:9 CBD:THC)"
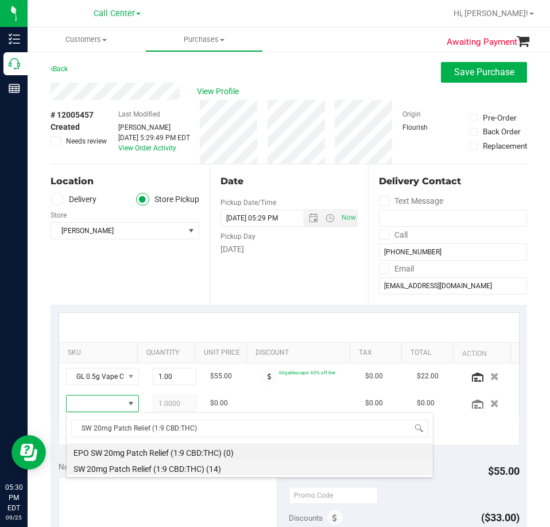
click at [172, 468] on li "SW 20mg Patch Relief (1:9 CBD:THC) (14)" at bounding box center [250, 467] width 366 height 16
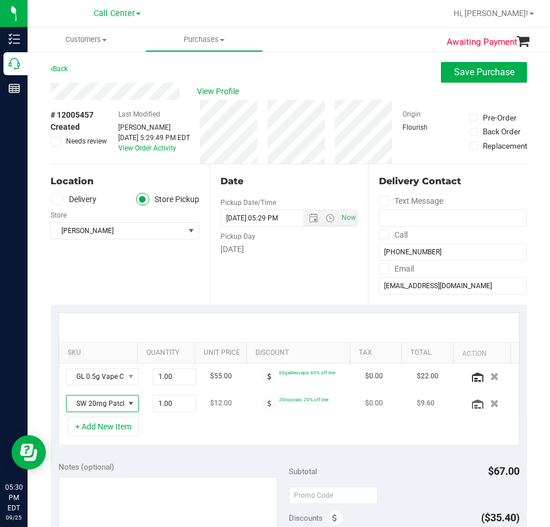
click at [126, 407] on span "NO DATA FOUND" at bounding box center [130, 403] width 9 height 9
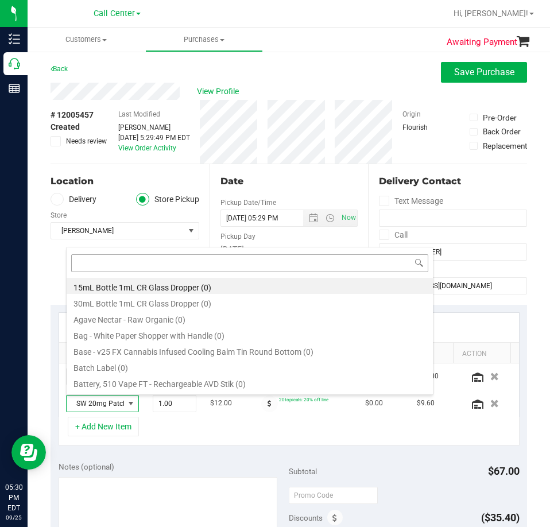
type input "GL 0.5g Vape Cart Live Rosin Space Gello x Zuchi (Hybrid)"
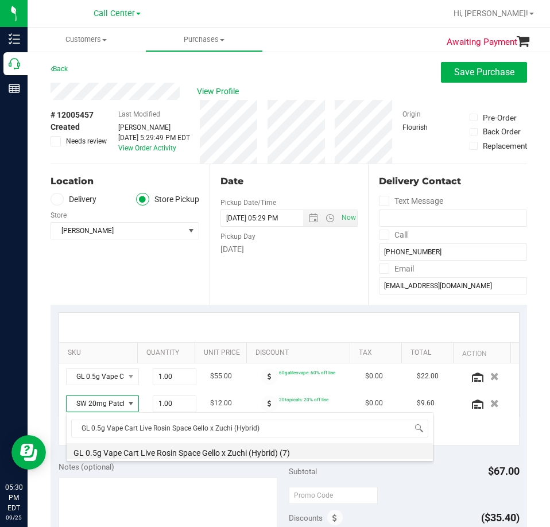
click at [165, 454] on li "GL 0.5g Vape Cart Live Rosin Space Gello x Zuchi (Hybrid) (7)" at bounding box center [250, 451] width 366 height 16
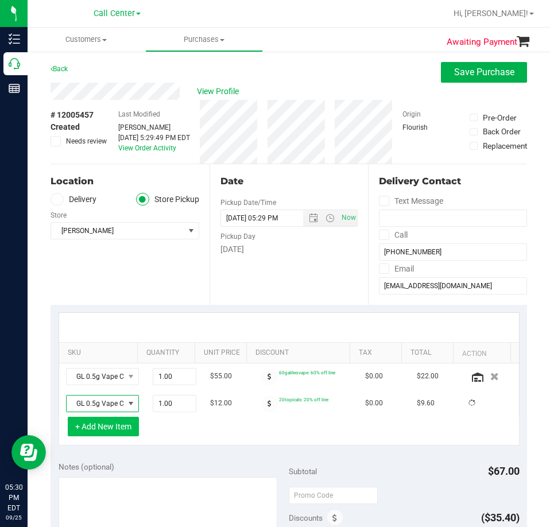
click at [104, 424] on button "+ Add New Item" at bounding box center [103, 426] width 71 height 20
click at [100, 424] on button "+ Add New Item" at bounding box center [103, 426] width 71 height 20
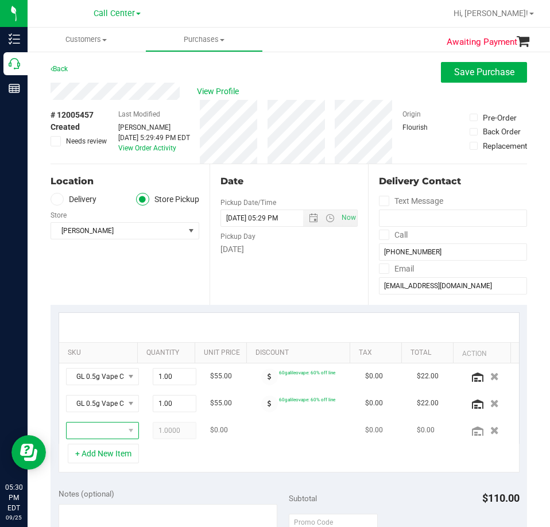
click at [98, 428] on span "NO DATA FOUND" at bounding box center [95, 430] width 57 height 16
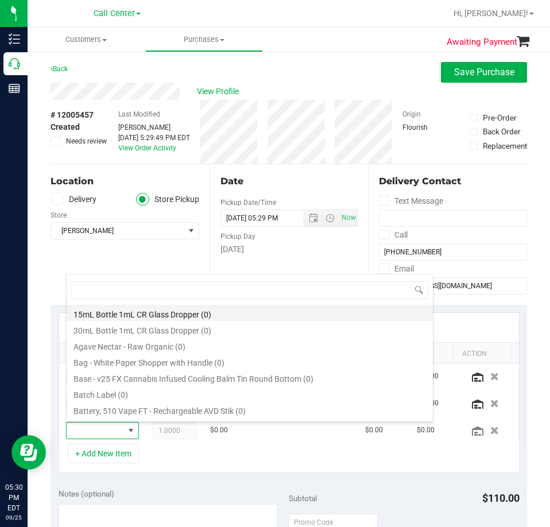
type input "SW 20mg Patch Relief (1:9 CBD:THC)"
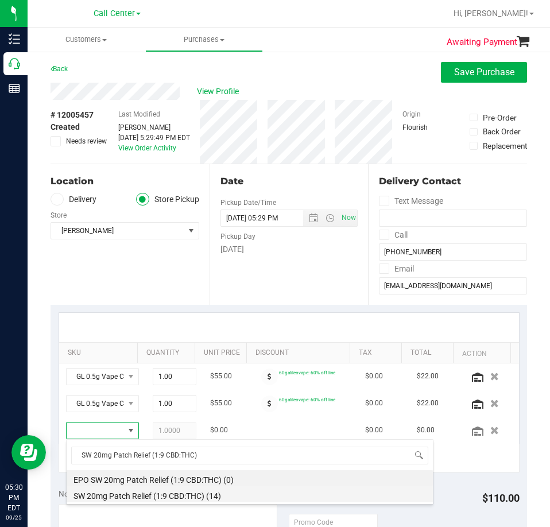
click at [111, 492] on li "SW 20mg Patch Relief (1:9 CBD:THC) (14)" at bounding box center [250, 494] width 366 height 16
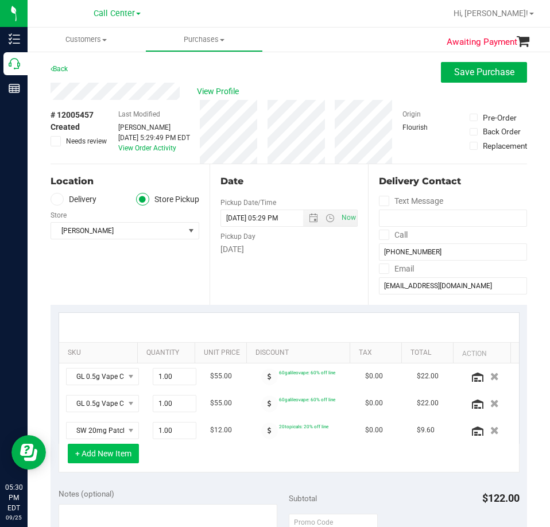
click at [96, 449] on button "+ Add New Item" at bounding box center [103, 453] width 71 height 20
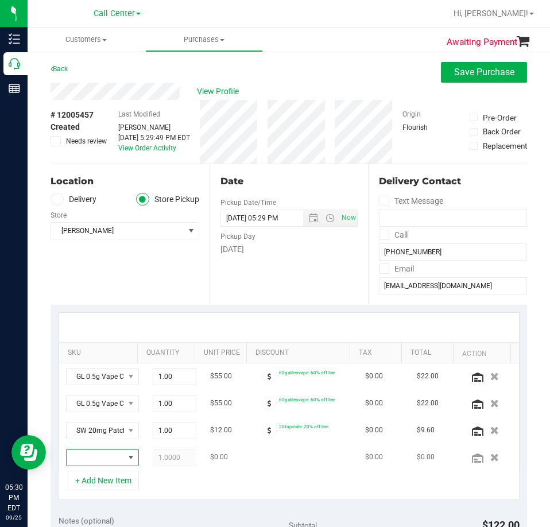
click at [100, 454] on span "NO DATA FOUND" at bounding box center [95, 457] width 57 height 16
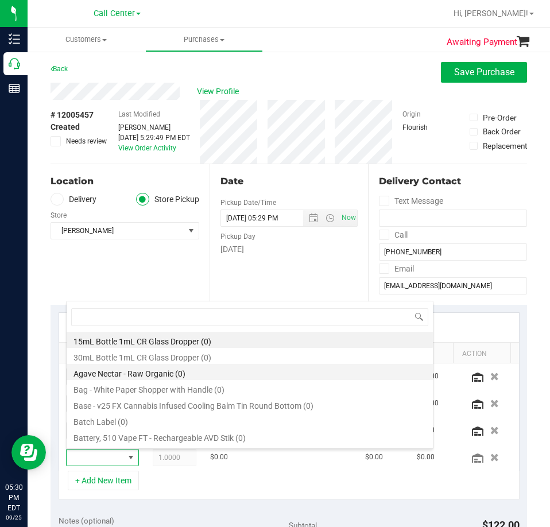
type input "SW 20mg Patch Calm (12.5:1 CBD:THC)"
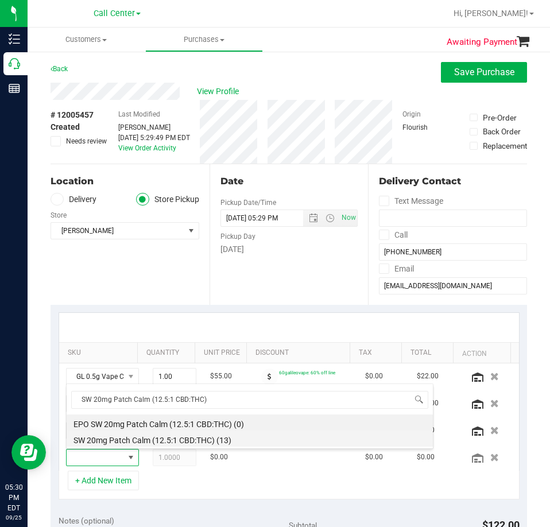
click at [155, 441] on li "SW 20mg Patch Calm (12.5:1 CBD:THC) (13)" at bounding box center [250, 438] width 366 height 16
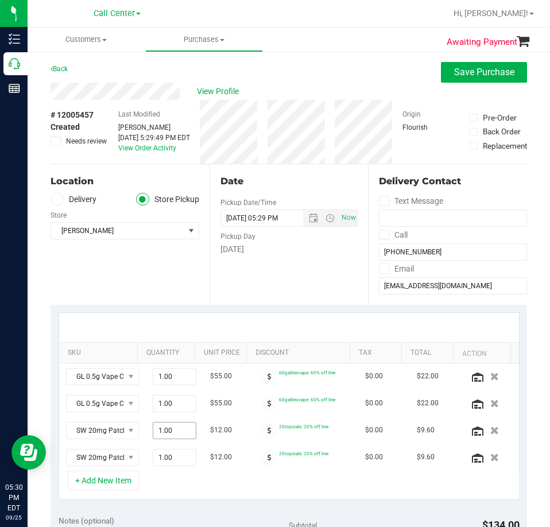
click at [0, 0] on input "1" at bounding box center [0, 0] width 0 height 0
type input "2"
type input "2.00"
click at [201, 502] on div "SKU Quantity Unit Price Discount Tax Total Action GL 0.5g Vape Cart Live Rosin …" at bounding box center [288, 406] width 476 height 202
click at [165, 455] on span "1.00 1" at bounding box center [175, 457] width 44 height 17
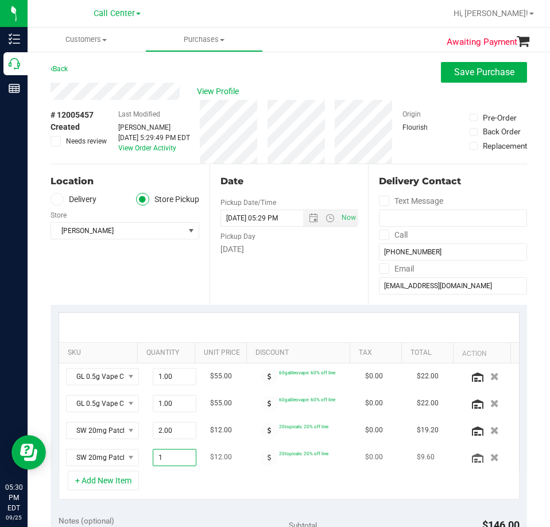
click at [166, 457] on input "1" at bounding box center [174, 457] width 42 height 16
type input "2"
type input "2.00"
click at [181, 493] on div "+ Add New Item" at bounding box center [289, 484] width 461 height 29
click at [180, 291] on div "Location Delivery Store Pickup Store Oviedo WC Select Store Bonita Springs WC B…" at bounding box center [129, 234] width 159 height 141
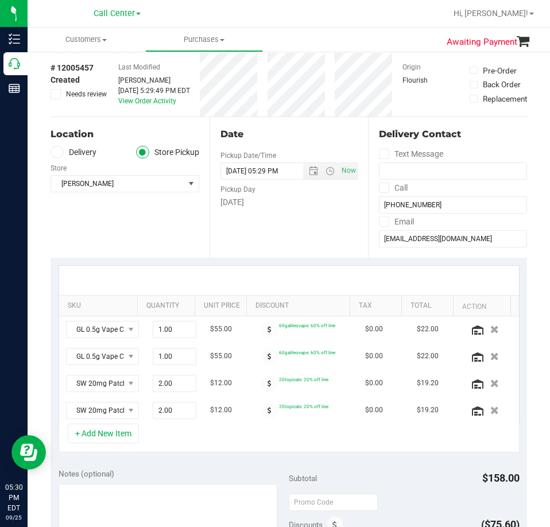
scroll to position [172, 0]
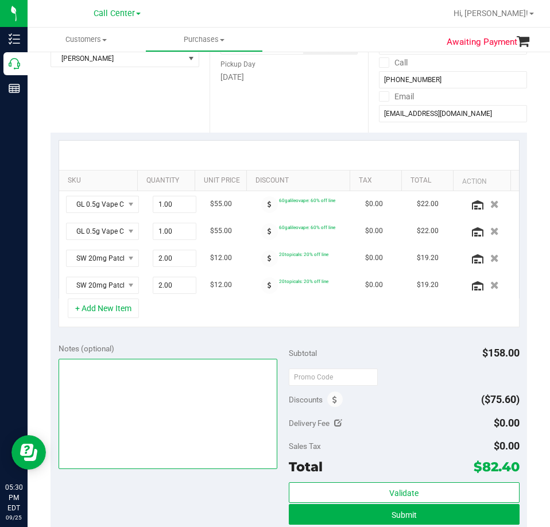
click at [124, 395] on textarea at bounding box center [168, 414] width 219 height 110
click at [133, 385] on textarea at bounding box center [168, 414] width 219 height 110
paste textarea "[DATE] 09:00-20:30 -- Message: -- Specials:60galileovape|20topicals -- Phone:[P…"
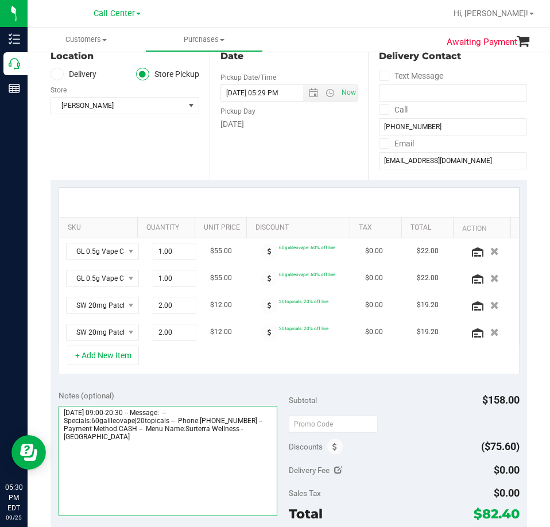
scroll to position [287, 0]
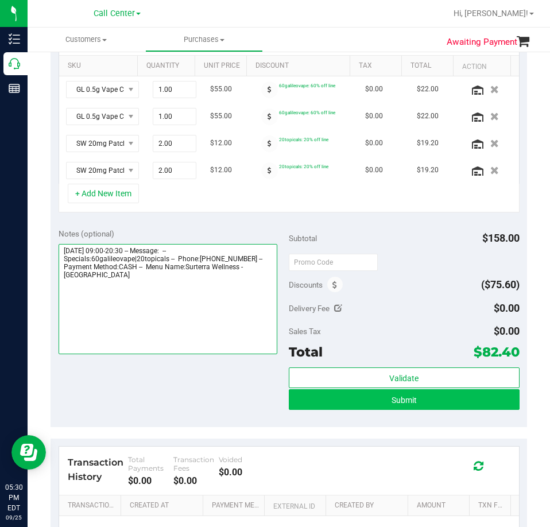
type textarea "[DATE] 09:00-20:30 -- Message: -- Specials:60galileovape|20topicals -- Phone:[P…"
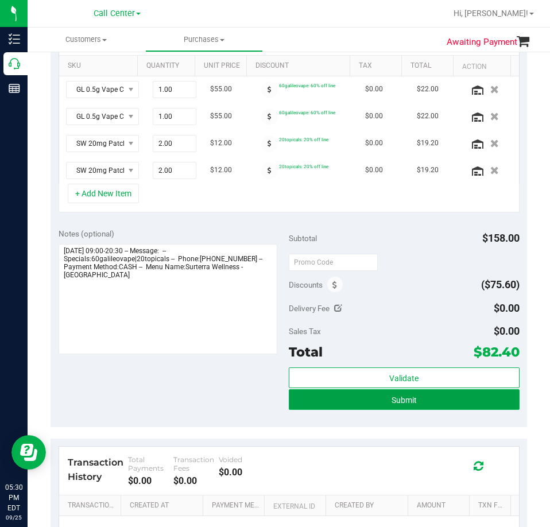
click at [379, 400] on button "Submit" at bounding box center [404, 399] width 231 height 21
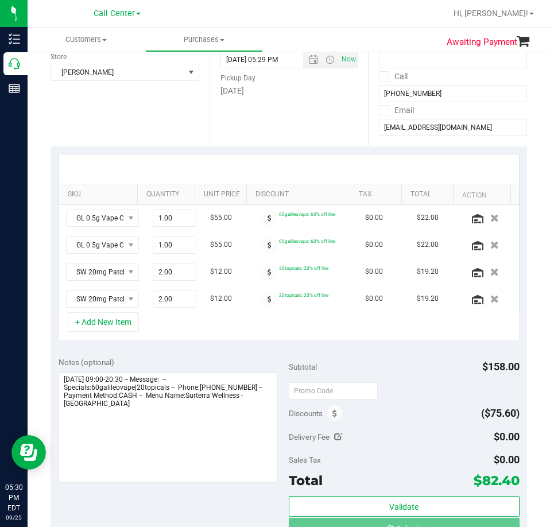
scroll to position [0, 0]
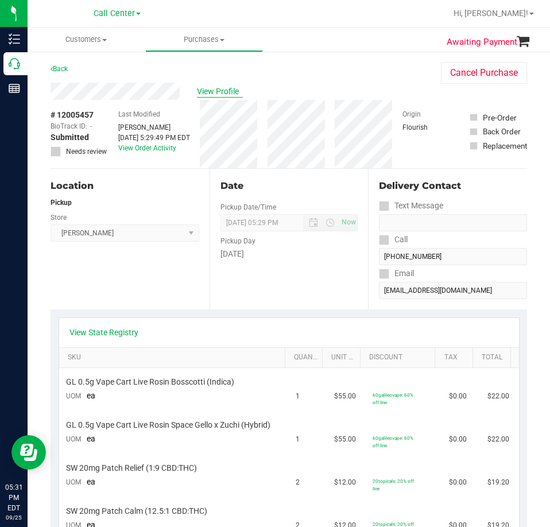
click at [220, 90] on span "View Profile" at bounding box center [220, 91] width 46 height 12
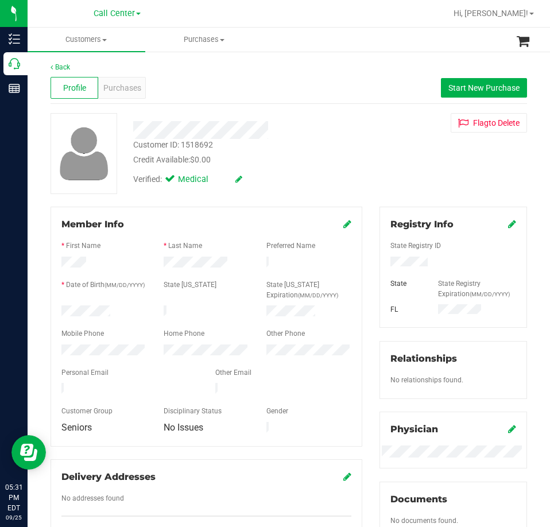
click at [508, 225] on icon at bounding box center [512, 223] width 8 height 9
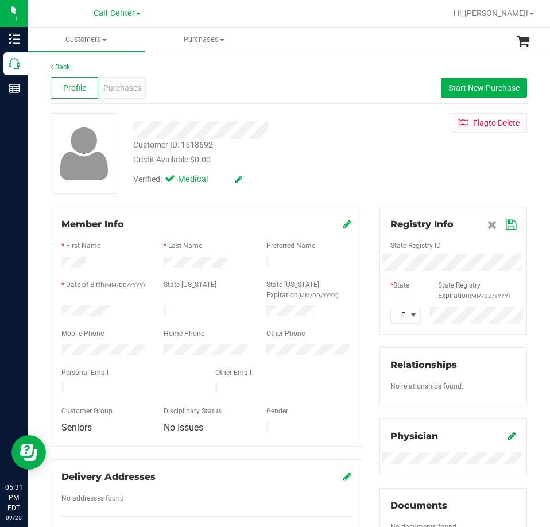
click at [505, 224] on icon at bounding box center [510, 224] width 10 height 9
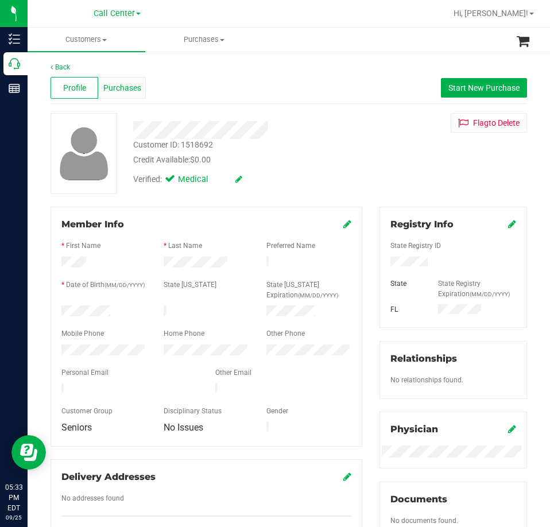
click at [115, 96] on div "Purchases" at bounding box center [122, 88] width 48 height 22
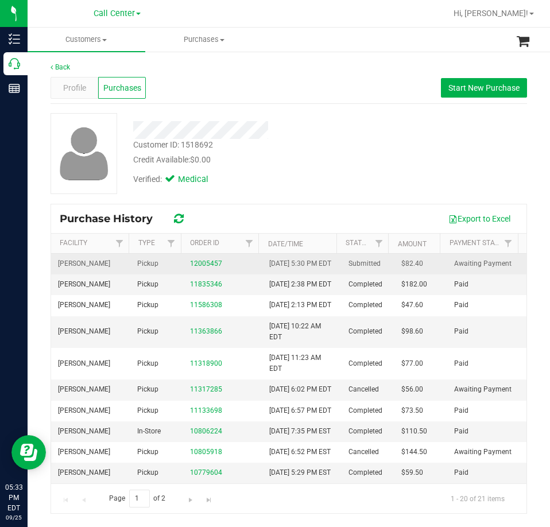
click at [415, 267] on span "$82.40" at bounding box center [412, 263] width 22 height 11
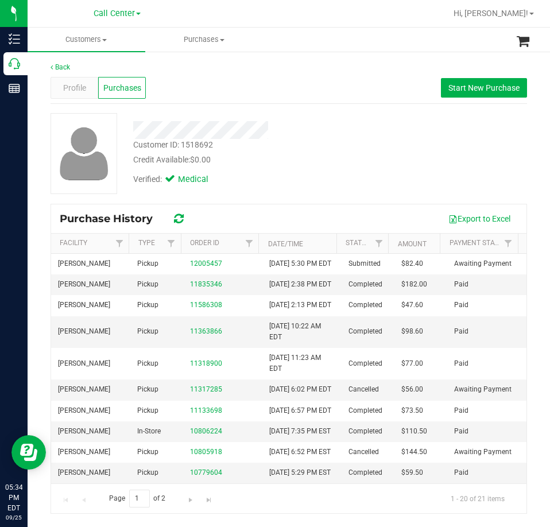
click at [188, 141] on div "Customer ID: 1518692" at bounding box center [173, 145] width 80 height 12
click at [201, 149] on div "Customer ID: 1518692" at bounding box center [173, 145] width 80 height 12
click at [199, 146] on div "Customer ID: 1518692" at bounding box center [173, 145] width 80 height 12
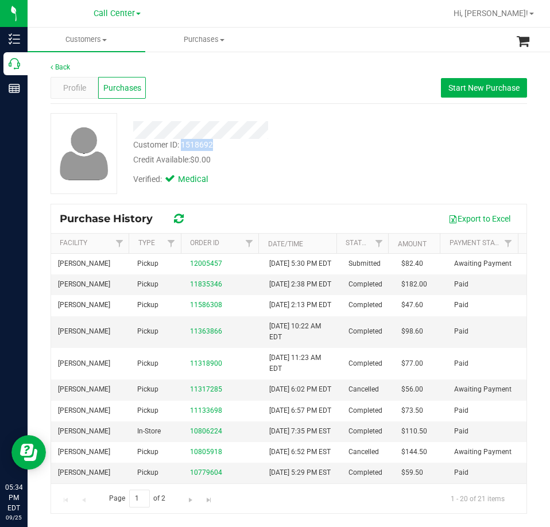
click at [199, 146] on div "Customer ID: 1518692" at bounding box center [173, 145] width 80 height 12
copy div "1518692"
click at [76, 87] on span "Profile" at bounding box center [74, 88] width 23 height 12
